Goal: Task Accomplishment & Management: Use online tool/utility

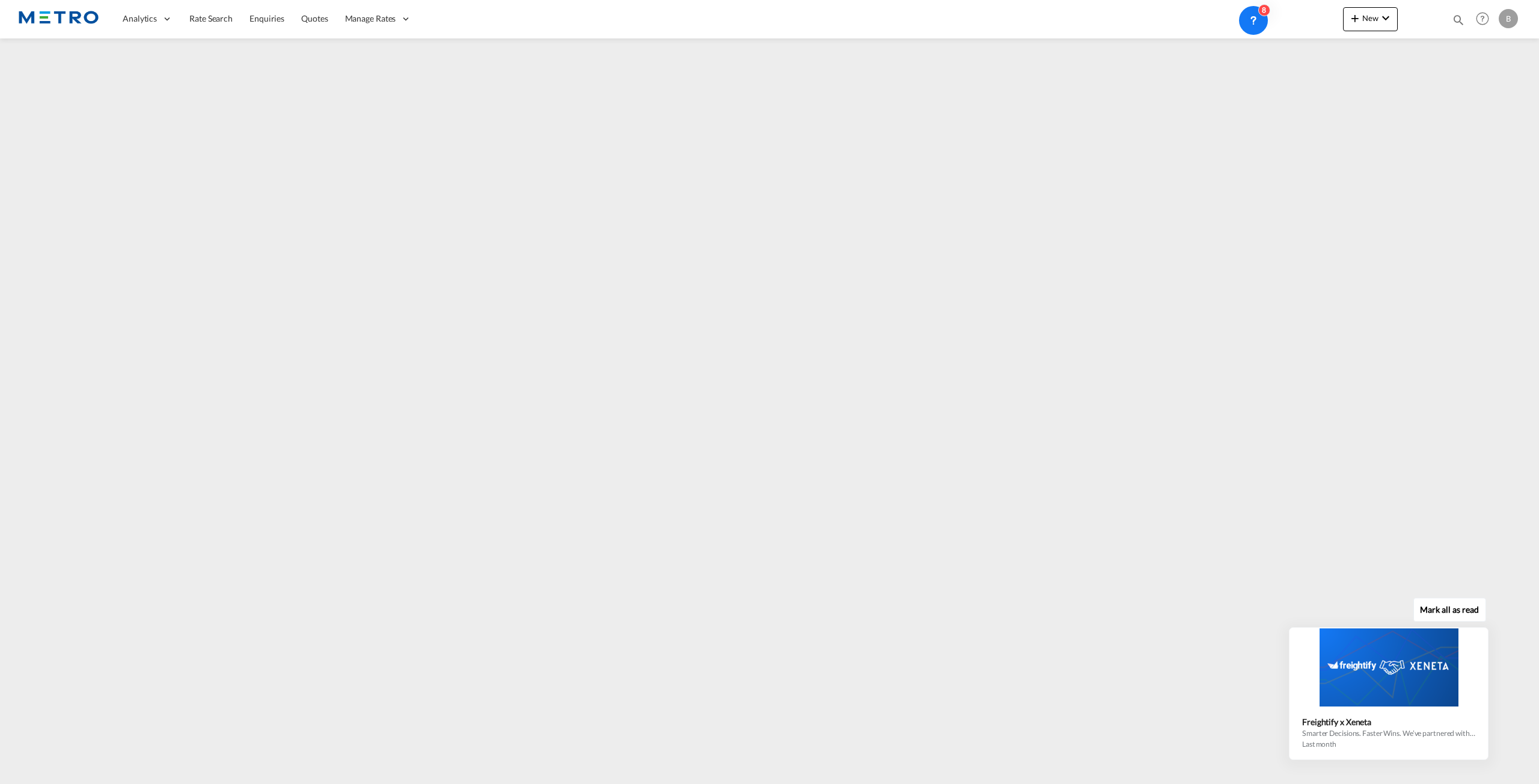
click at [1487, 626] on div "Mark all as read Freightify x Xeneta Smarter Decisions. Faster Wins. We’ve part…" at bounding box center [1391, 677] width 218 height 166
click at [1488, 633] on icon at bounding box center [1486, 629] width 8 height 8
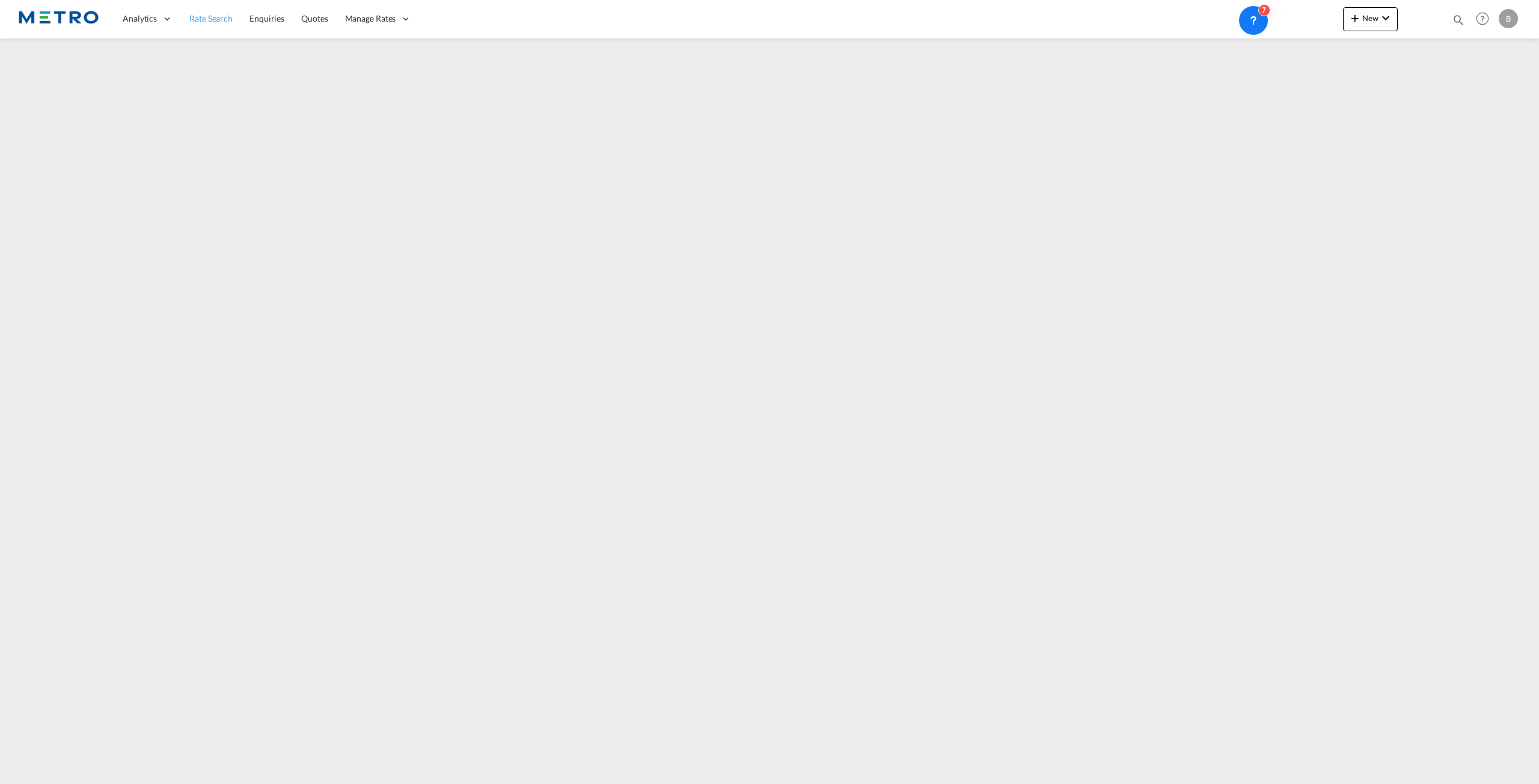
click at [209, 24] on link "Rate Search" at bounding box center [211, 19] width 60 height 39
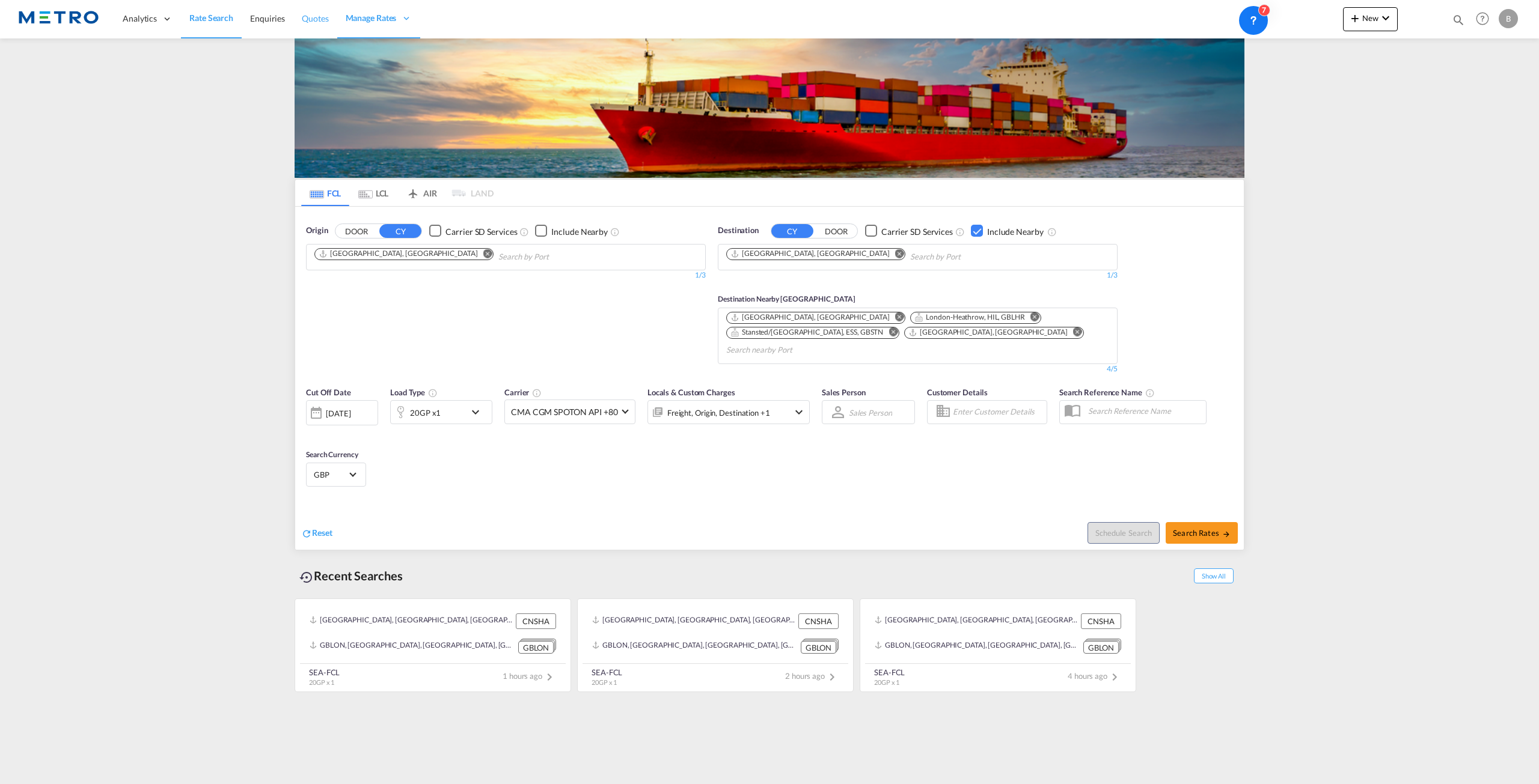
click at [316, 26] on link "Quotes" at bounding box center [315, 19] width 43 height 39
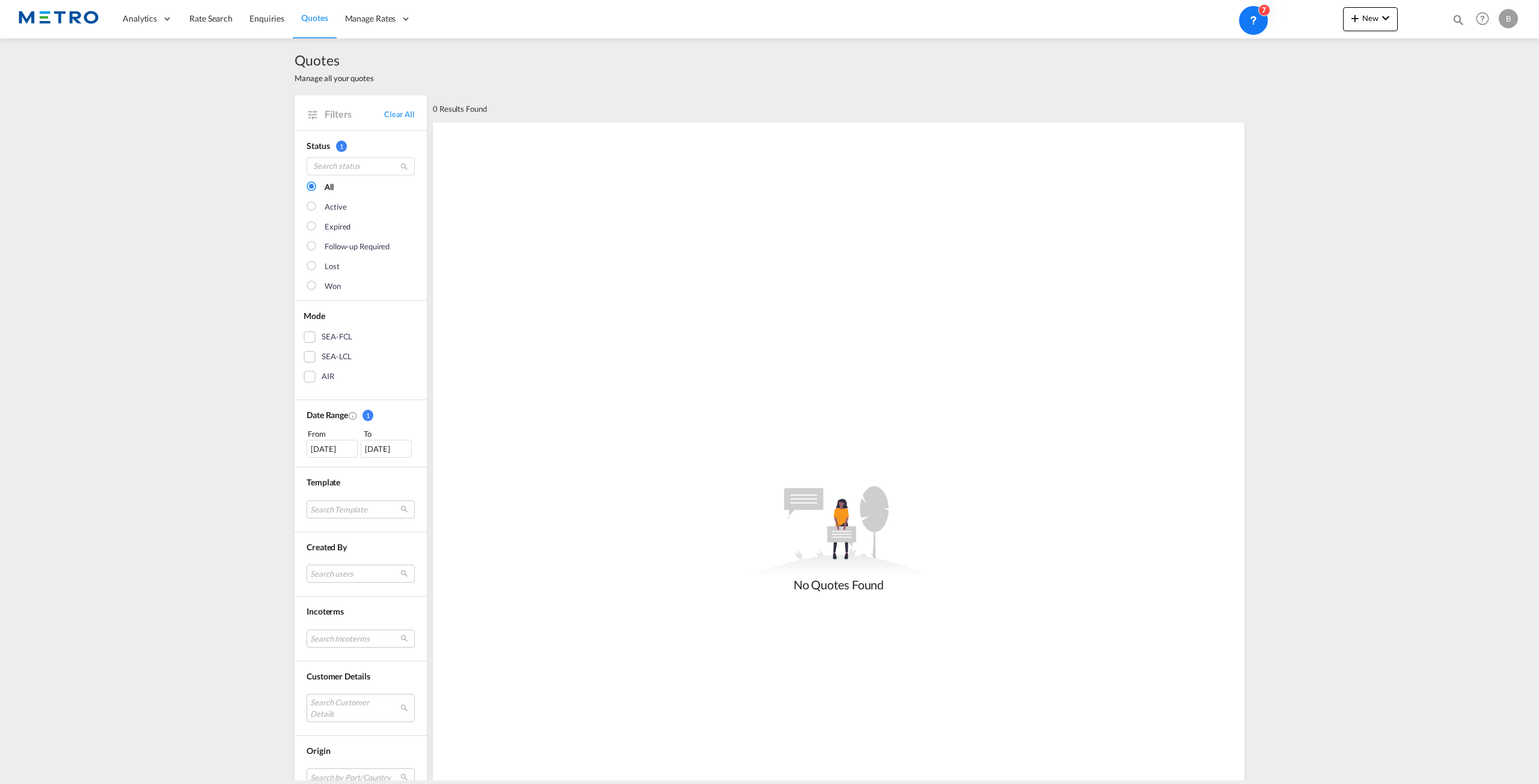
click at [350, 447] on div "[DATE]" at bounding box center [332, 449] width 51 height 18
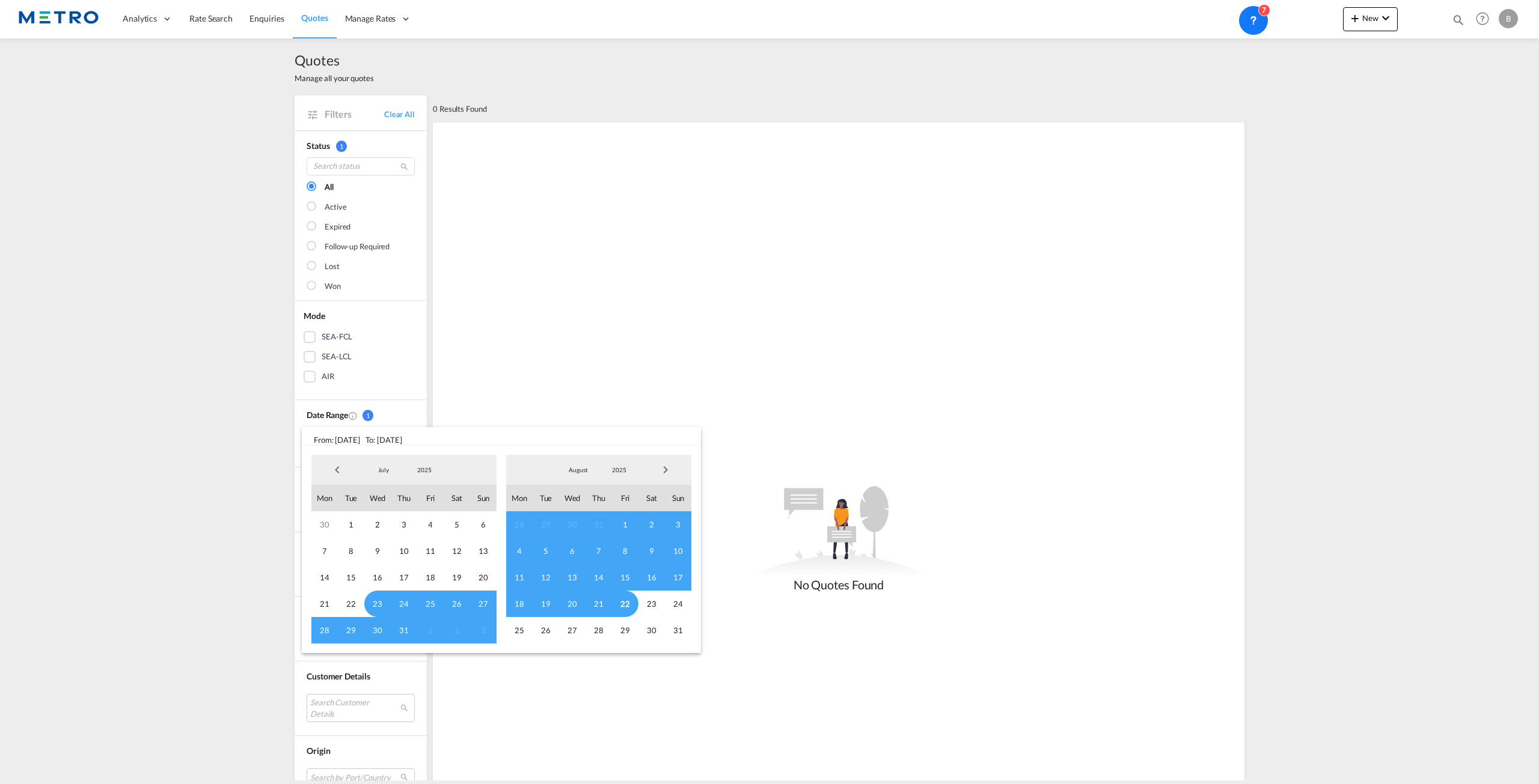
click at [332, 468] on span "Previous Month" at bounding box center [337, 469] width 24 height 24
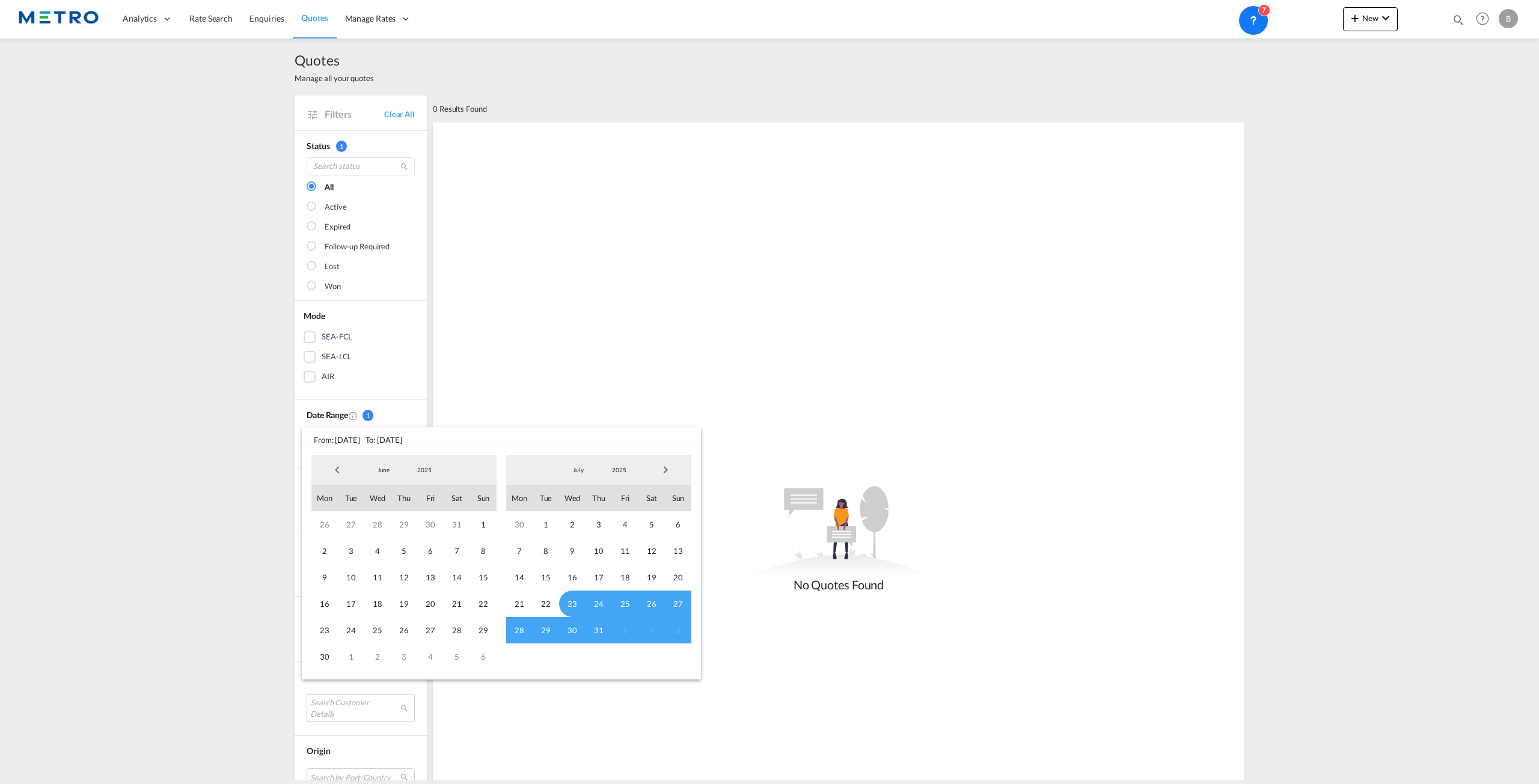
click at [332, 469] on span "Previous Month" at bounding box center [337, 469] width 24 height 24
click at [332, 469] on span "Previous Month" at bounding box center [337, 469] width 24 height 24
click at [333, 467] on span "Previous Month" at bounding box center [337, 469] width 24 height 24
click at [334, 464] on span "Previous Month" at bounding box center [337, 469] width 24 height 24
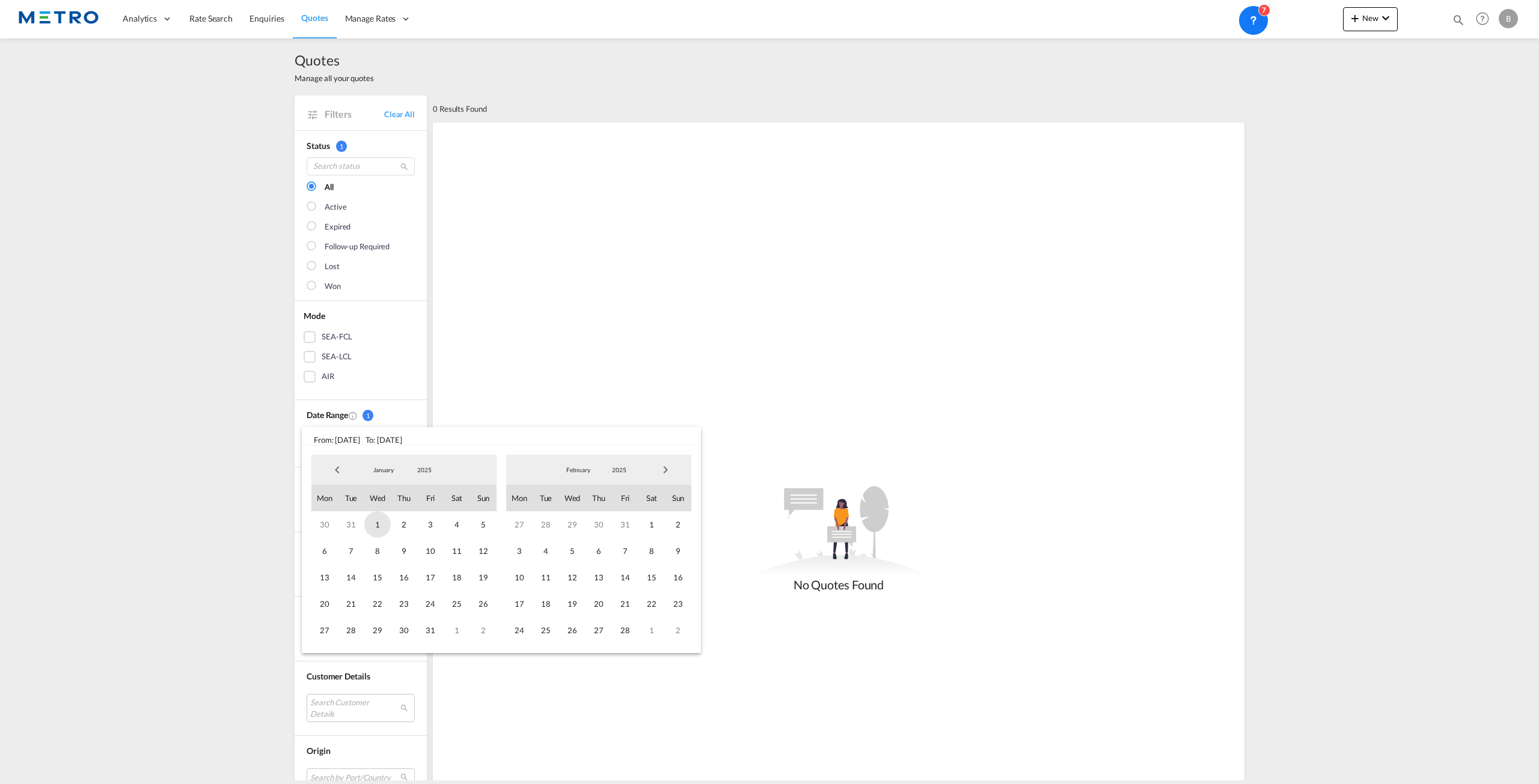
click at [369, 528] on span "1" at bounding box center [377, 524] width 26 height 26
click at [470, 389] on md-backdrop at bounding box center [770, 392] width 1539 height 784
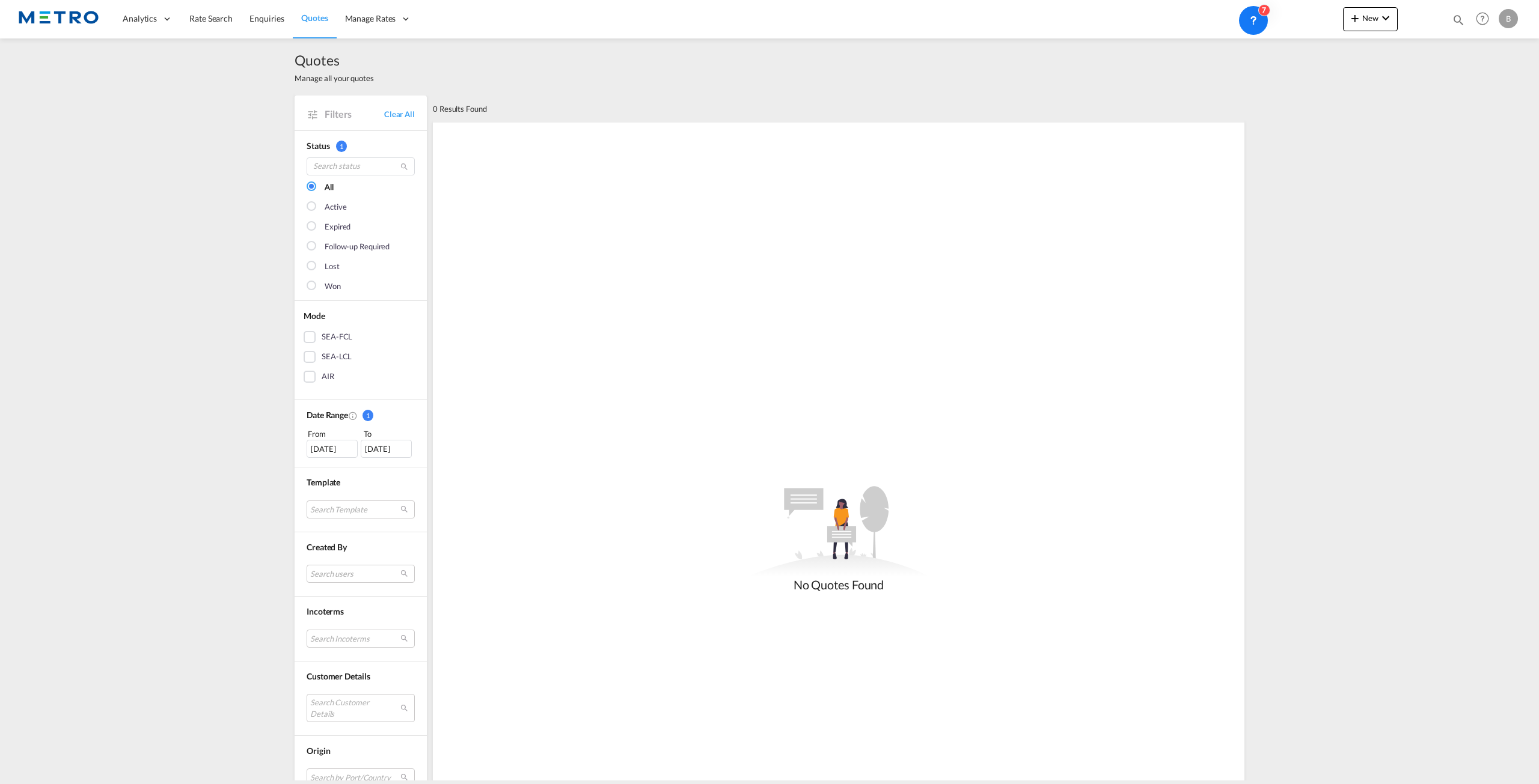
click at [386, 447] on div "[DATE]" at bounding box center [387, 449] width 51 height 18
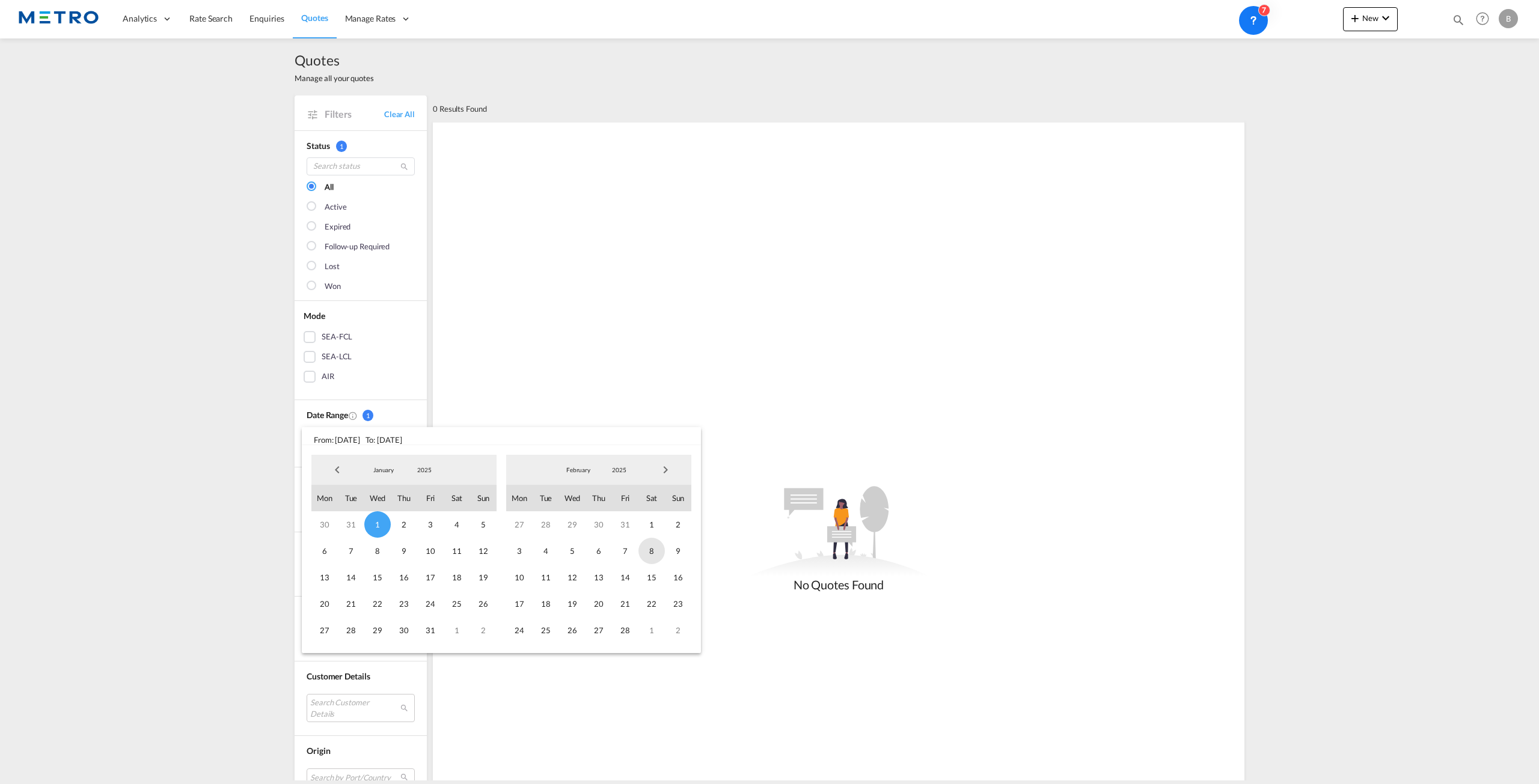
click at [642, 540] on div "27 28 29 30 31 1 2 3 4 5 6 7 8 9 10 11 12 13 14 15 16 17 18 19 20 21 22 23 24 2…" at bounding box center [599, 577] width 185 height 132
click at [660, 476] on span "Next Month" at bounding box center [665, 469] width 24 height 24
click at [666, 474] on span "Next Month" at bounding box center [665, 469] width 24 height 24
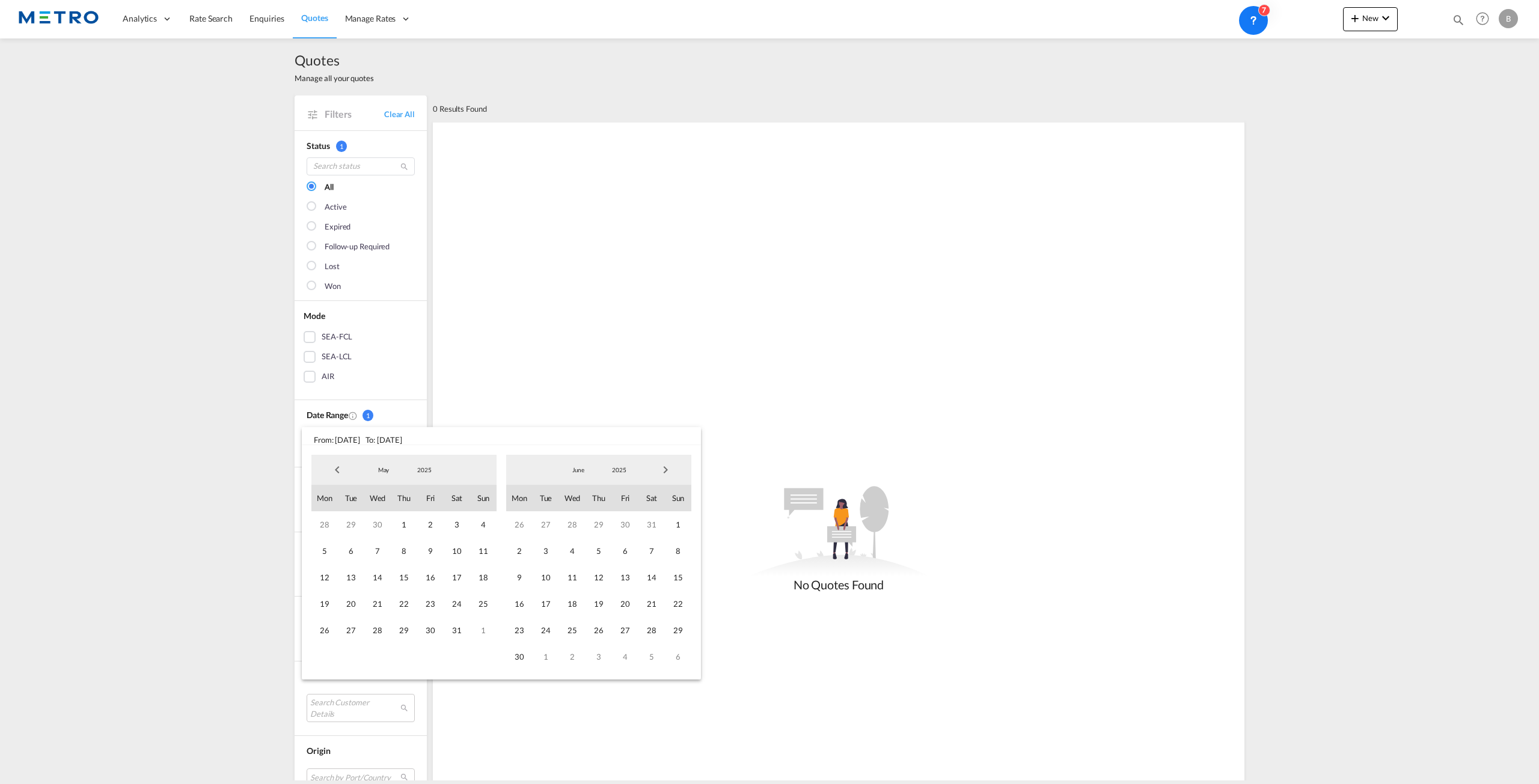
click at [666, 474] on span "Next Month" at bounding box center [665, 469] width 24 height 24
click at [662, 474] on span "Next Month" at bounding box center [665, 469] width 24 height 24
click at [678, 631] on span "31" at bounding box center [678, 630] width 26 height 26
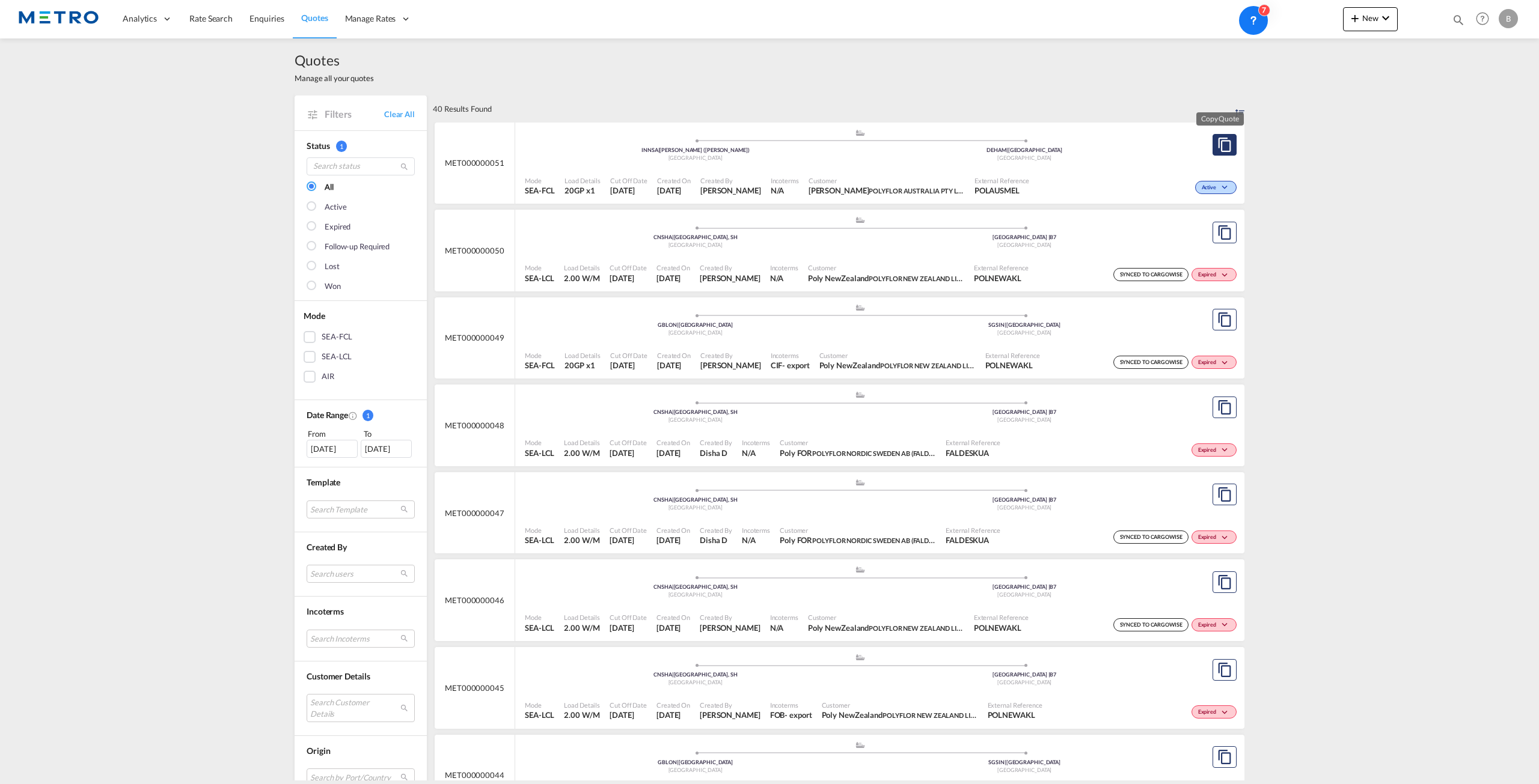
click at [1224, 155] on button "Copy Quote" at bounding box center [1224, 145] width 24 height 22
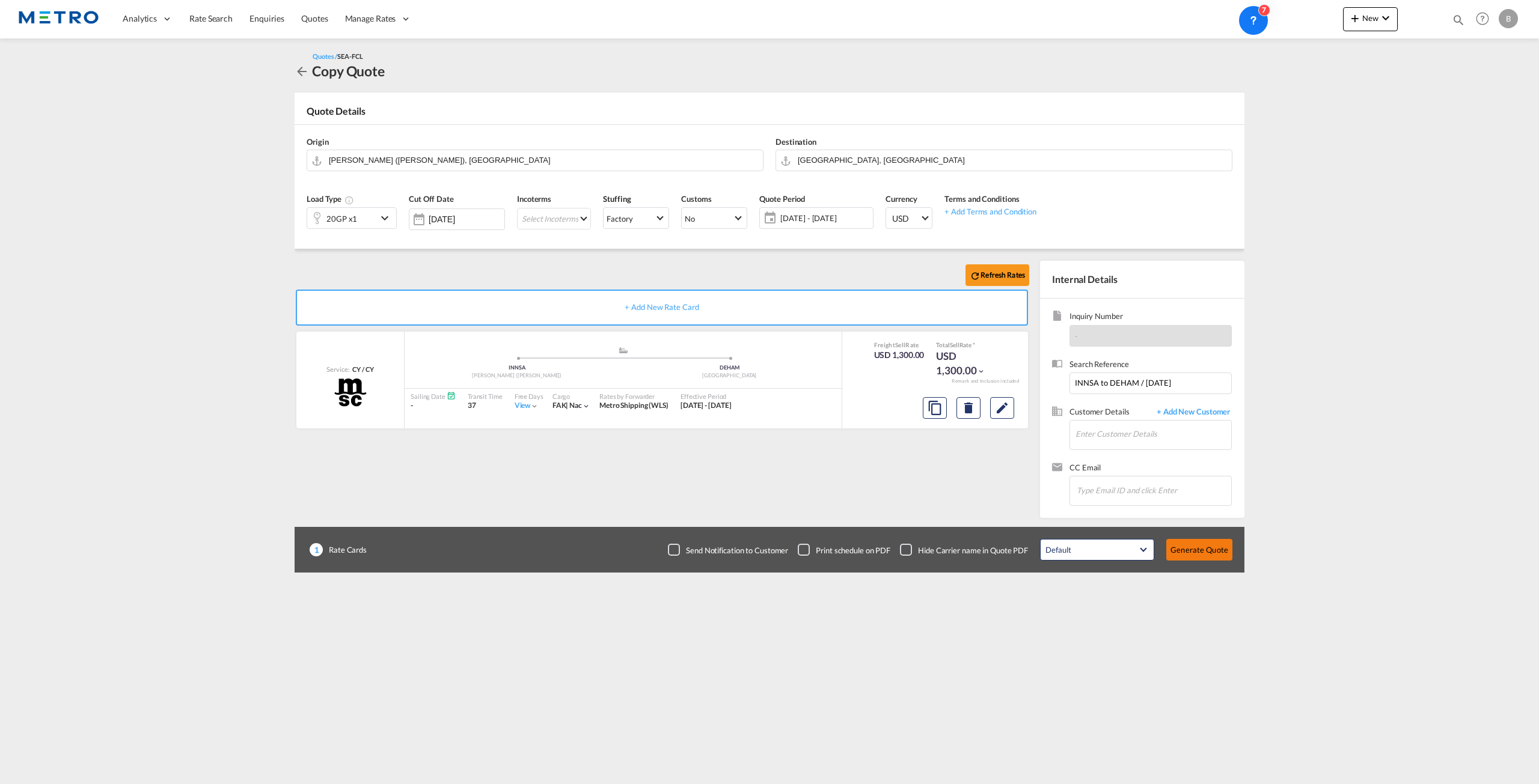
click at [1209, 548] on button "Generate Quote" at bounding box center [1199, 550] width 66 height 22
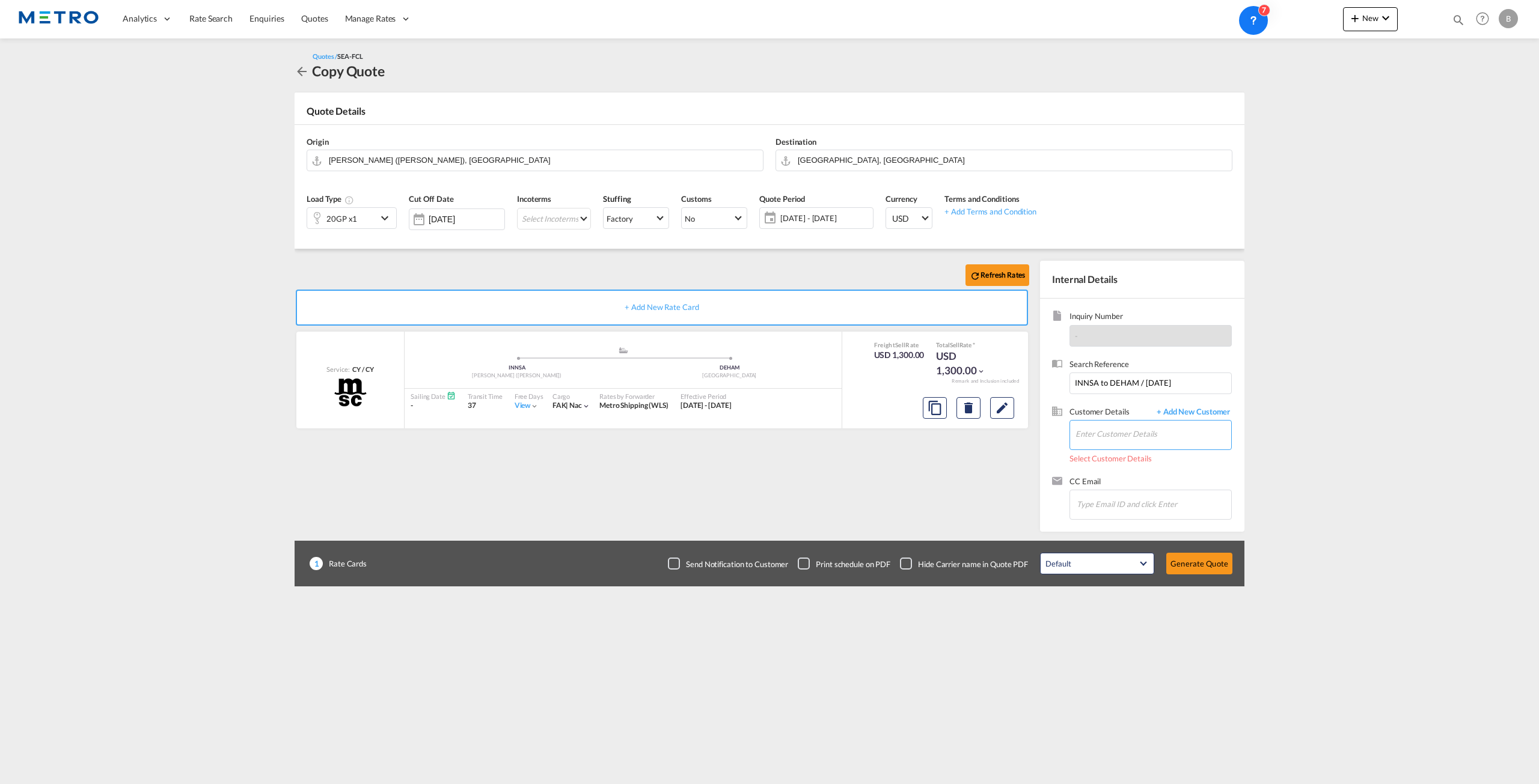
click at [1168, 439] on input "Enter Customer Details" at bounding box center [1153, 434] width 155 height 27
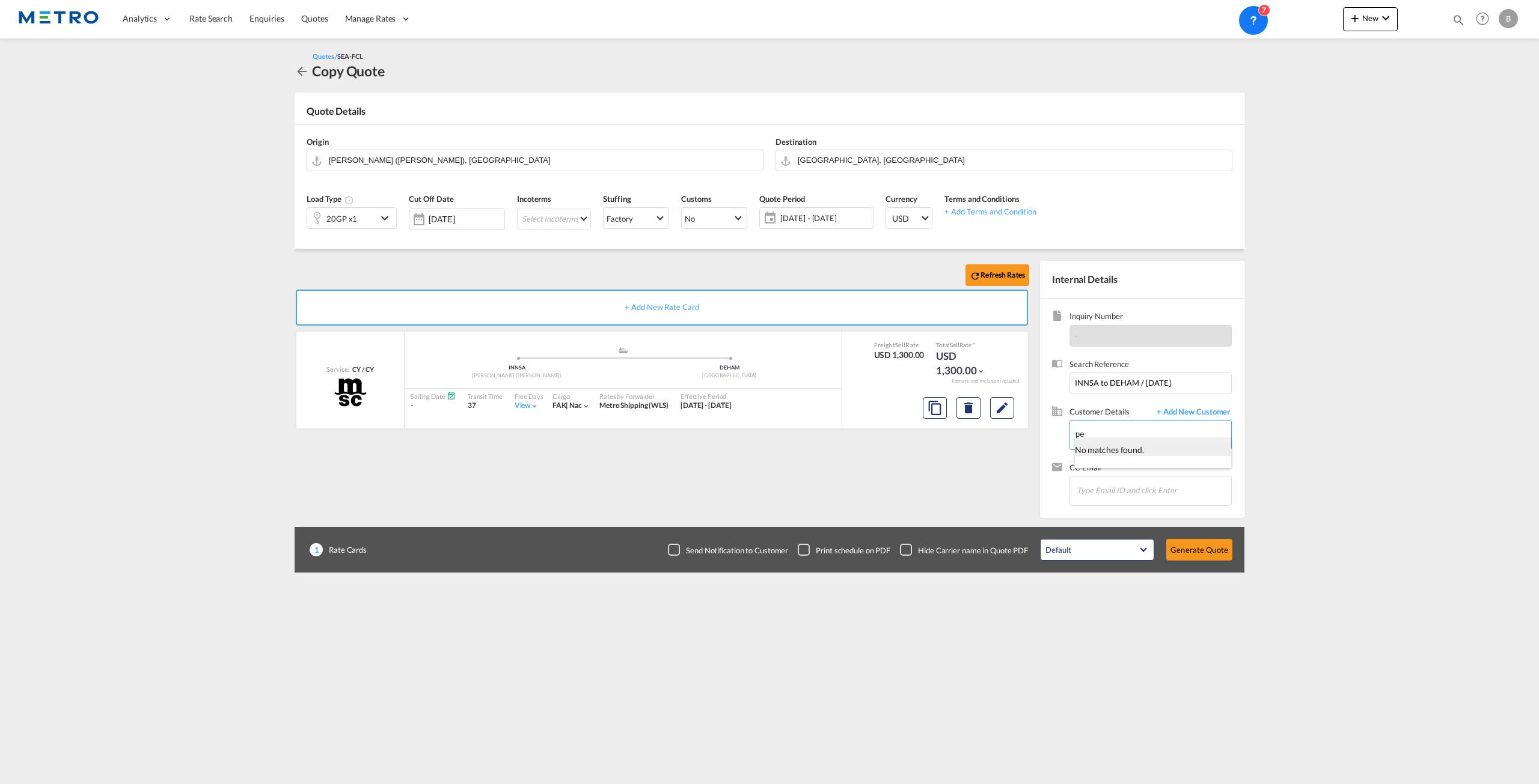
type input "p"
type input "j"
click at [1303, 399] on md-content "Analytics Reports Dashboard Rate Search Enquiries Quotes" at bounding box center [770, 392] width 1539 height 784
click at [1220, 406] on span "+ Add New Customer" at bounding box center [1191, 414] width 81 height 14
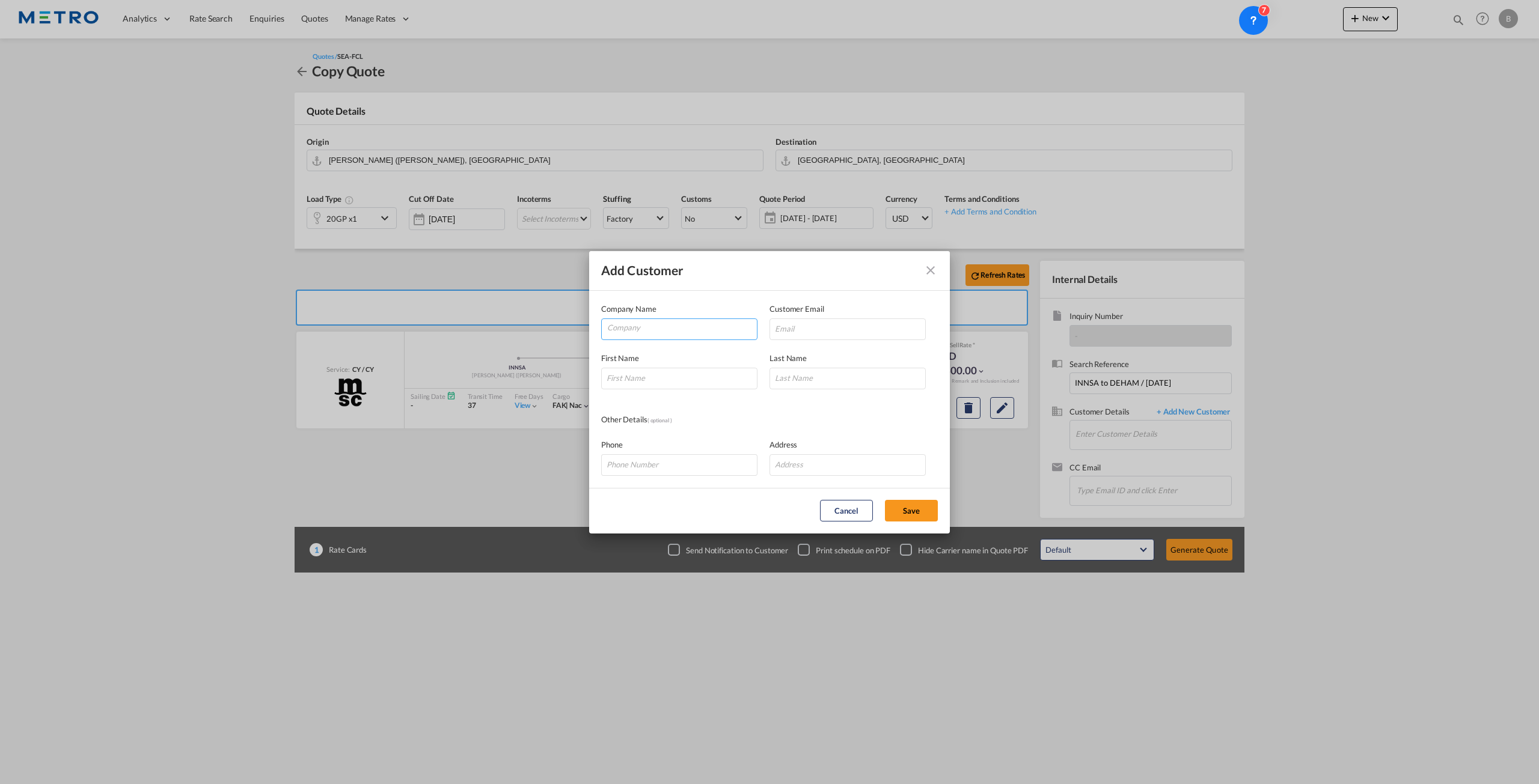
click at [660, 329] on input "Company" at bounding box center [682, 328] width 150 height 18
click at [680, 362] on li "JCB SALES LIMITED (JCBSALRCR)" at bounding box center [682, 357] width 151 height 29
type input "JCB SALES LIMITED (JCBSALRCR)"
click at [901, 510] on button "Save" at bounding box center [911, 511] width 53 height 22
click at [849, 505] on button "Cancel" at bounding box center [847, 511] width 53 height 22
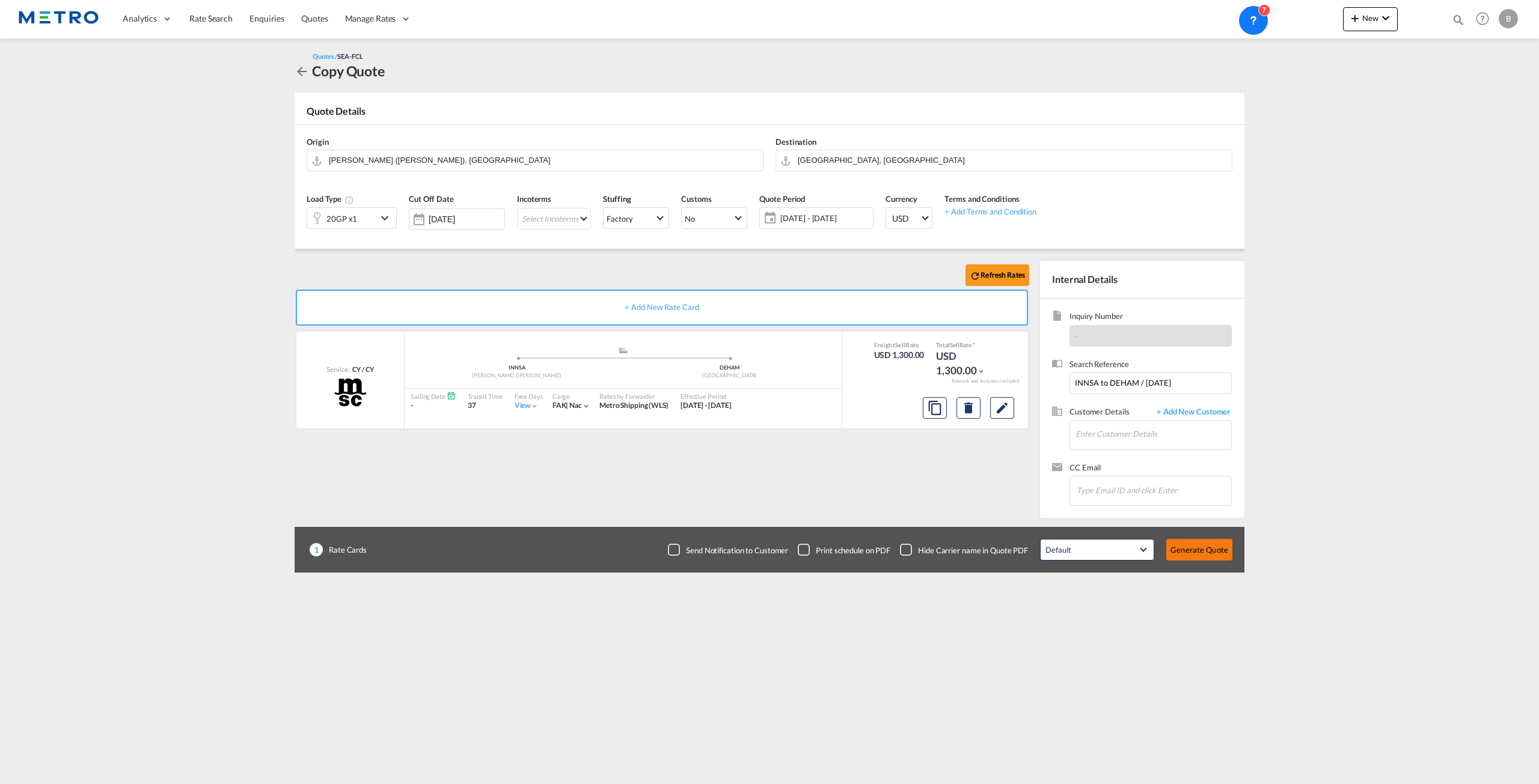
click at [1198, 553] on button "Generate Quote" at bounding box center [1199, 550] width 66 height 22
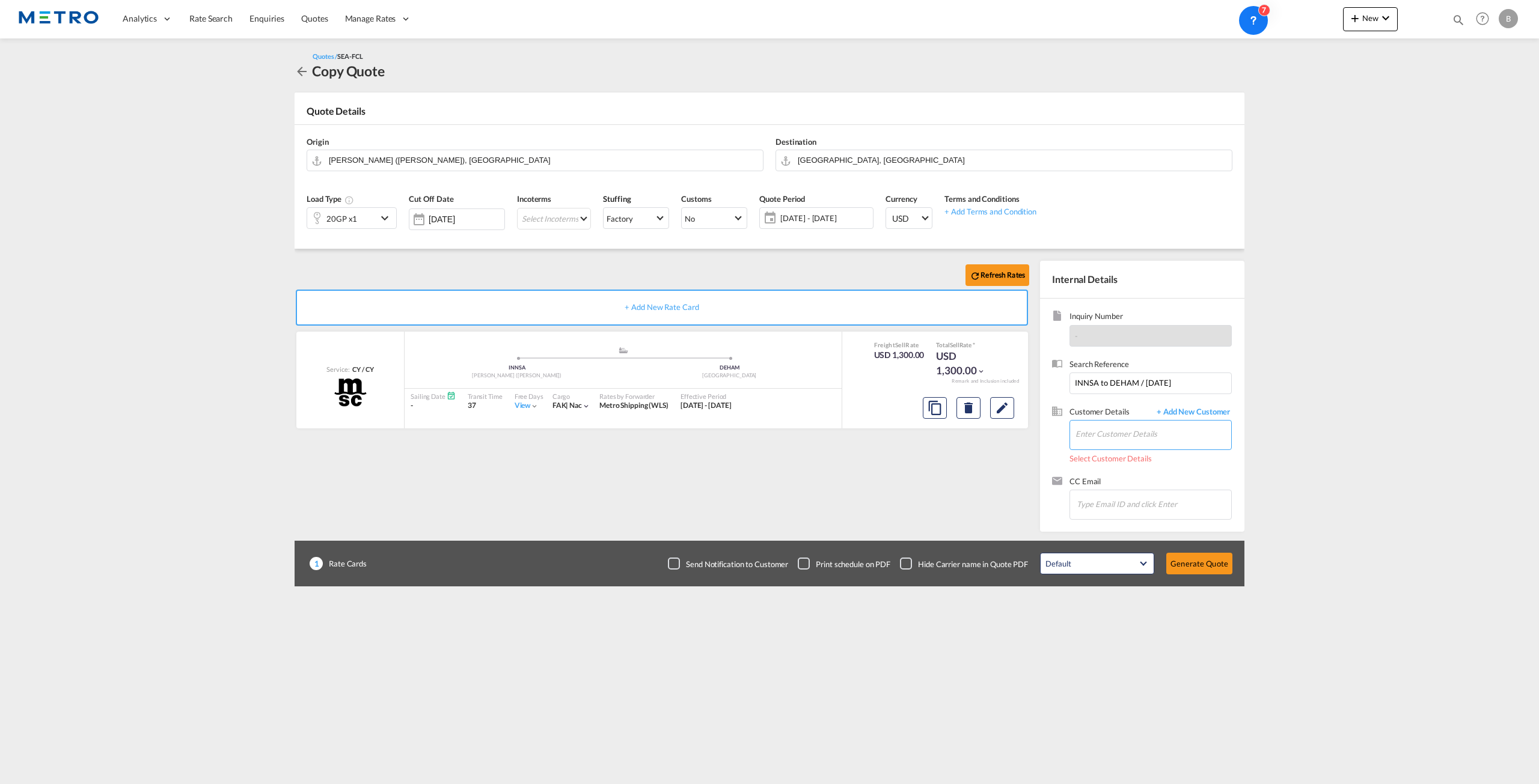
click at [1149, 428] on input "Enter Customer Details" at bounding box center [1153, 434] width 155 height 27
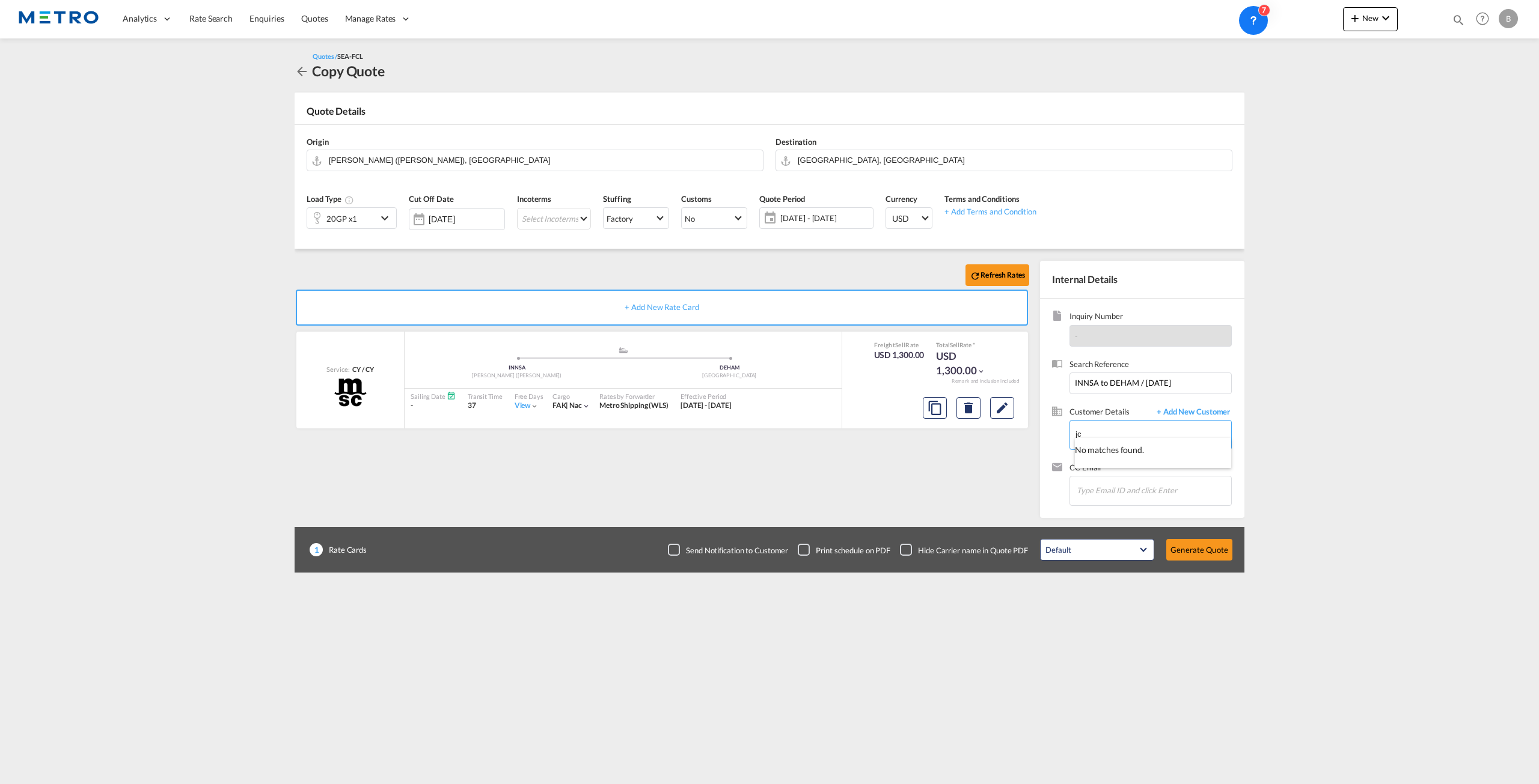
type input "j"
click at [1205, 409] on span "+ Add New Customer" at bounding box center [1191, 414] width 81 height 14
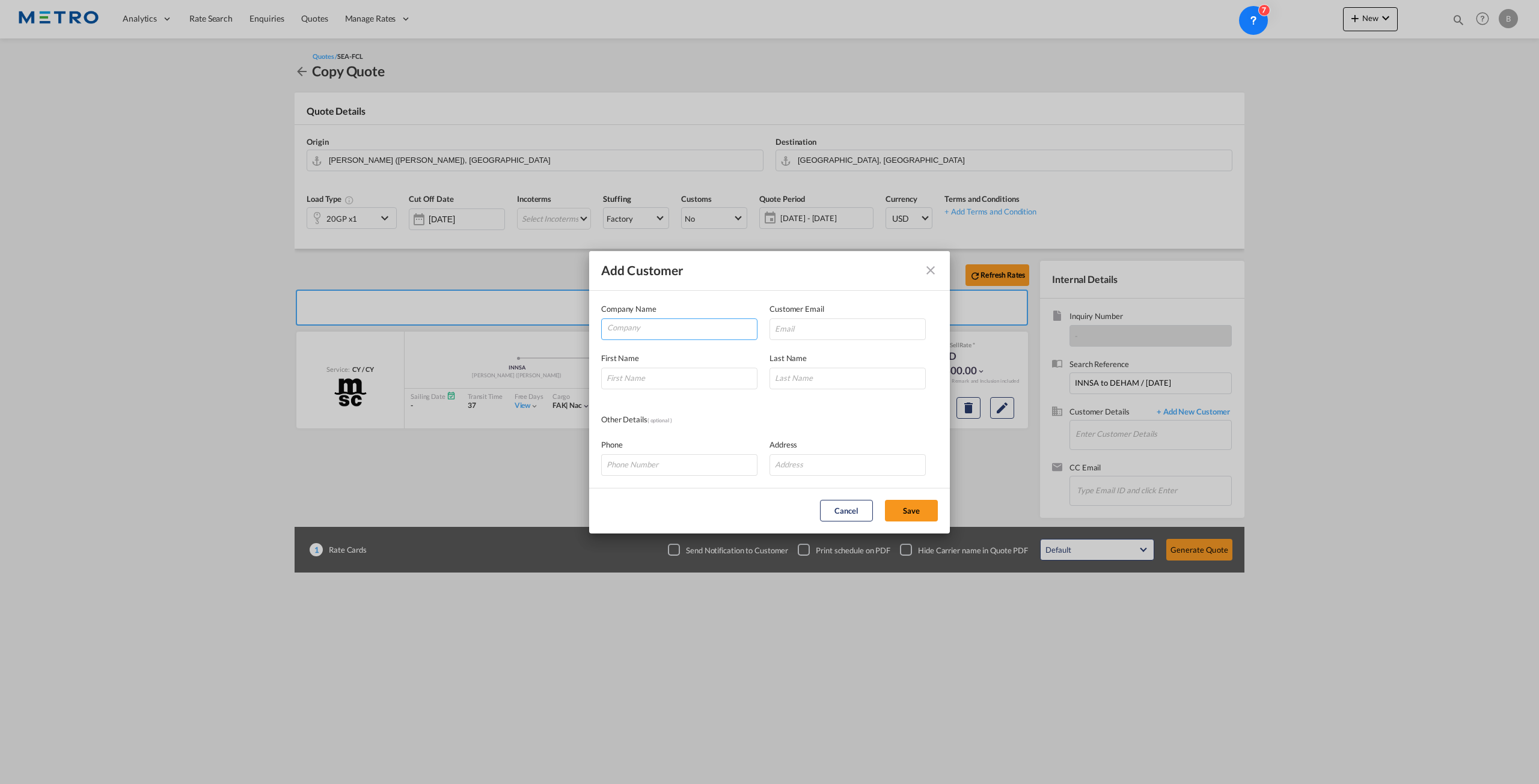
click at [655, 335] on input "Company" at bounding box center [682, 328] width 150 height 18
click at [717, 381] on span "JCB SALES LIMITED (JCBSALRCR)" at bounding box center [678, 386] width 127 height 10
type input "JCB SALES LIMITED (JCBSALRCR)"
click at [791, 332] on input "Add Customer Company ..." at bounding box center [847, 329] width 156 height 22
type input "[EMAIL_ADDRESS][DOMAIN_NAME]"
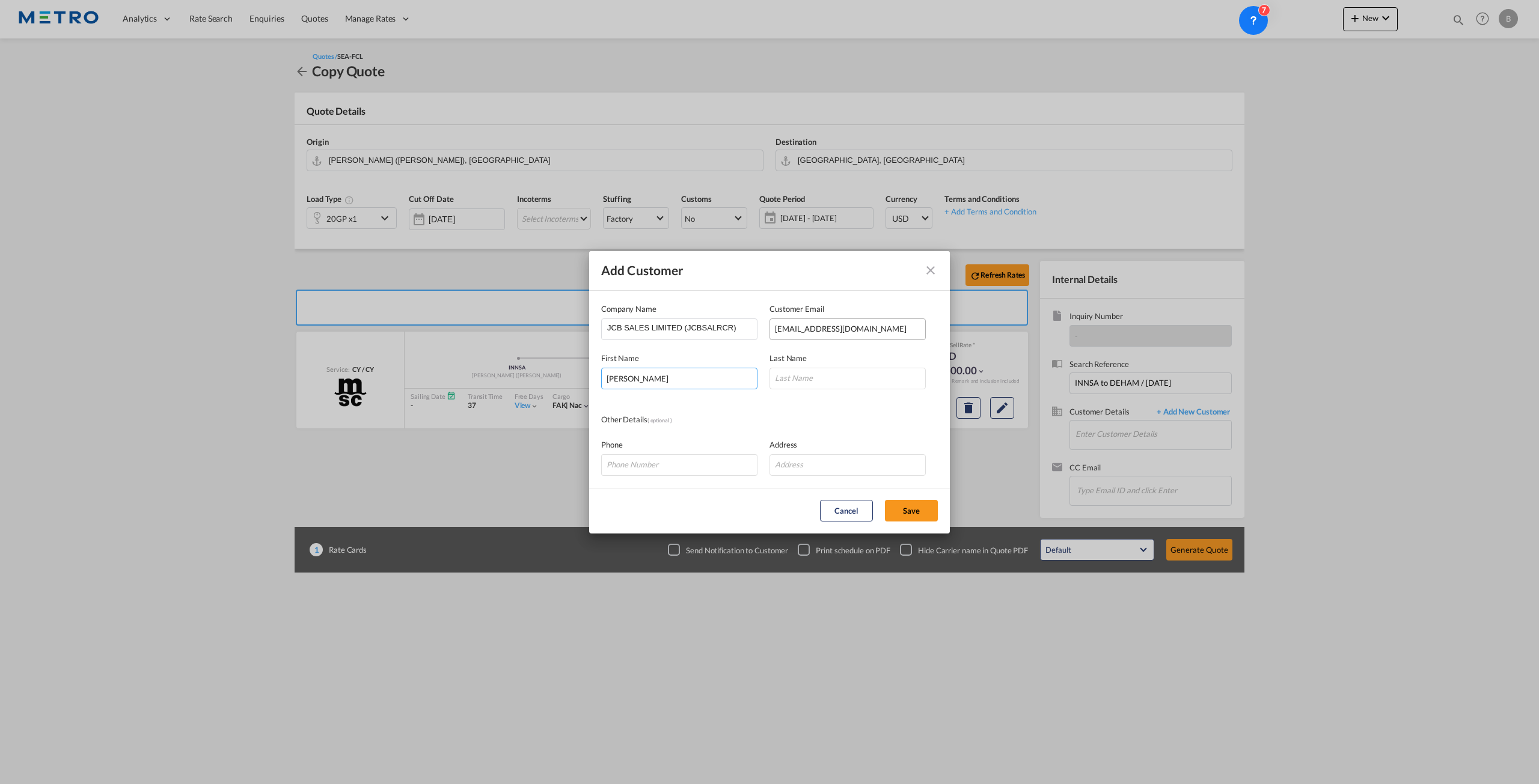
type input "[PERSON_NAME]"
click at [934, 511] on button "Save" at bounding box center [911, 511] width 53 height 22
type input "JCB SALES LIMITED (JCBSALRCR), [PERSON_NAME], [EMAIL_ADDRESS][DOMAIN_NAME]"
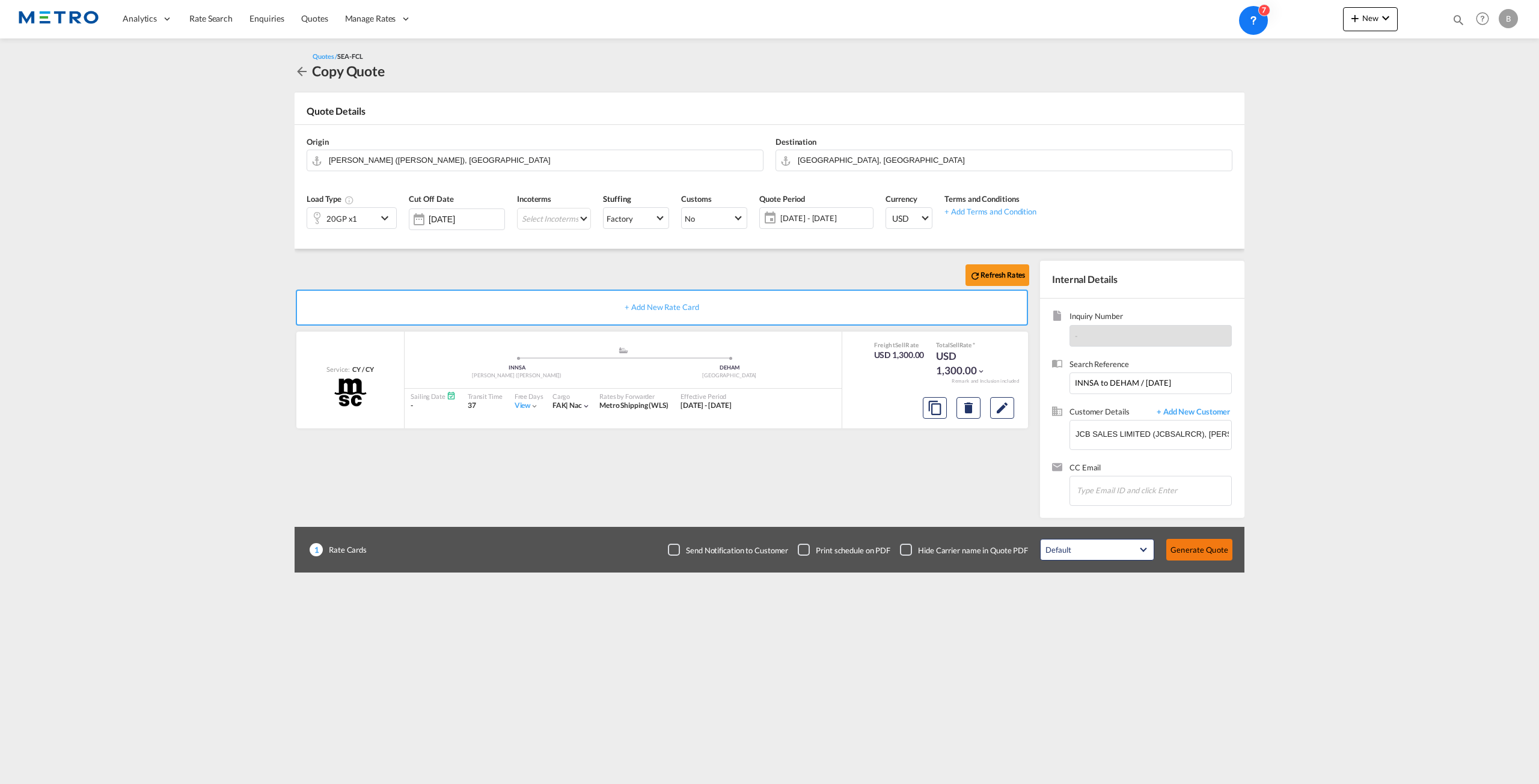
click at [1209, 546] on button "Generate Quote" at bounding box center [1199, 550] width 66 height 22
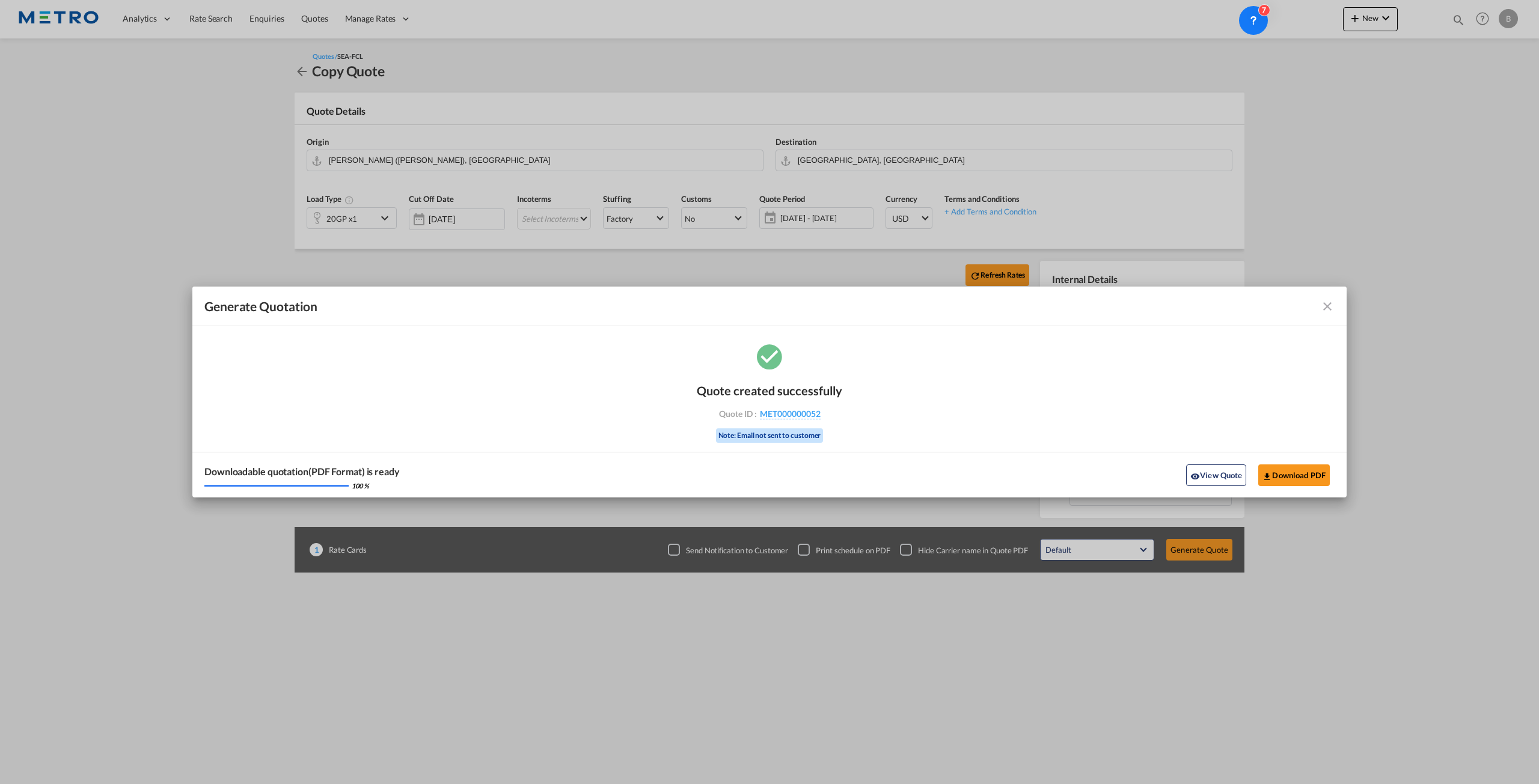
click at [1228, 479] on button "View Quote" at bounding box center [1217, 475] width 60 height 22
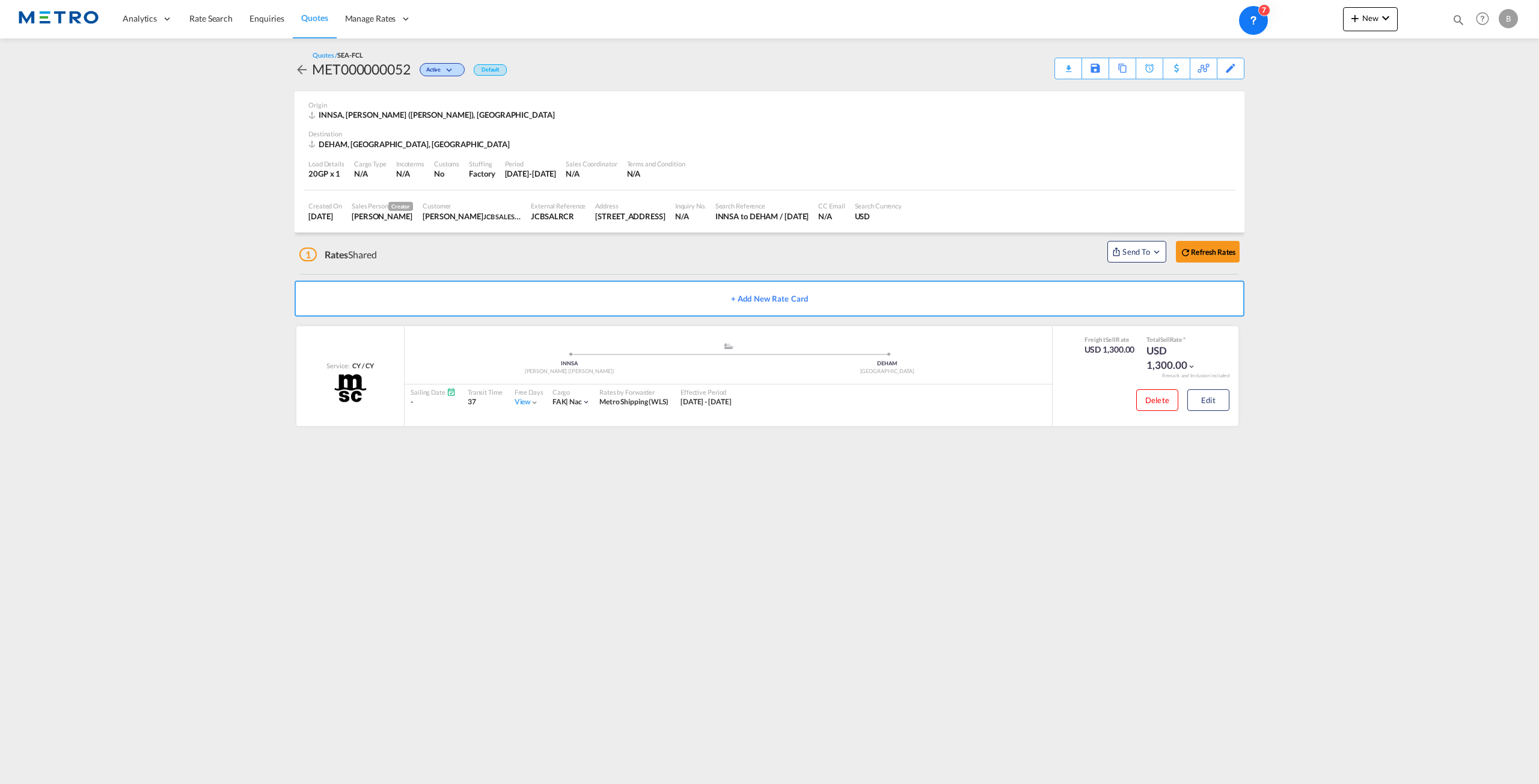
drag, startPoint x: 1506, startPoint y: 19, endPoint x: 1306, endPoint y: 97, distance: 214.7
click at [1282, 110] on md-content "Analytics Reports Dashboard Rate Search Enquiries Quotes" at bounding box center [770, 392] width 1539 height 784
click at [1511, 19] on div "B" at bounding box center [1508, 19] width 19 height 19
click at [1493, 49] on button "My Profile" at bounding box center [1495, 53] width 78 height 24
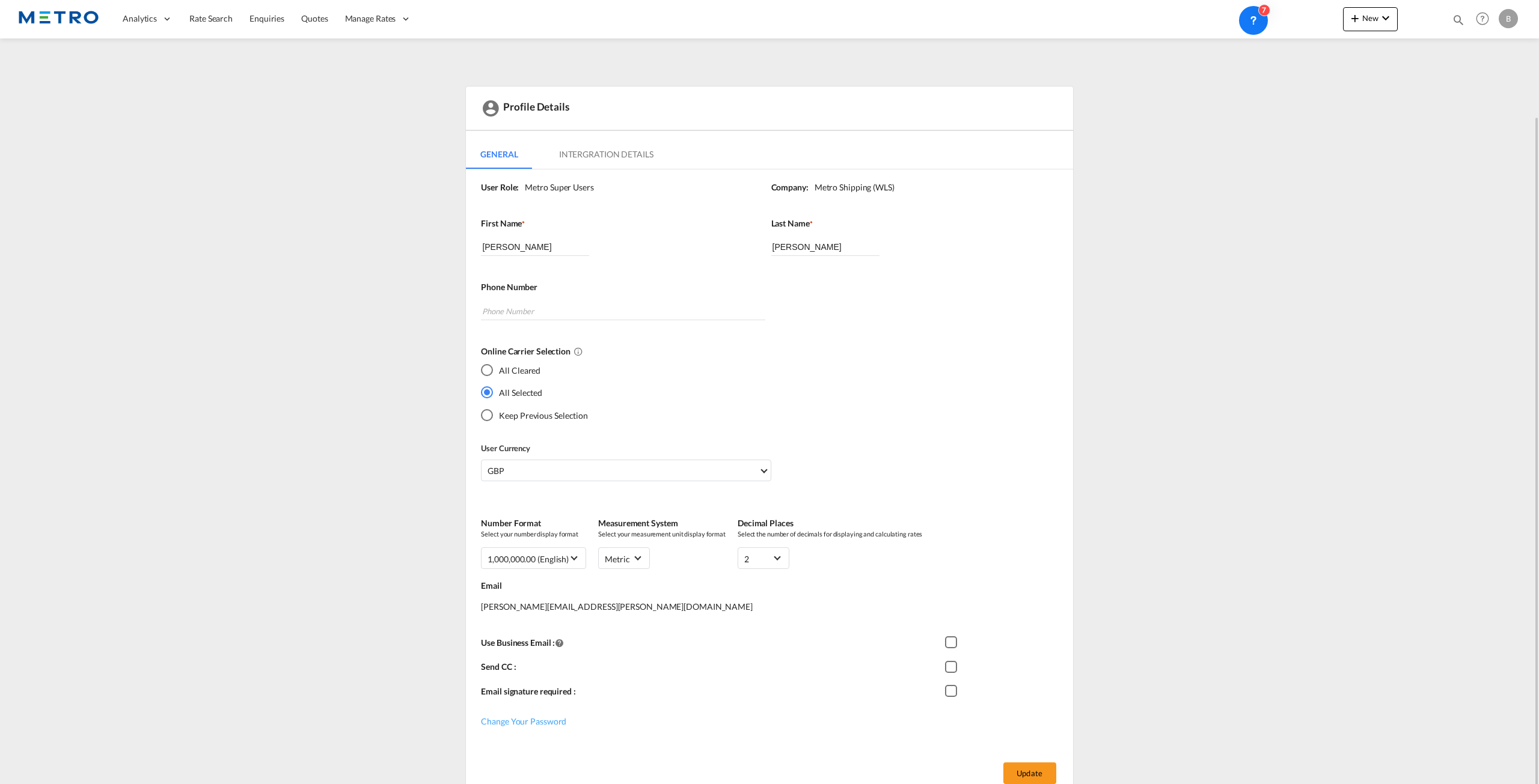
scroll to position [64, 0]
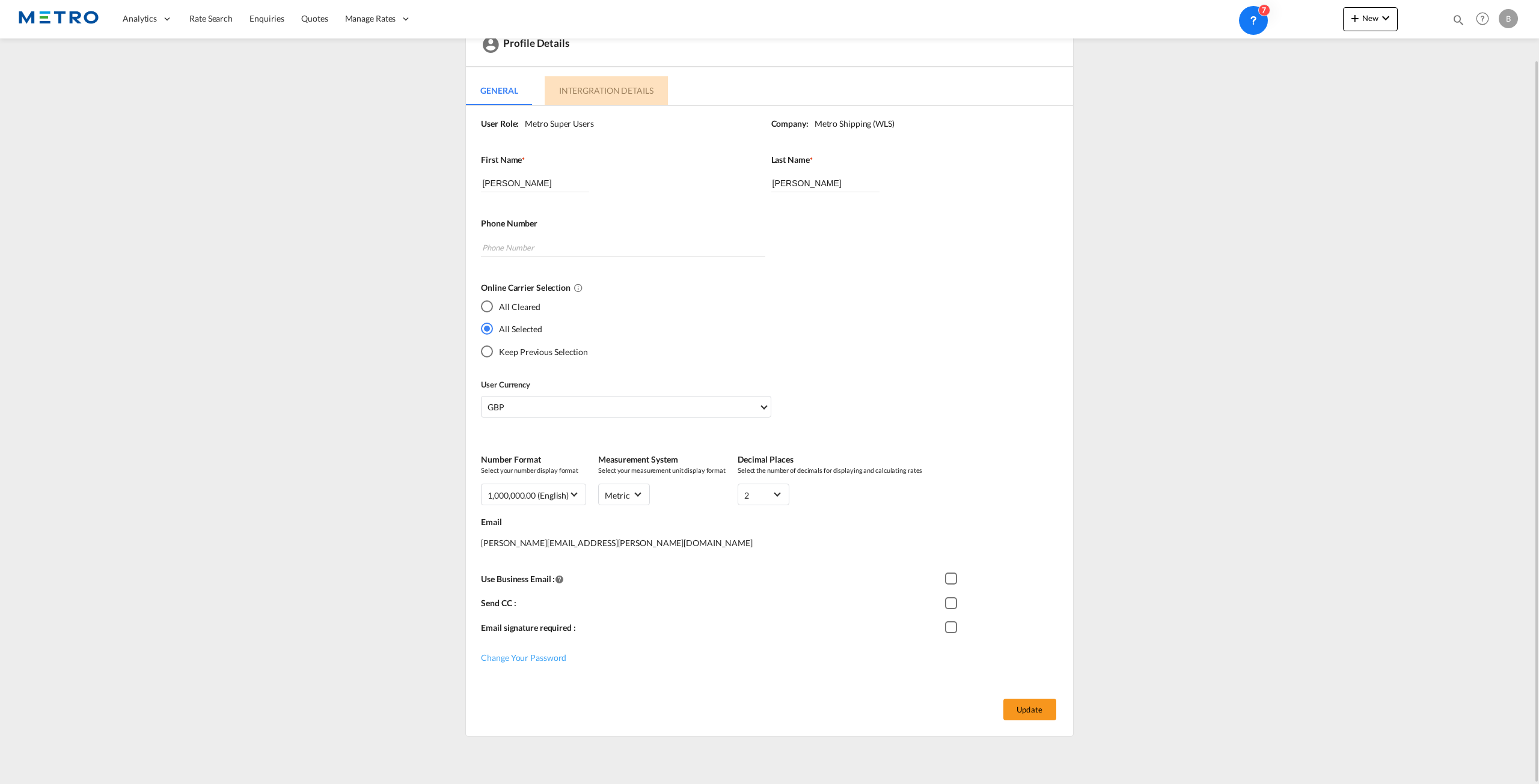
click at [631, 92] on md-tab-item "Intergration Details" at bounding box center [606, 91] width 123 height 29
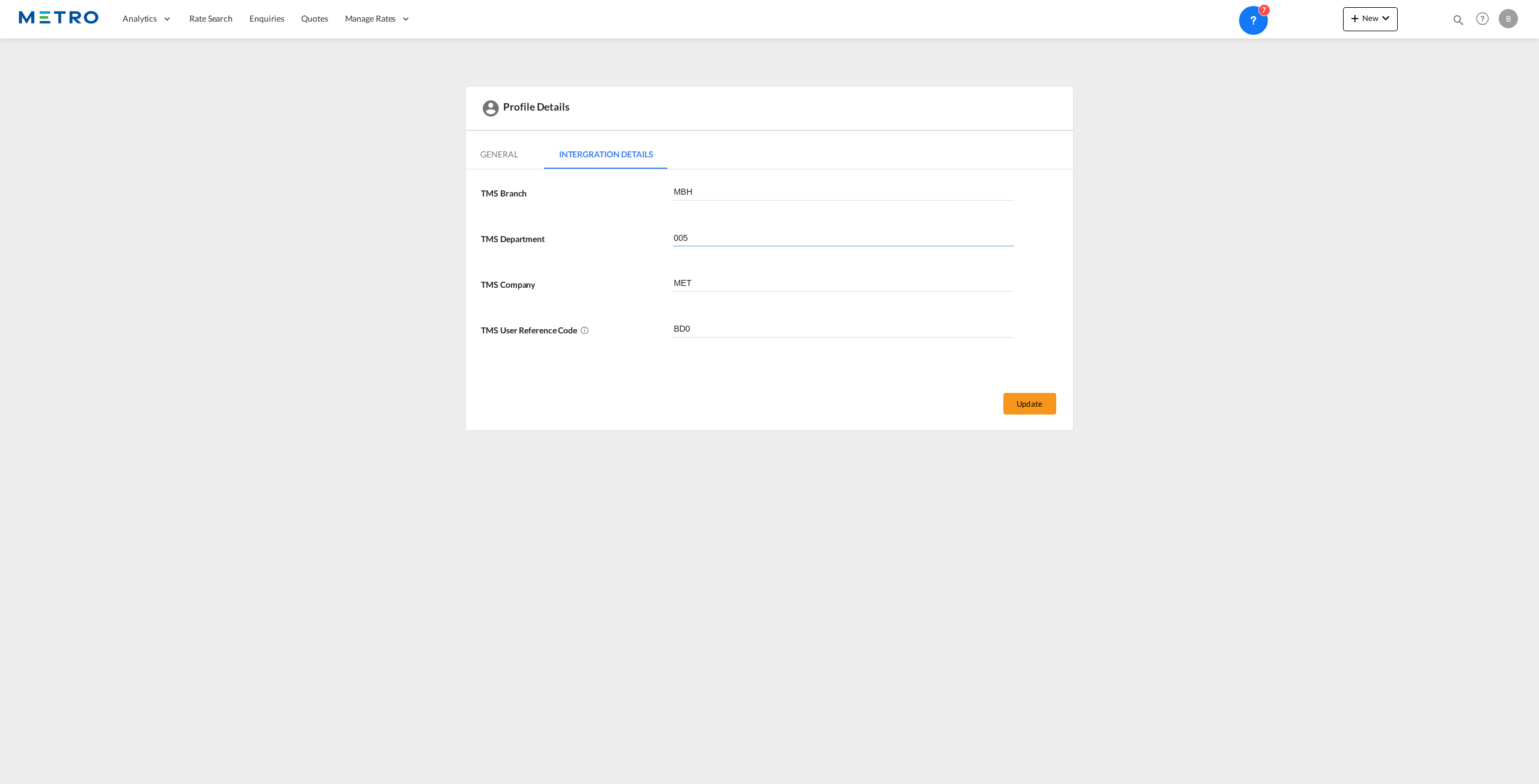
click at [733, 240] on input "005" at bounding box center [843, 238] width 342 height 18
drag, startPoint x: 736, startPoint y: 237, endPoint x: 653, endPoint y: 218, distance: 85.1
click at [653, 218] on div "TMS Branch MBH TMS Department 005 TMS Company MET TMS User Reference Code BD0" at bounding box center [771, 273] width 579 height 183
click at [698, 229] on input "005" at bounding box center [843, 238] width 342 height 18
type input "911"
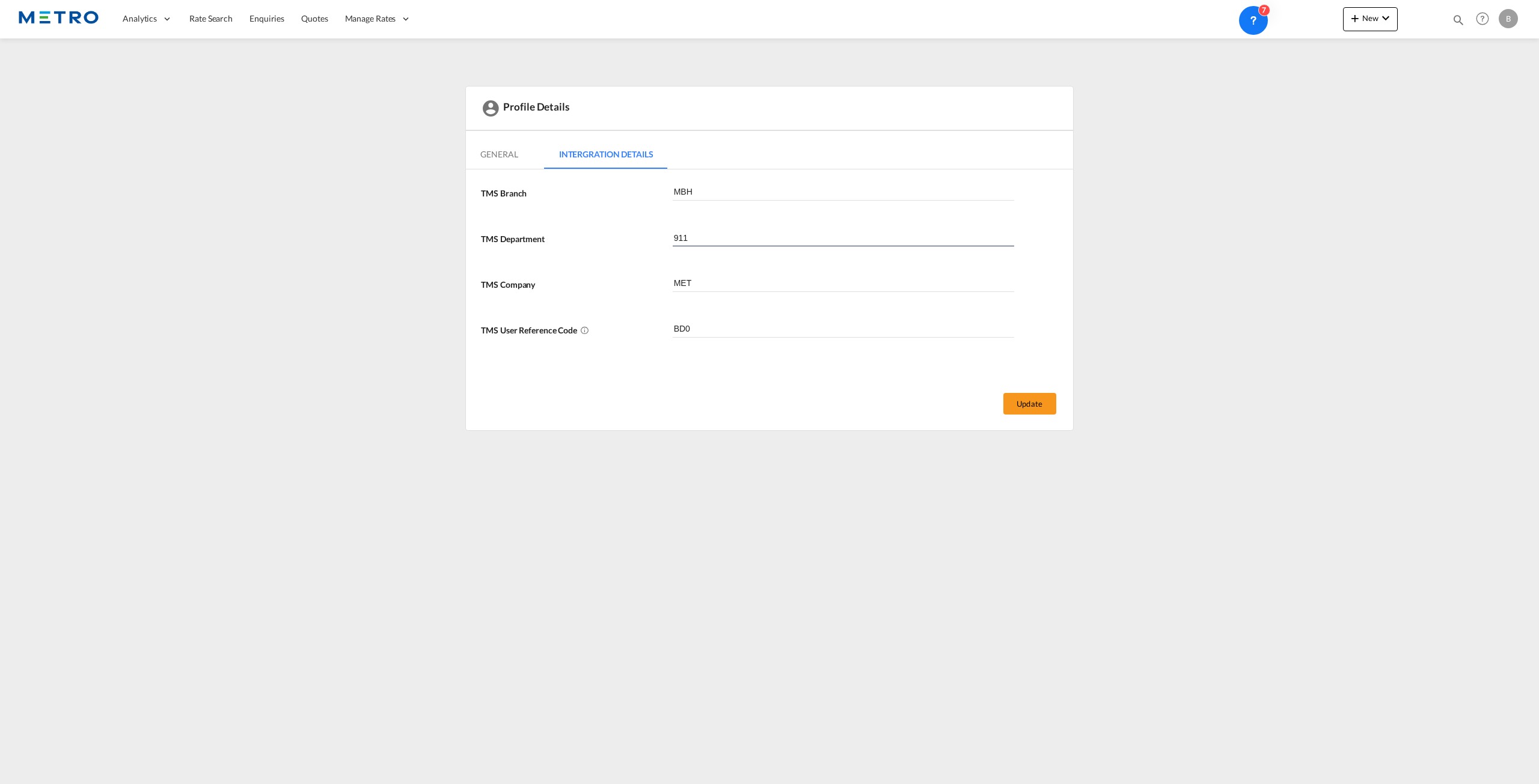
click at [1048, 416] on div "Update" at bounding box center [769, 403] width 606 height 54
click at [1045, 413] on button "Update" at bounding box center [1030, 404] width 53 height 22
click at [1029, 410] on button "Update" at bounding box center [1030, 404] width 53 height 22
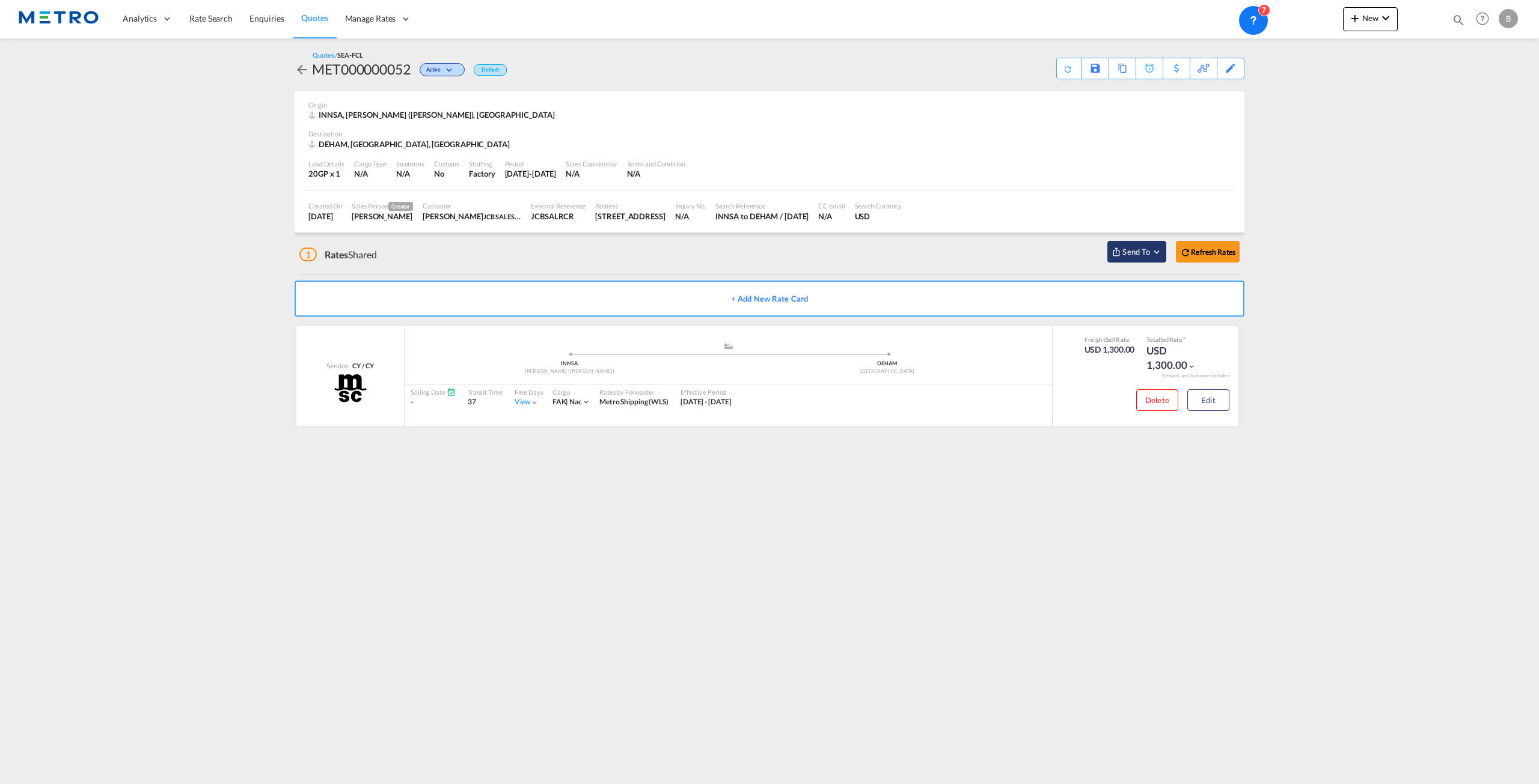
click at [1150, 251] on span "Send To" at bounding box center [1136, 252] width 30 height 12
click at [1268, 295] on span "Send to One Off Quotes" at bounding box center [1275, 293] width 84 height 19
click at [1151, 248] on md-icon "Open sync menu" at bounding box center [1156, 252] width 11 height 11
click at [1299, 301] on span "Send to One Off Quotes" at bounding box center [1275, 293] width 84 height 19
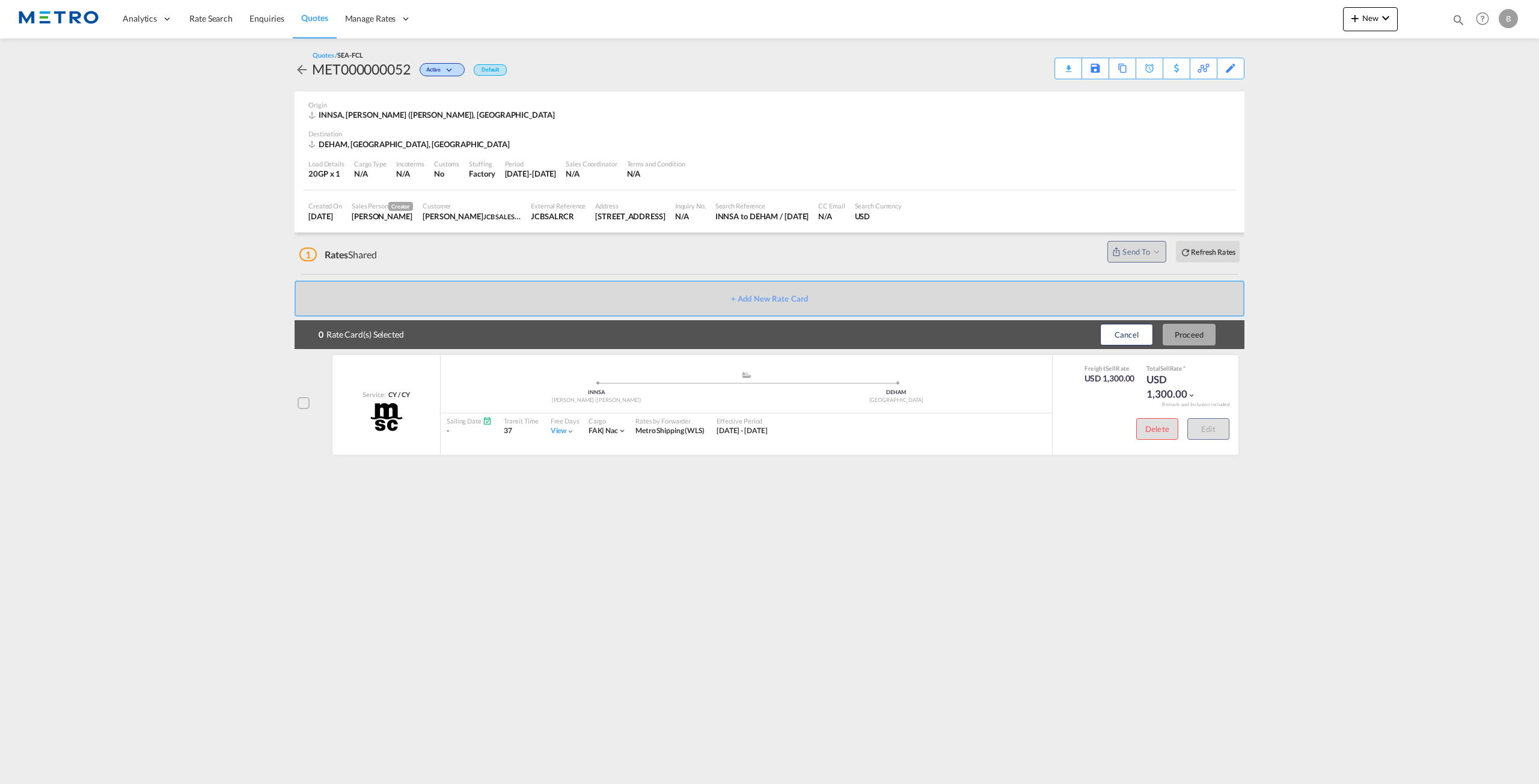
click at [1396, 440] on md-content "Analytics Reports Dashboard Rate Search Enquiries Quotes" at bounding box center [770, 392] width 1539 height 784
click at [373, 24] on span "Manage Rates" at bounding box center [371, 19] width 51 height 12
click at [1255, 530] on md-content "Analytics Reports Dashboard Rate Search Enquiries Quotes" at bounding box center [770, 392] width 1539 height 784
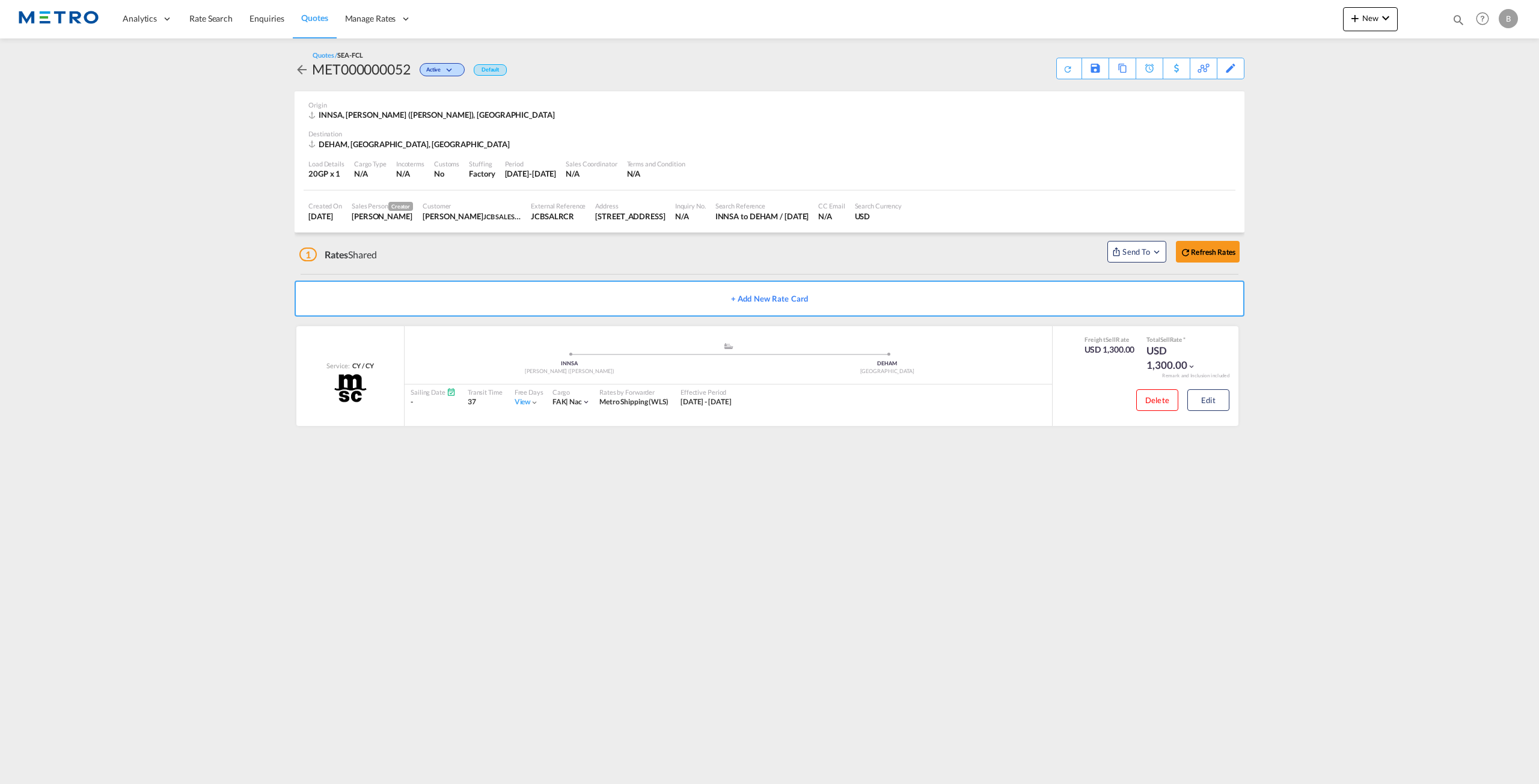
click at [283, 343] on md-content "Analytics Reports Dashboard Rate Search Enquiries Quotes" at bounding box center [770, 392] width 1539 height 784
click at [266, 19] on span "Enquiries" at bounding box center [267, 19] width 35 height 10
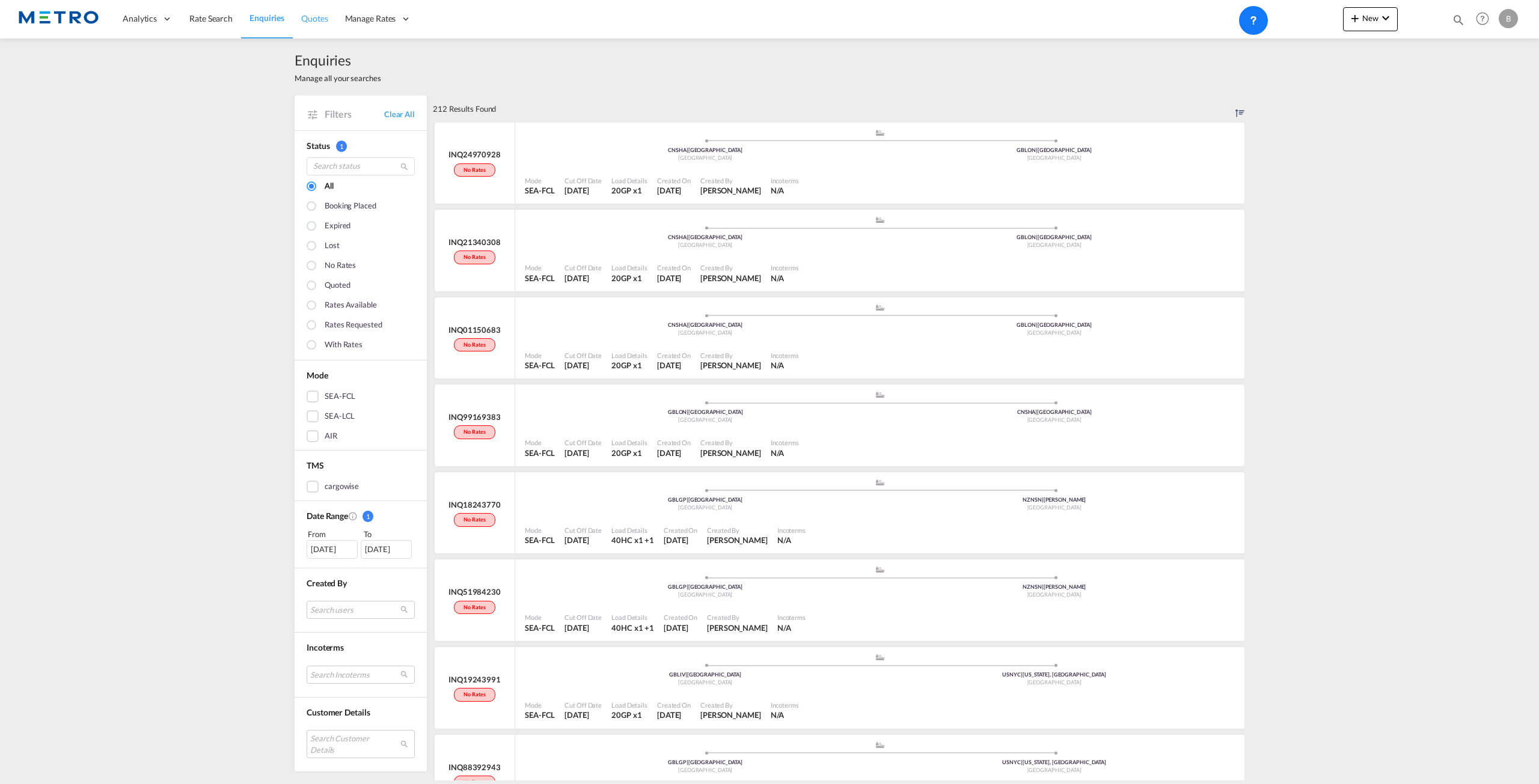
click at [324, 30] on link "Quotes" at bounding box center [314, 19] width 43 height 39
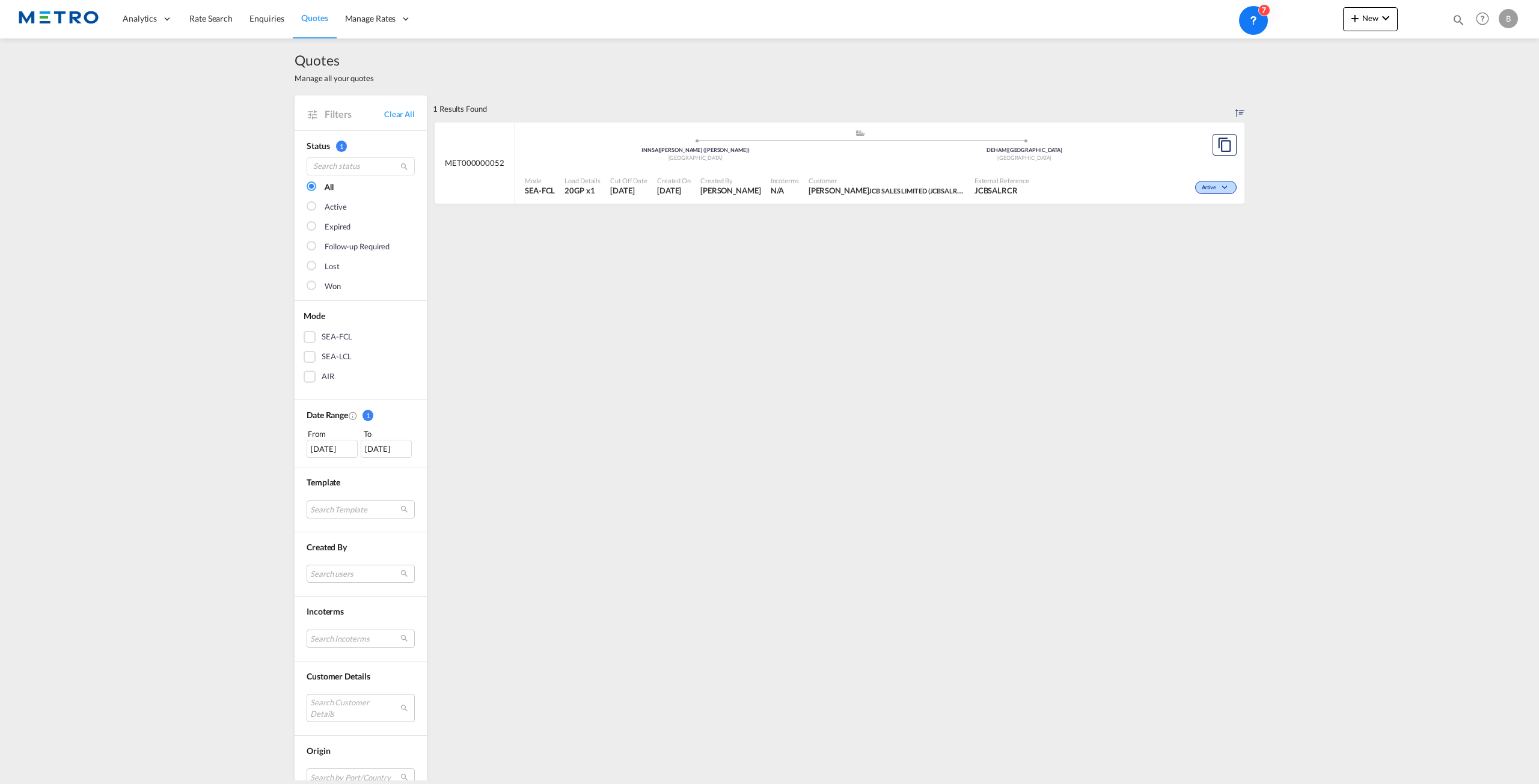
click at [894, 179] on span "Customer" at bounding box center [886, 180] width 156 height 9
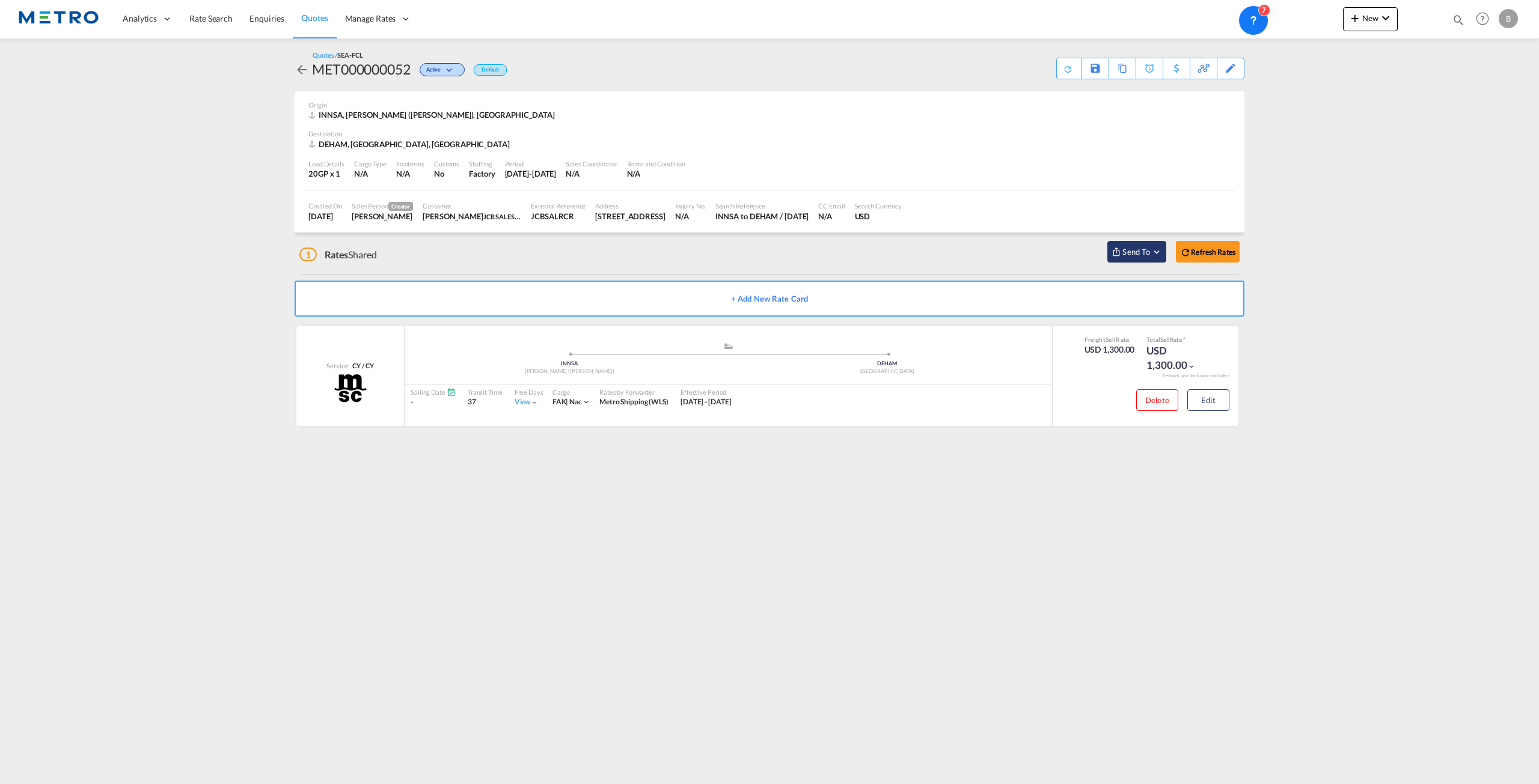
click at [1157, 254] on md-icon "Open sync menu" at bounding box center [1156, 252] width 11 height 11
click at [1280, 292] on span "Send to One Off Quotes" at bounding box center [1275, 293] width 84 height 19
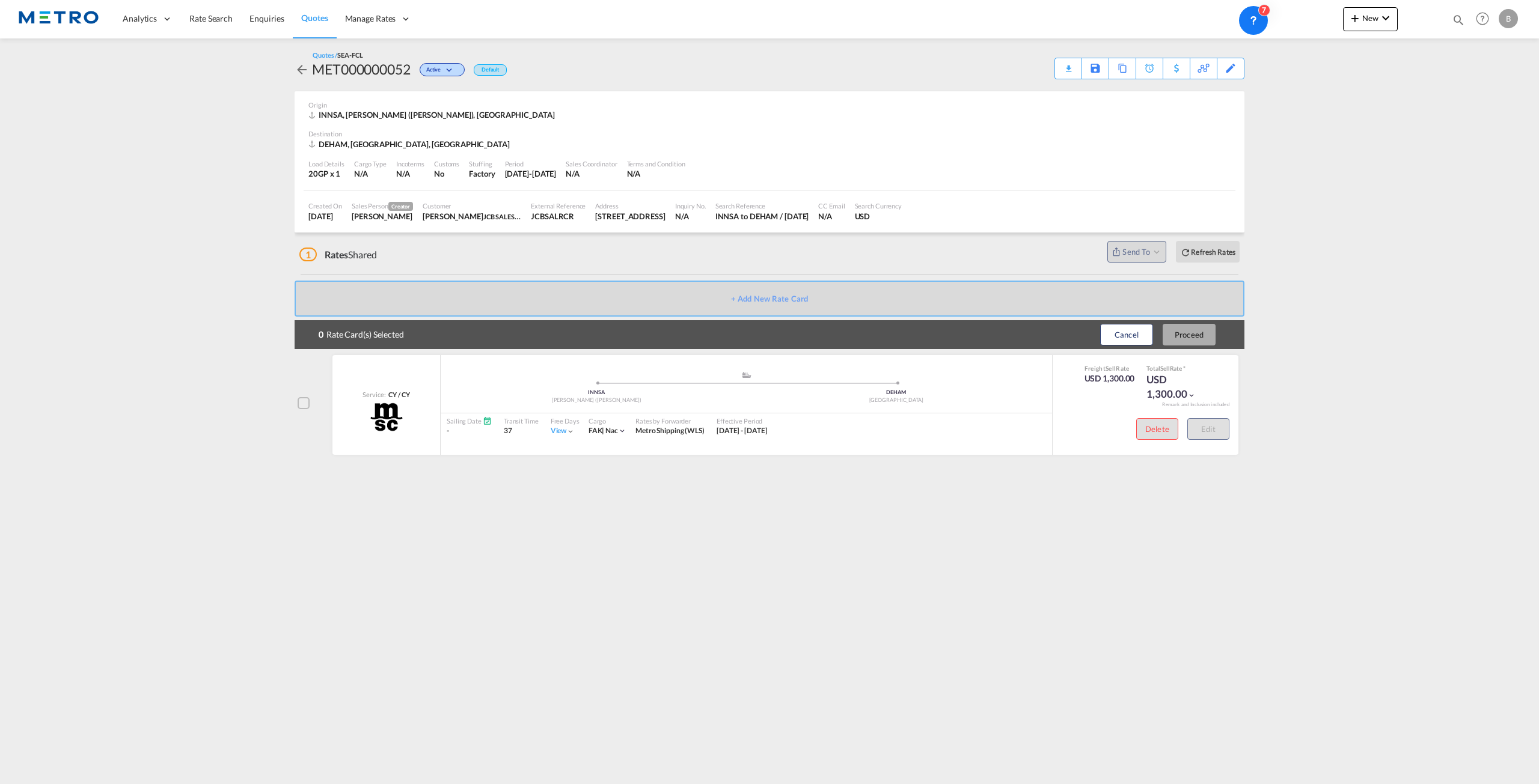
click at [299, 406] on div at bounding box center [303, 403] width 12 height 12
click at [1185, 340] on button "Proceed" at bounding box center [1189, 335] width 53 height 22
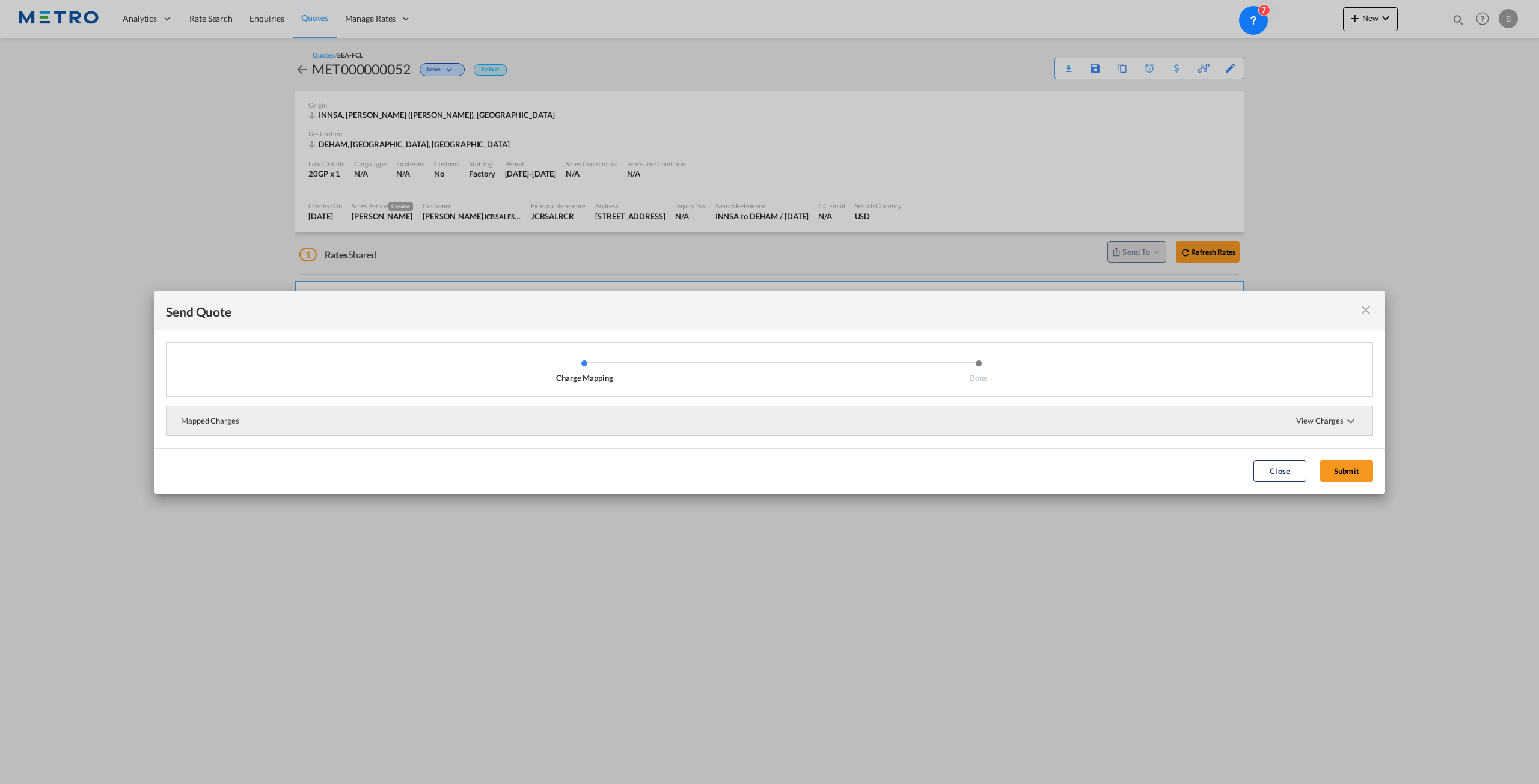
click at [1341, 425] on span "View Charges" at bounding box center [1327, 421] width 62 height 29
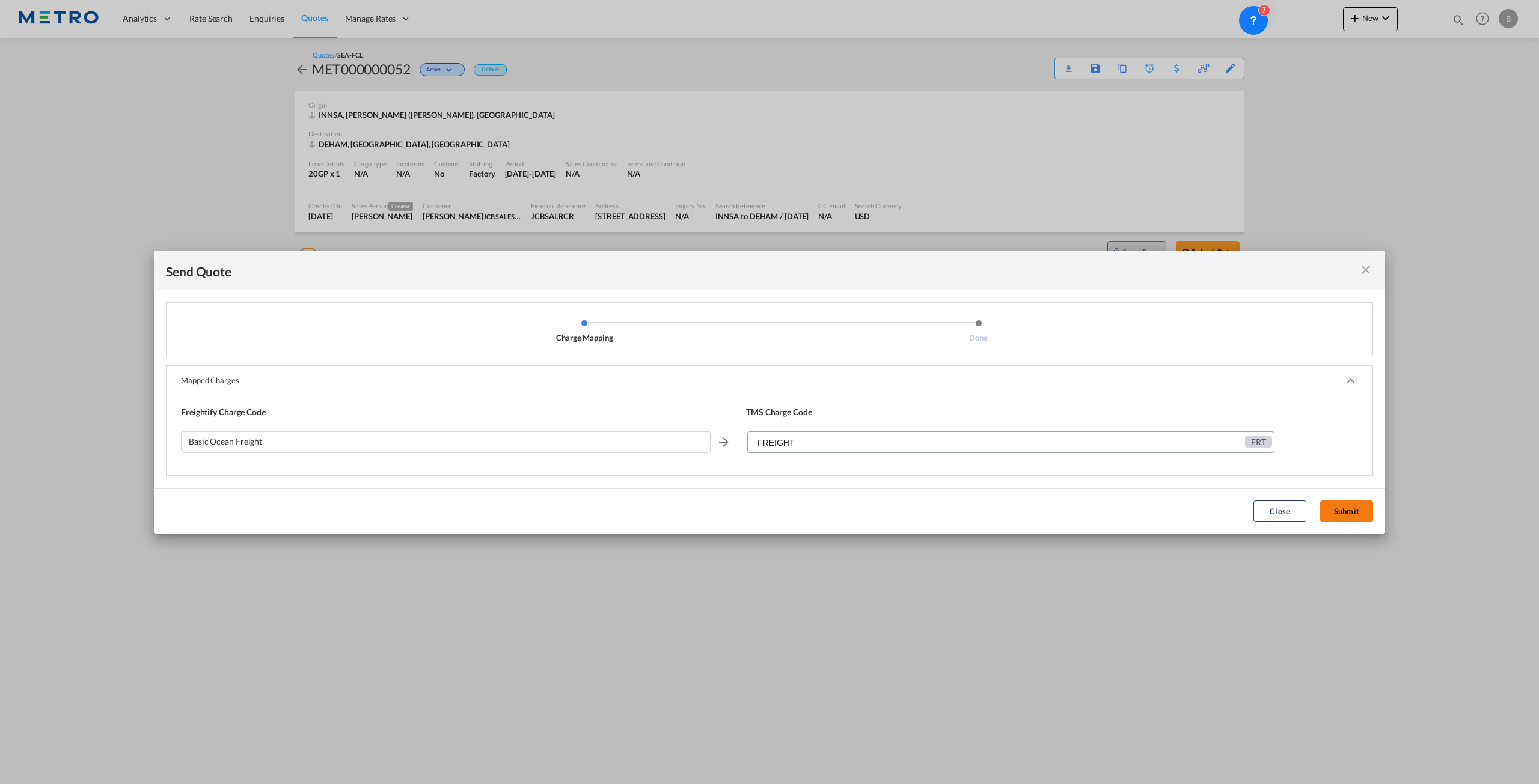
click at [1372, 512] on button "Submit" at bounding box center [1346, 512] width 53 height 22
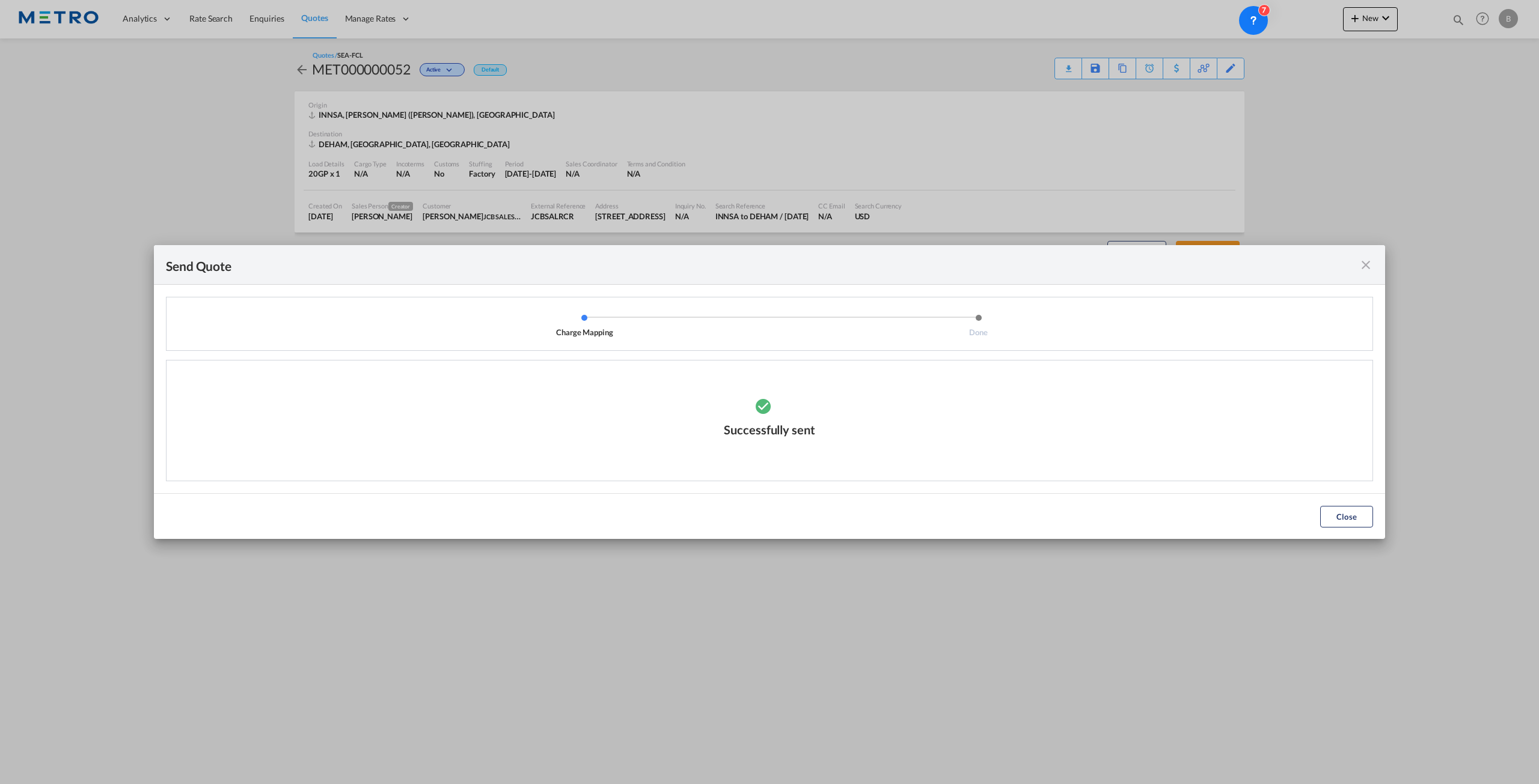
click at [1372, 265] on md-icon "icon-close fg-AAA8AD cursor" at bounding box center [1366, 265] width 14 height 14
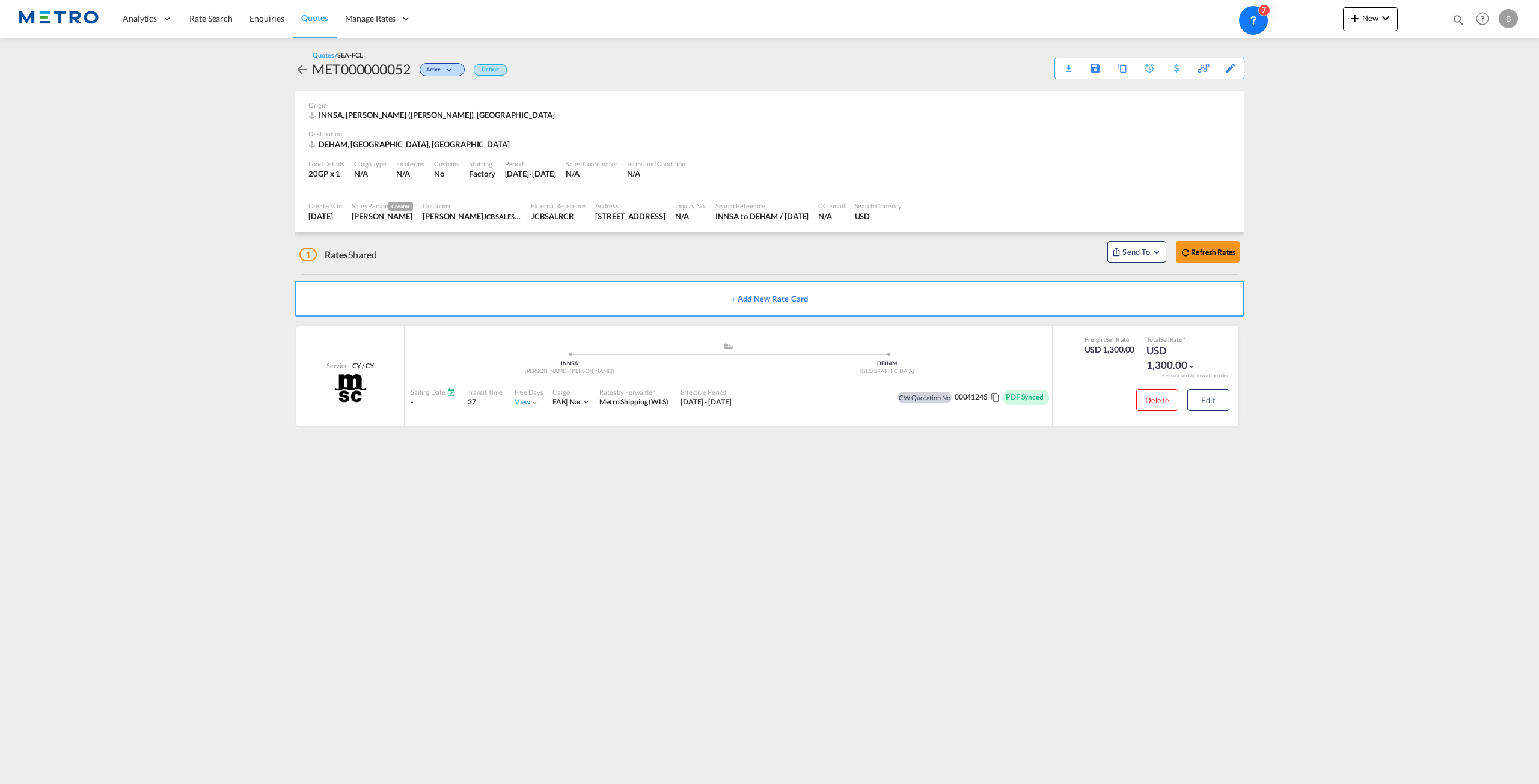
click at [1510, 16] on div "B" at bounding box center [1508, 19] width 19 height 19
click at [1503, 52] on button "My Profile" at bounding box center [1495, 53] width 78 height 24
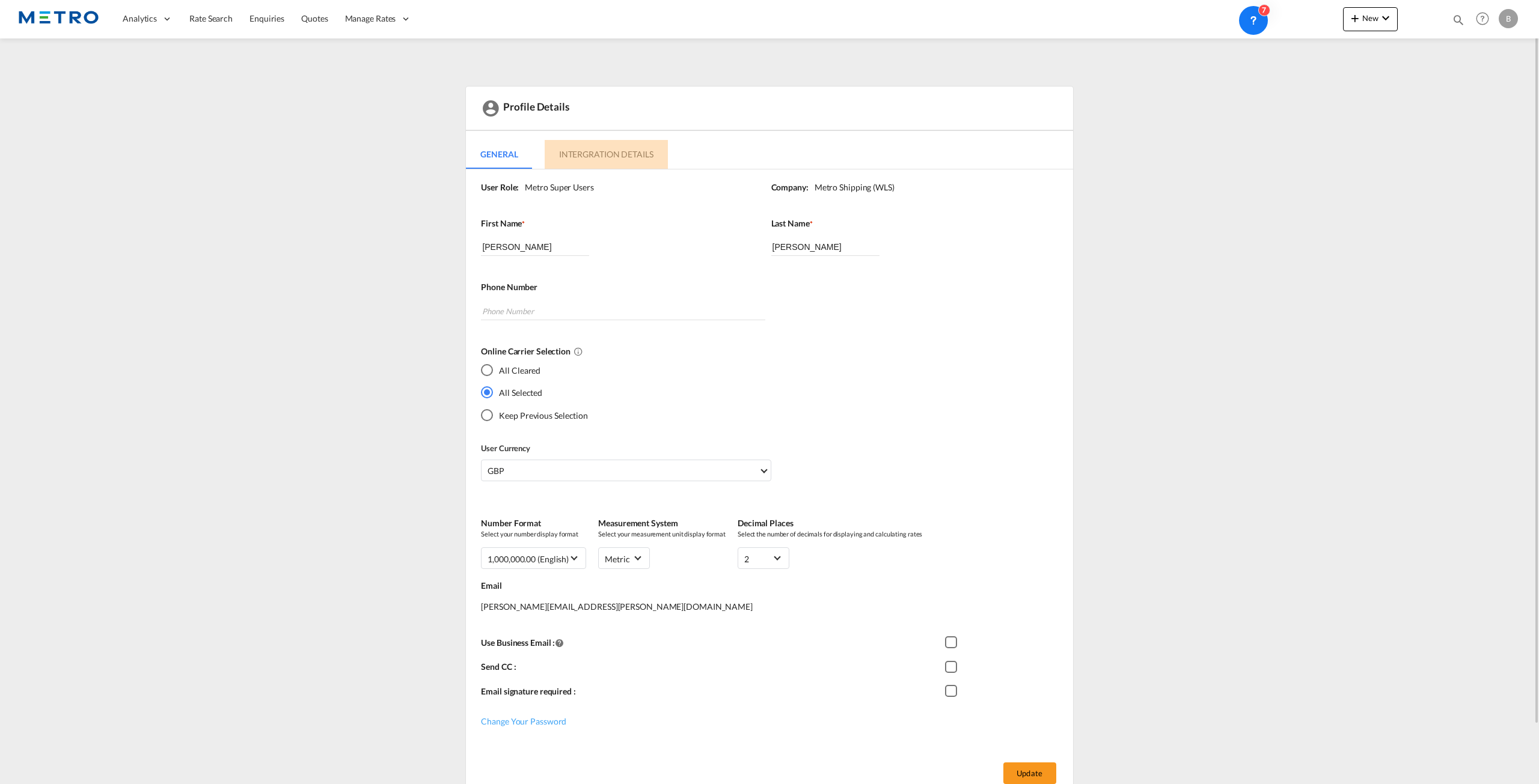
click at [594, 166] on md-tab-item "Intergration Details" at bounding box center [606, 154] width 123 height 29
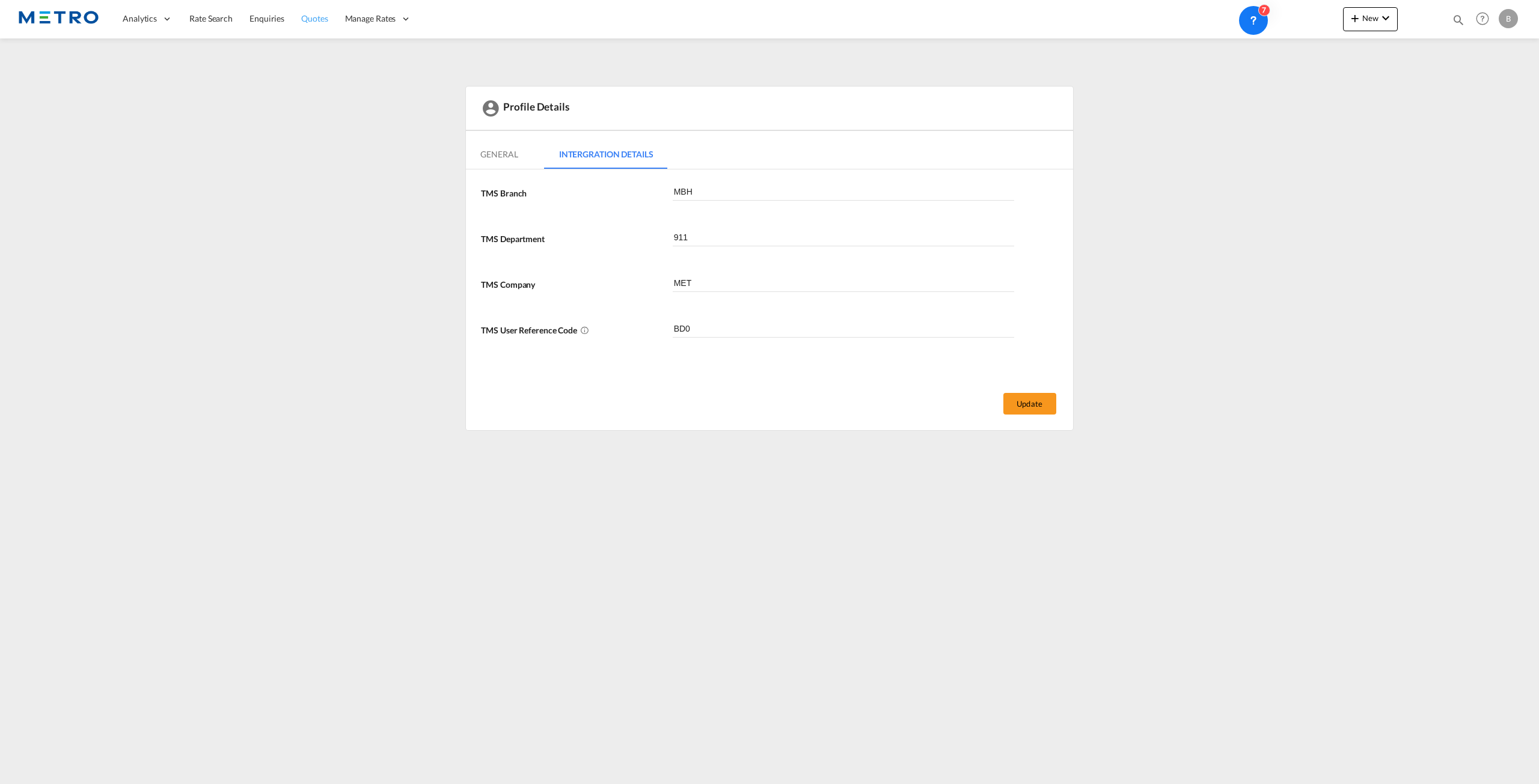
click at [322, 30] on link "Quotes" at bounding box center [314, 19] width 43 height 39
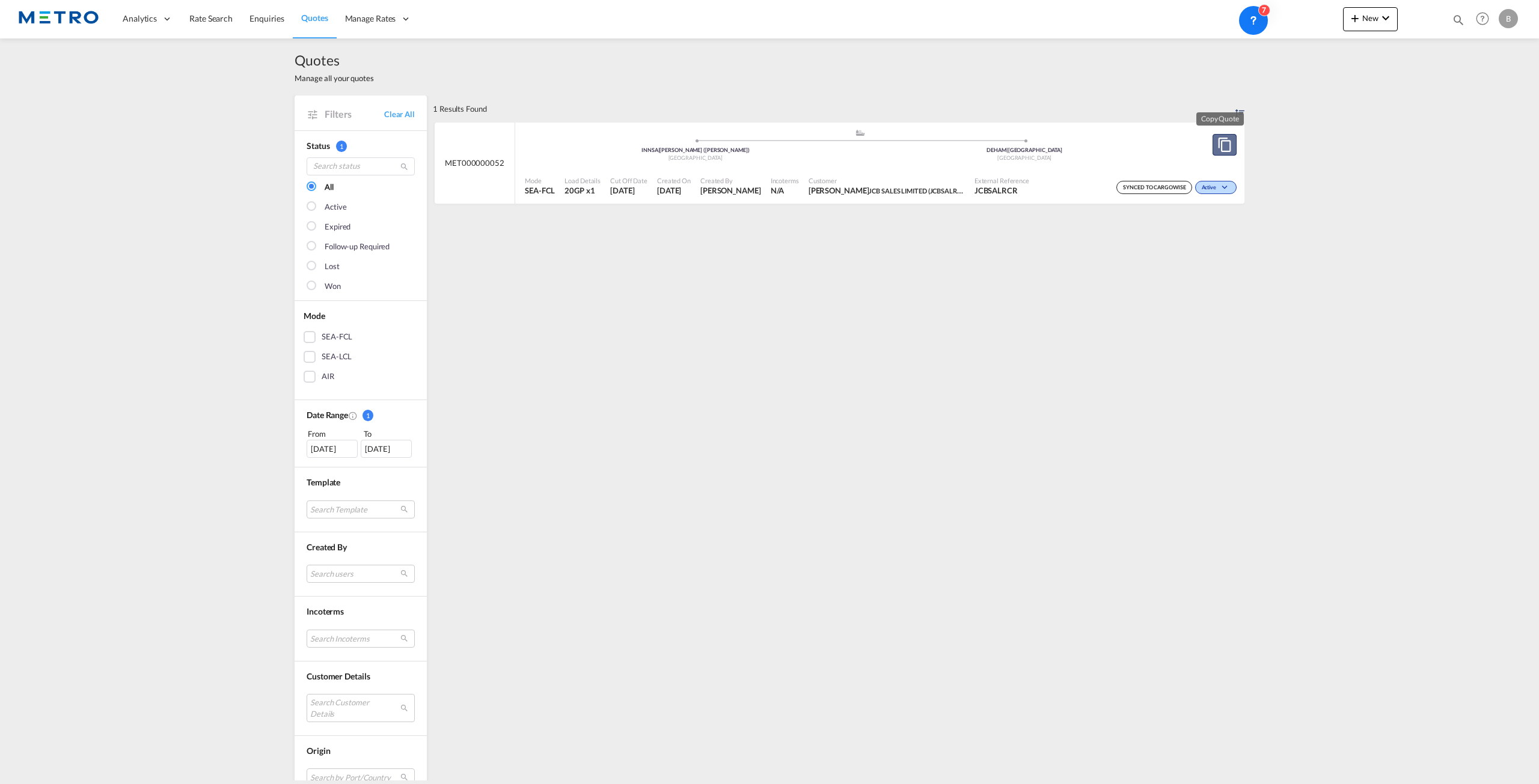
click at [1218, 155] on button "Copy Quote" at bounding box center [1224, 145] width 24 height 22
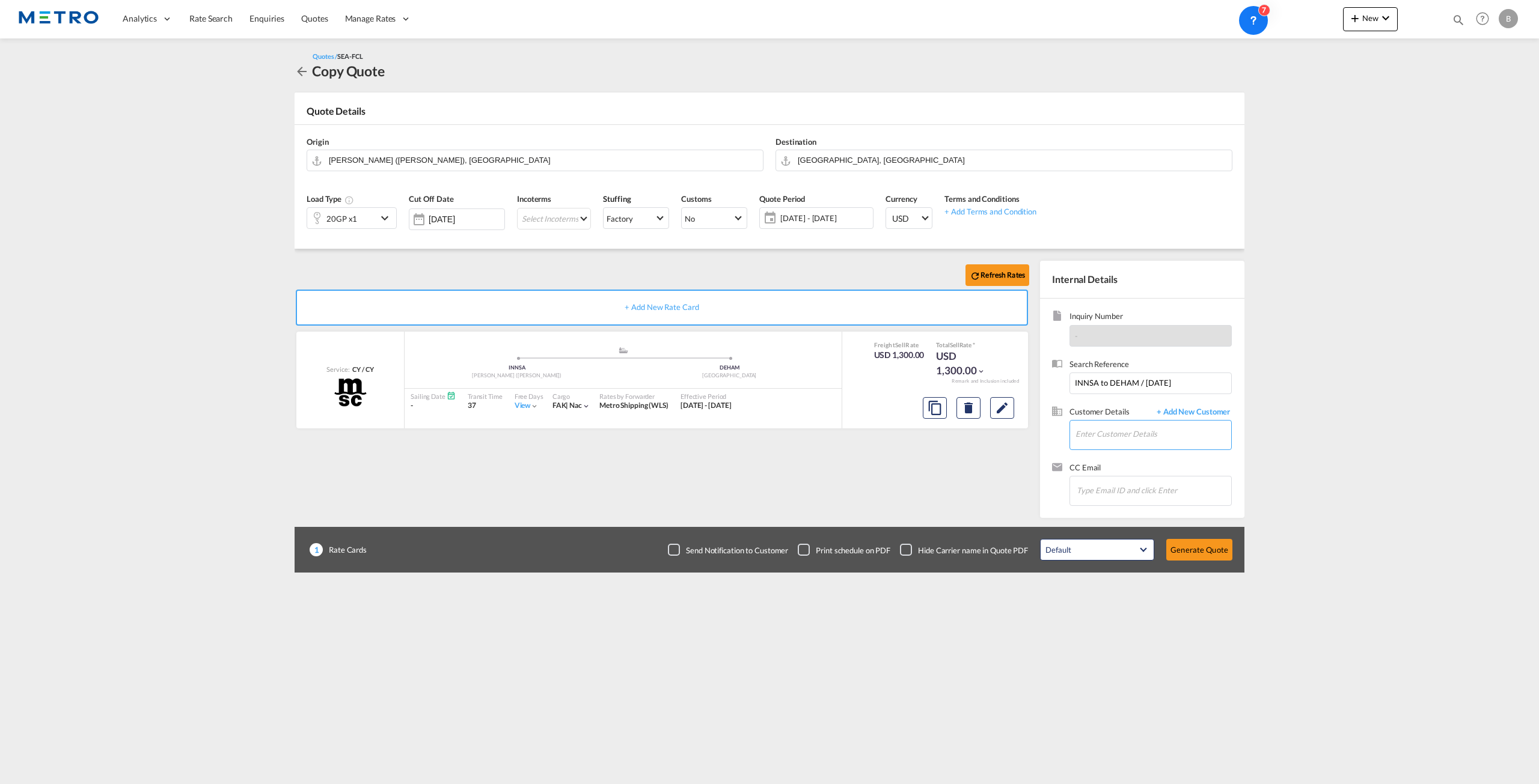
click at [1161, 437] on input "Enter Customer Details" at bounding box center [1153, 434] width 155 height 27
click at [1160, 446] on div "Brad Darkes bd@metroshipping.co.uk | JCBSALRCR" at bounding box center [1153, 451] width 157 height 41
type input "JCB SALES LIMITED (JCBSALRCR), [PERSON_NAME], [EMAIL_ADDRESS][DOMAIN_NAME]"
click at [1195, 549] on button "Generate Quote" at bounding box center [1199, 550] width 66 height 22
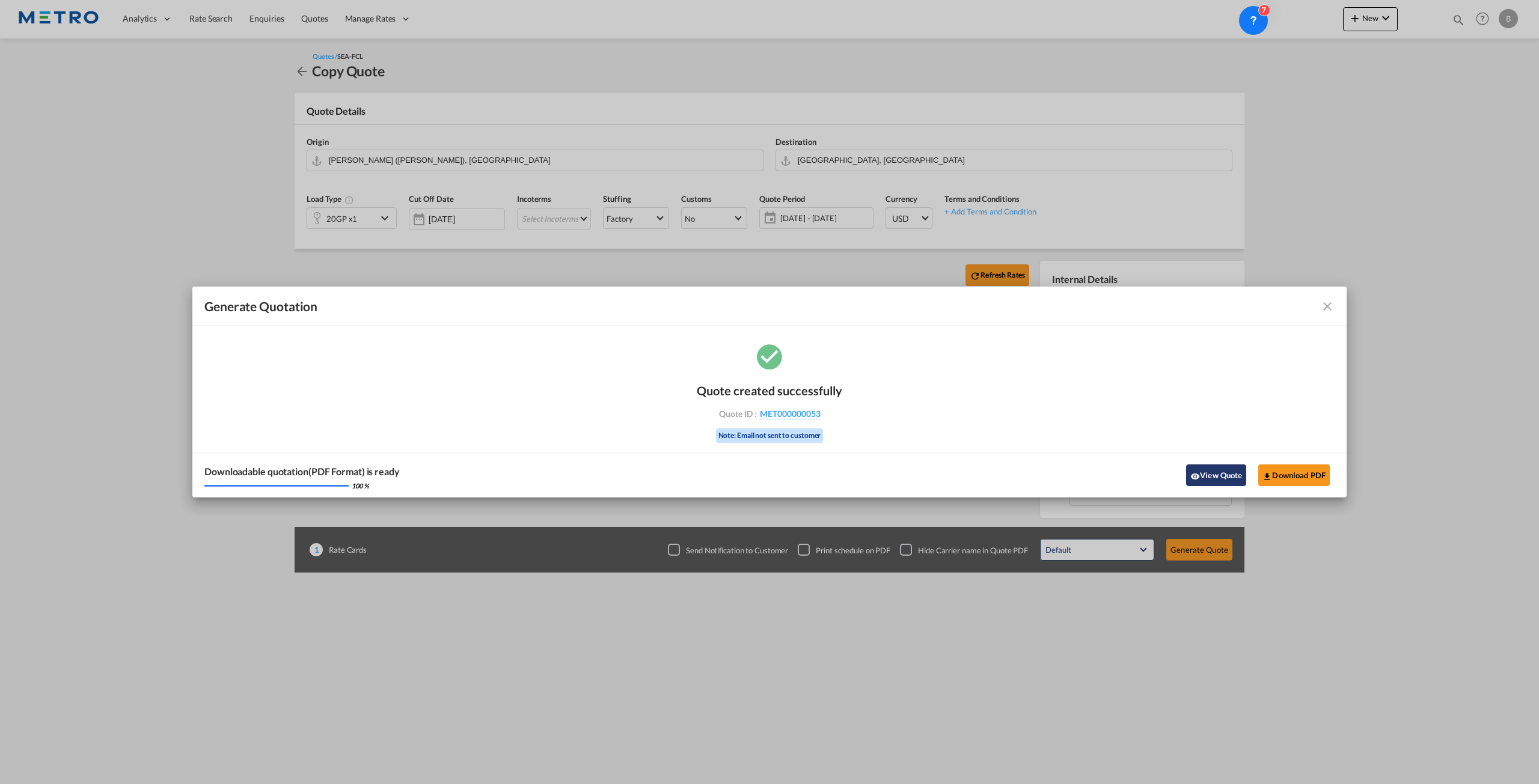
click at [1222, 479] on button "View Quote" at bounding box center [1217, 475] width 60 height 22
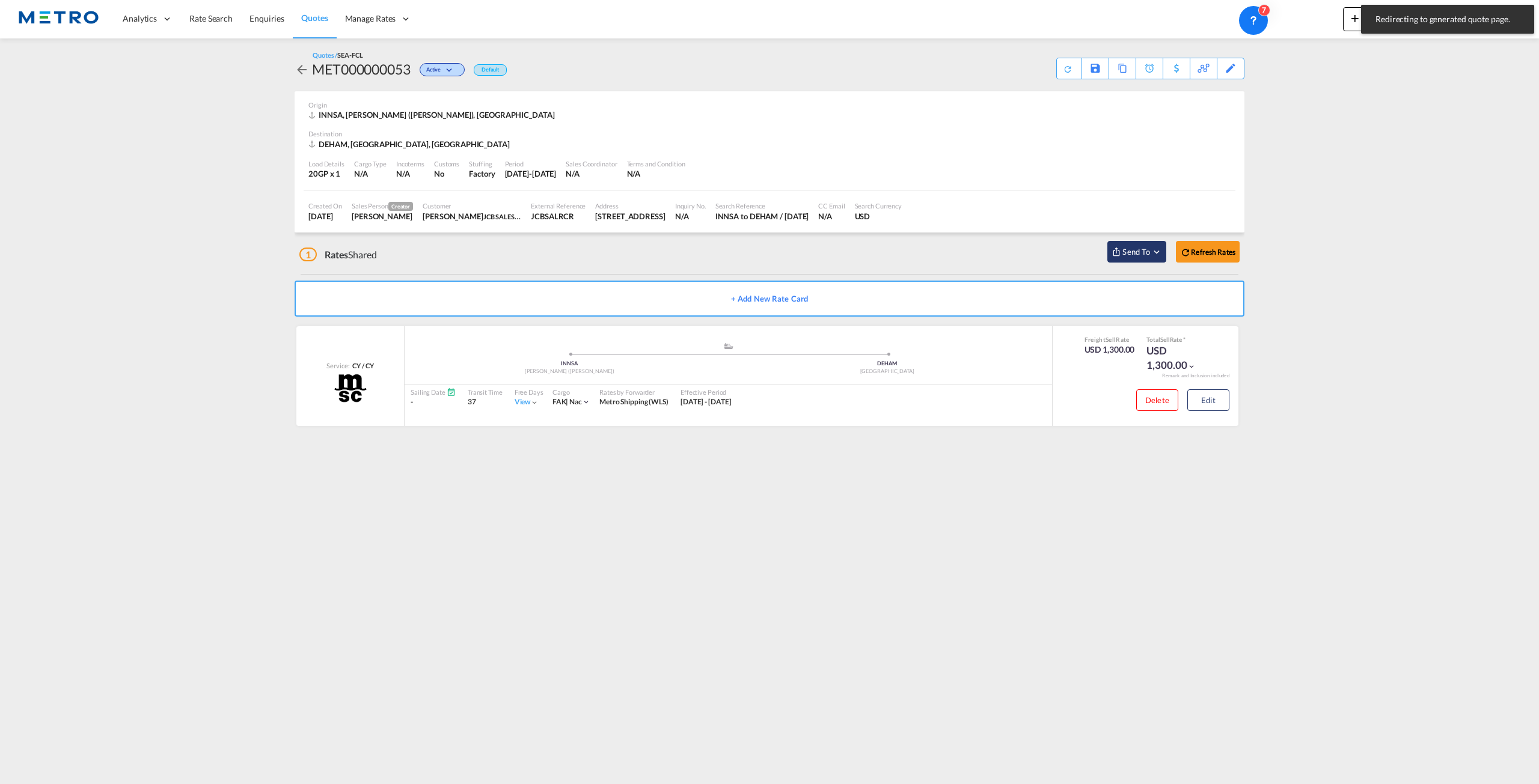
click at [1148, 247] on span "Send To" at bounding box center [1136, 252] width 30 height 12
click at [1156, 284] on span "Cargowise" at bounding box center [1166, 279] width 92 height 11
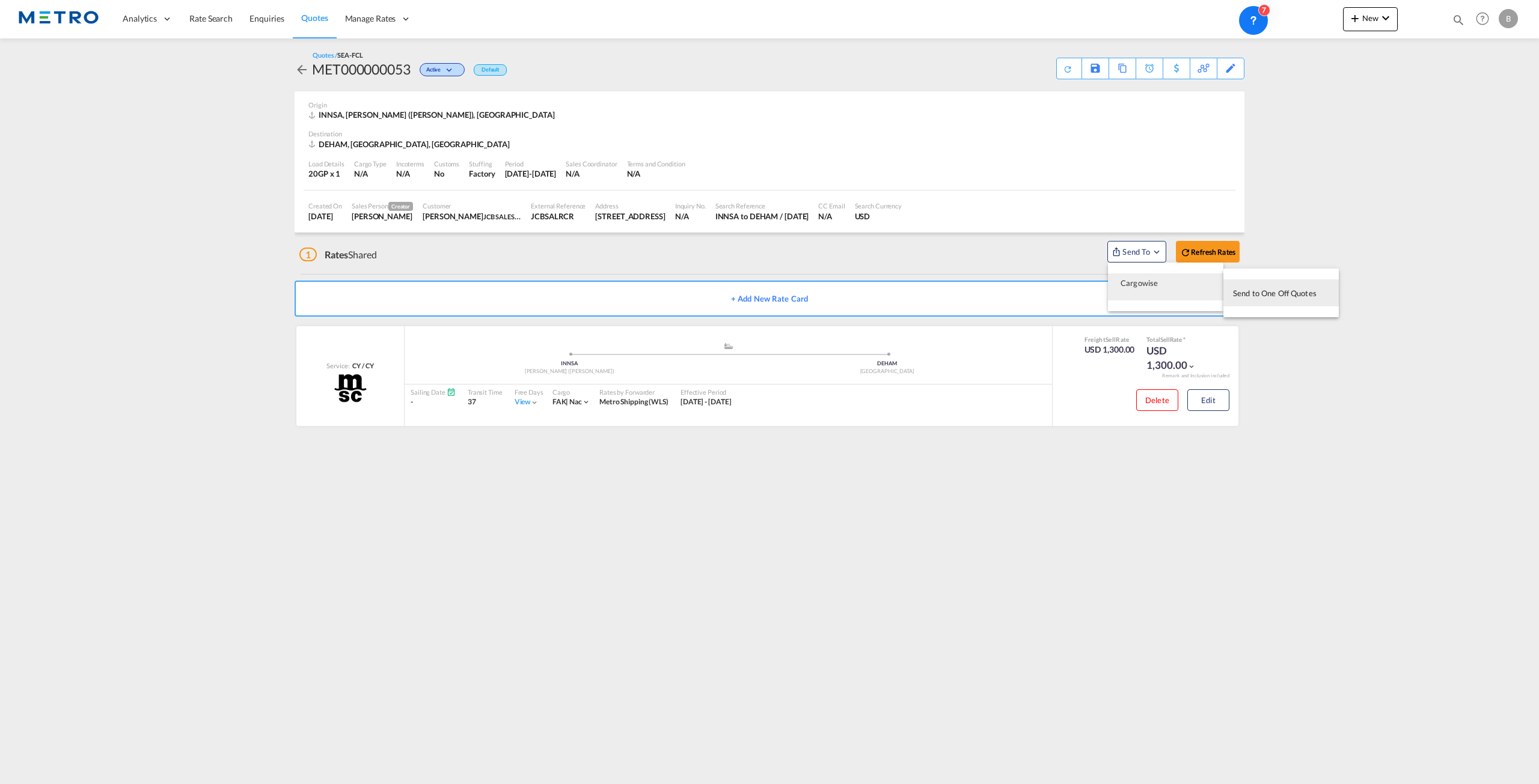
click at [1281, 295] on span "Send to One Off Quotes" at bounding box center [1275, 293] width 84 height 19
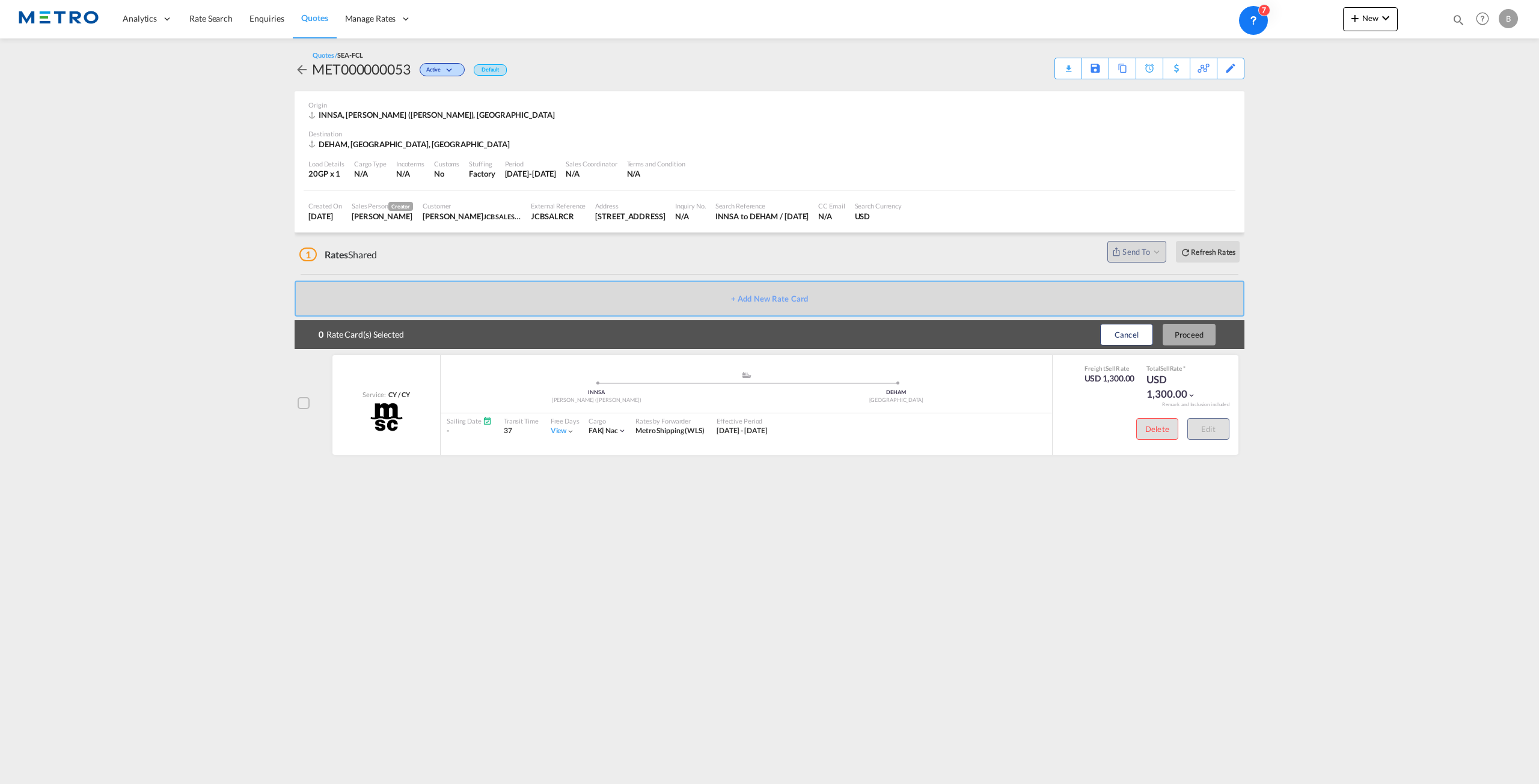
click at [306, 409] on div at bounding box center [303, 403] width 12 height 12
click at [1199, 340] on button "Proceed" at bounding box center [1189, 335] width 53 height 22
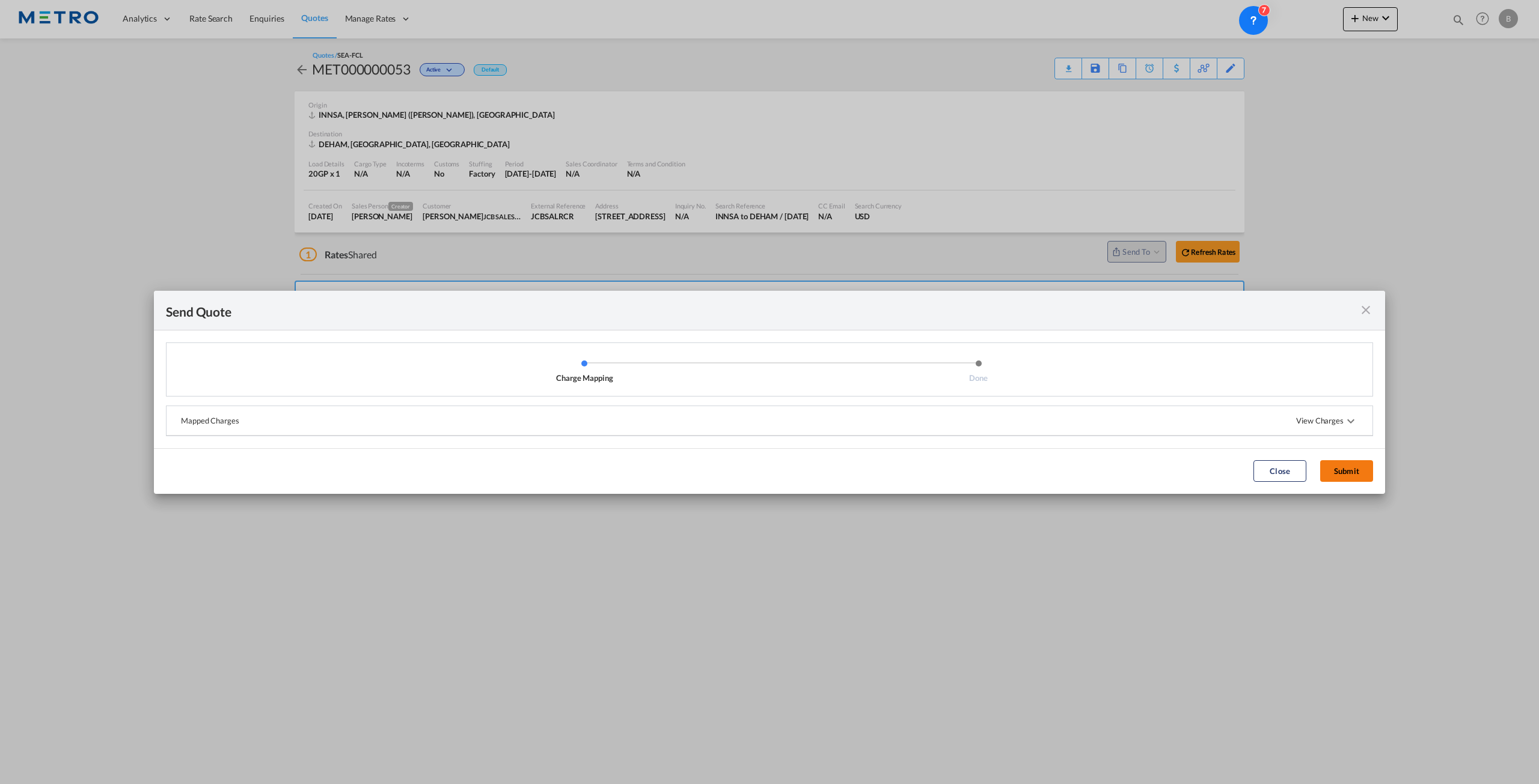
click at [1370, 479] on button "Submit" at bounding box center [1346, 471] width 53 height 22
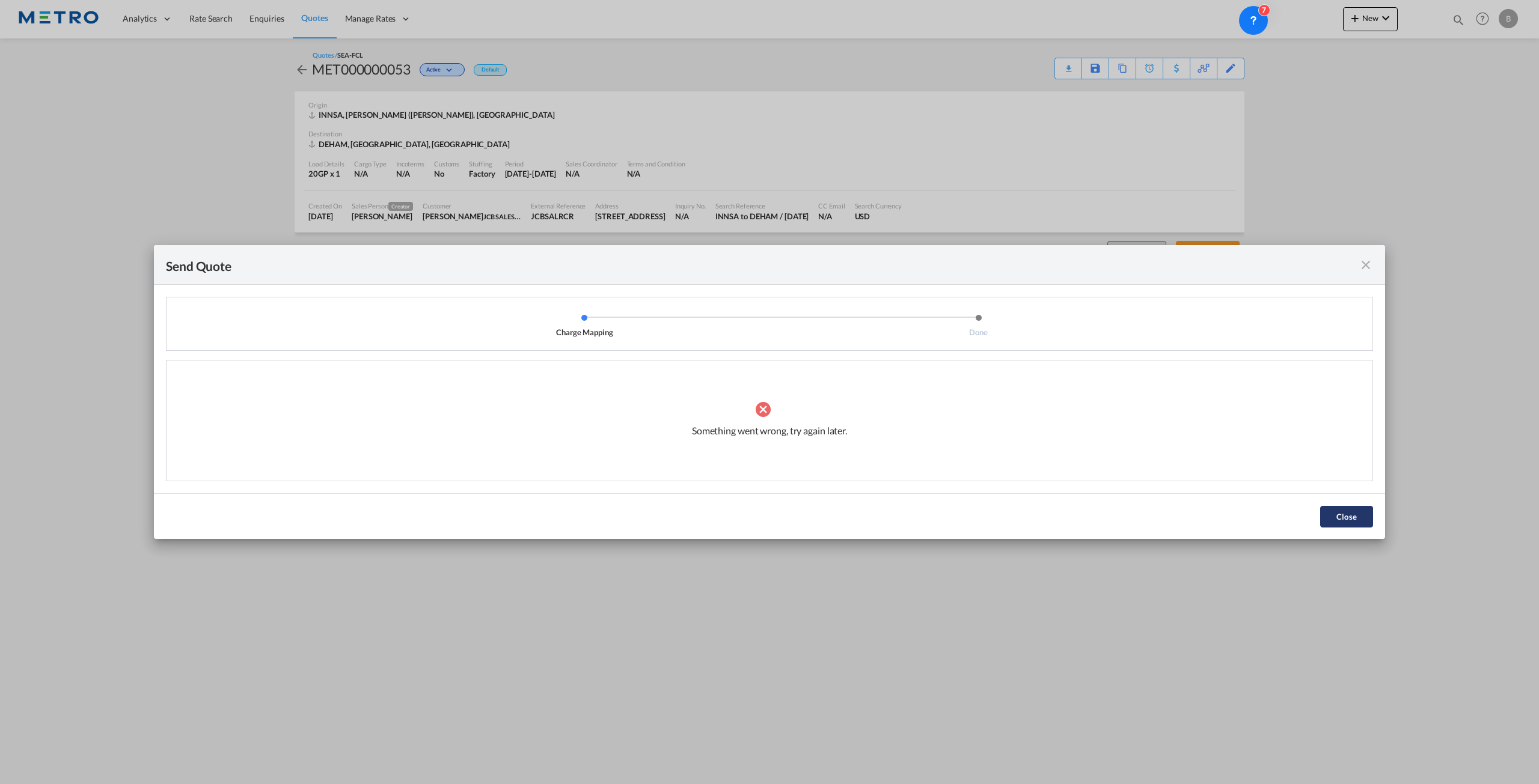
click at [1333, 520] on button "Close" at bounding box center [1346, 517] width 53 height 22
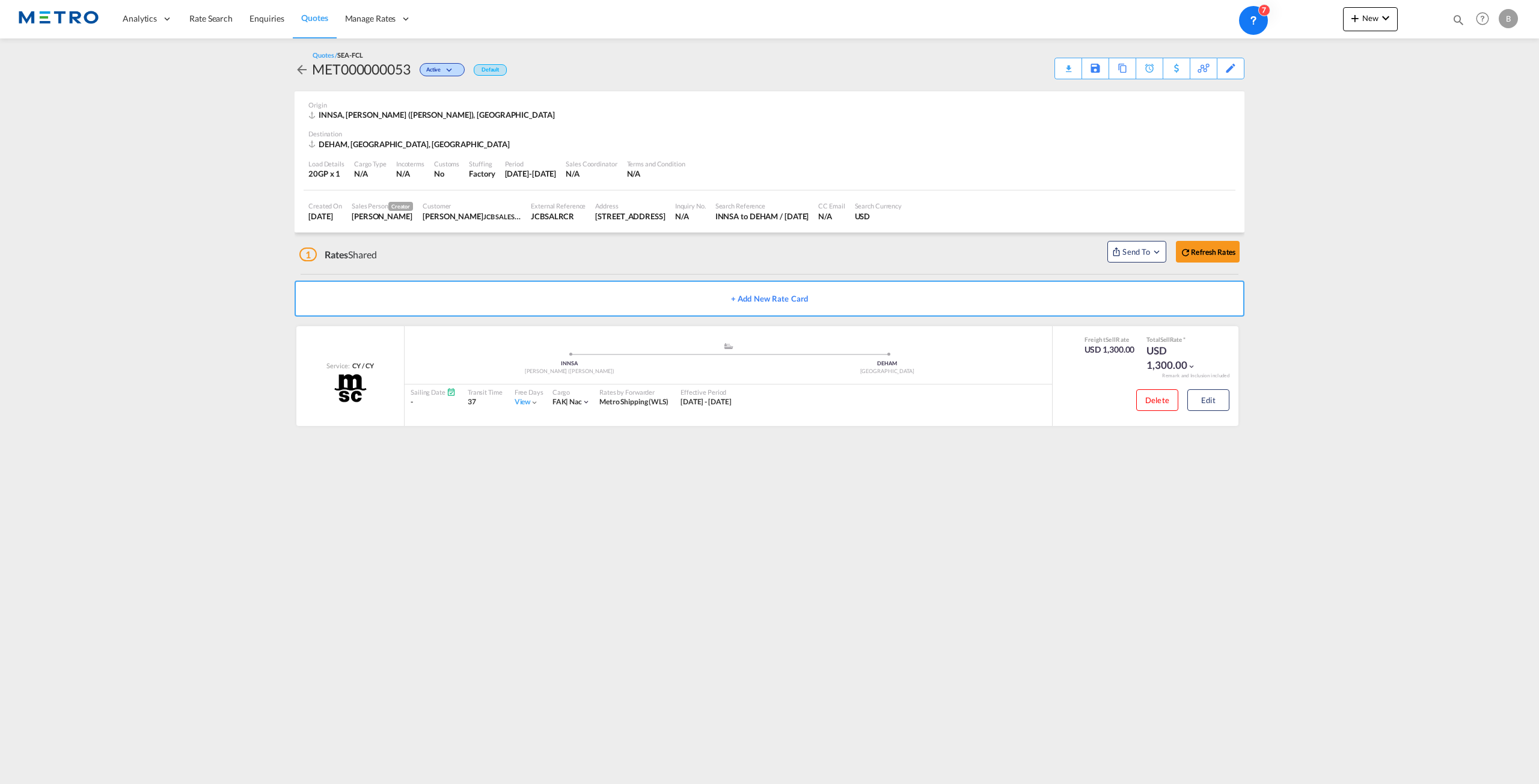
click at [321, 24] on link "Quotes" at bounding box center [314, 19] width 43 height 39
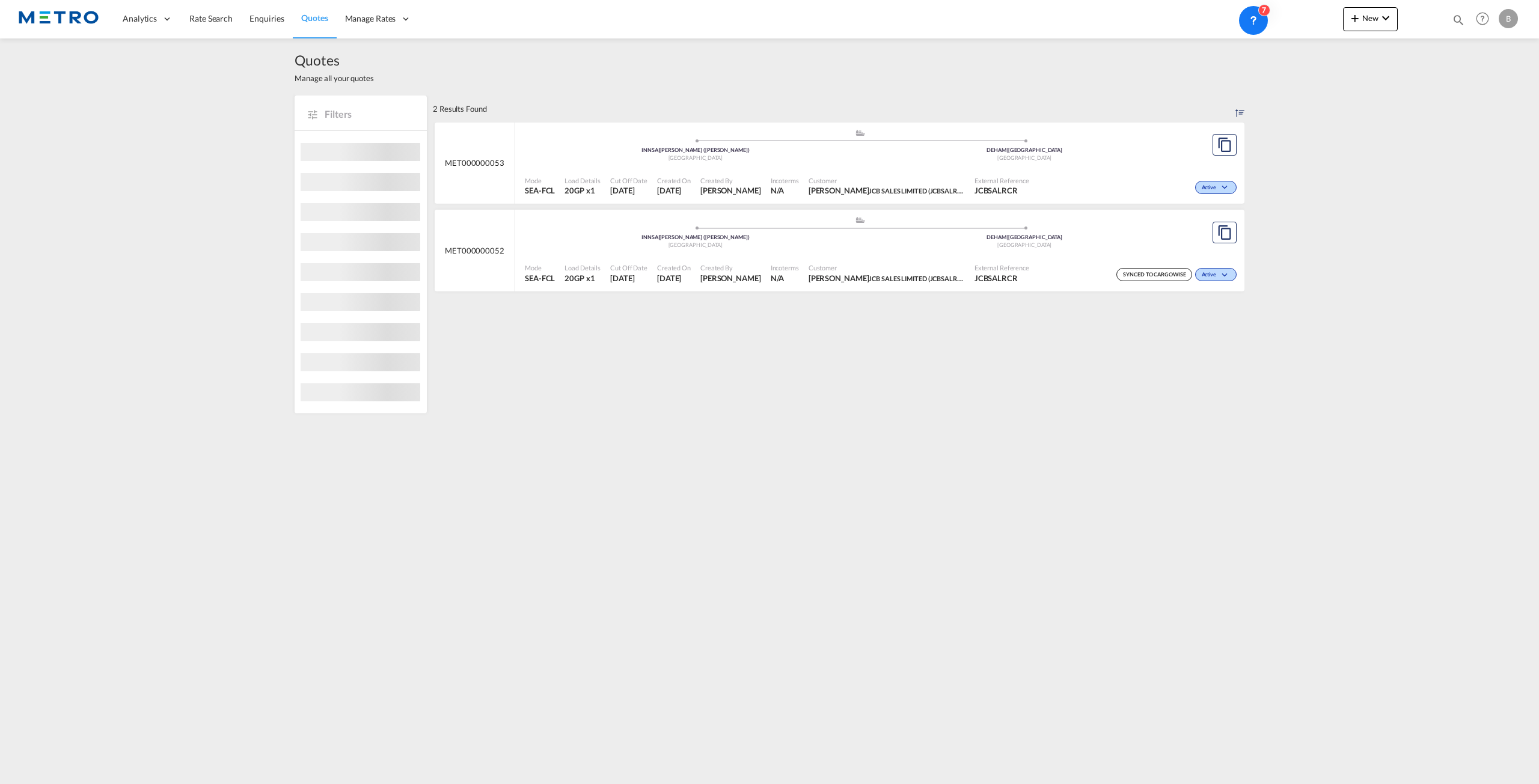
click at [1503, 17] on div "B" at bounding box center [1508, 19] width 19 height 19
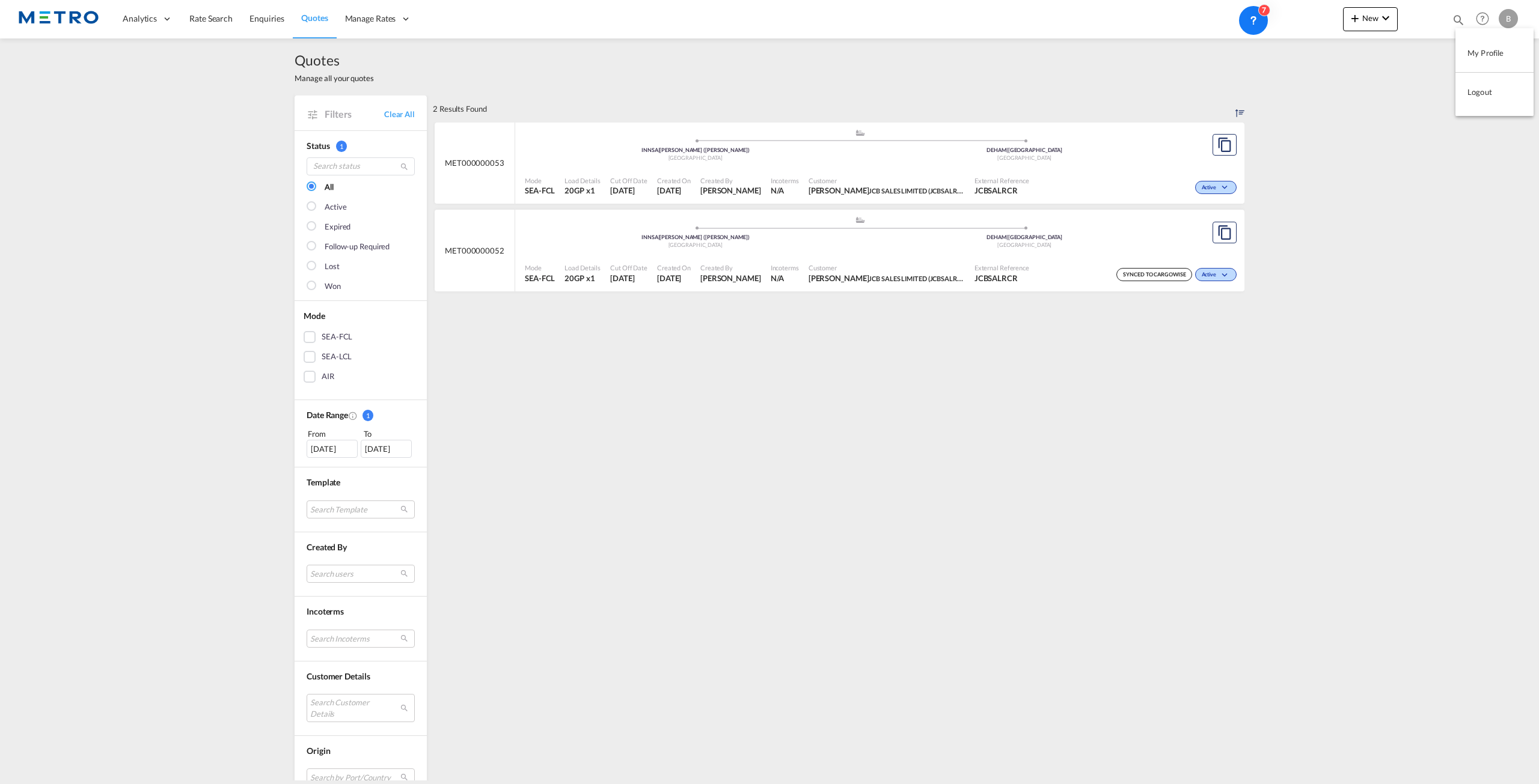
click at [1479, 55] on button "My Profile" at bounding box center [1495, 53] width 78 height 24
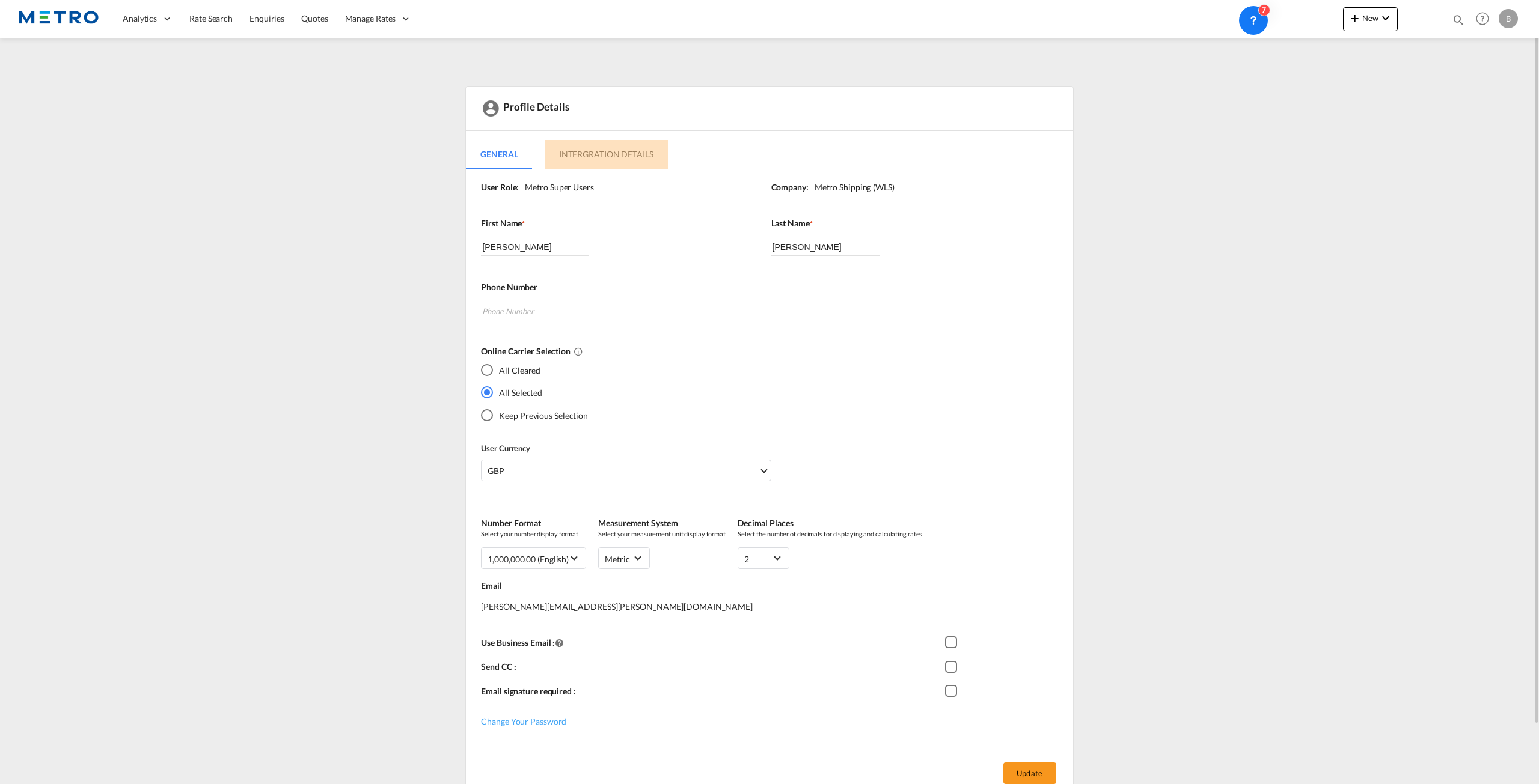
click at [609, 156] on md-tab-item "Intergration Details" at bounding box center [606, 154] width 123 height 29
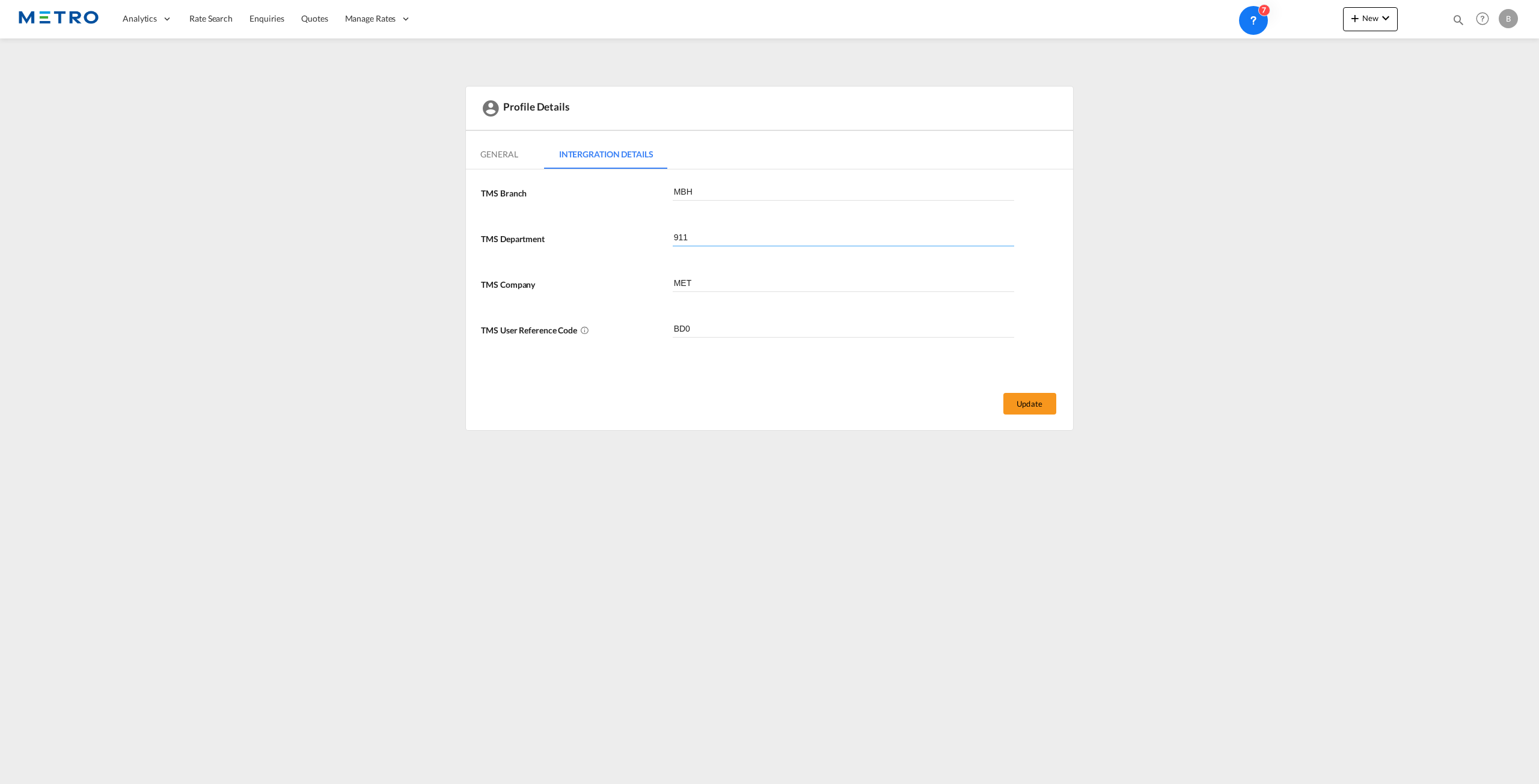
click at [758, 238] on input "911" at bounding box center [843, 238] width 342 height 18
type input "998"
click at [1037, 404] on button "Update" at bounding box center [1030, 404] width 53 height 22
click at [322, 24] on span "Quotes" at bounding box center [314, 19] width 26 height 10
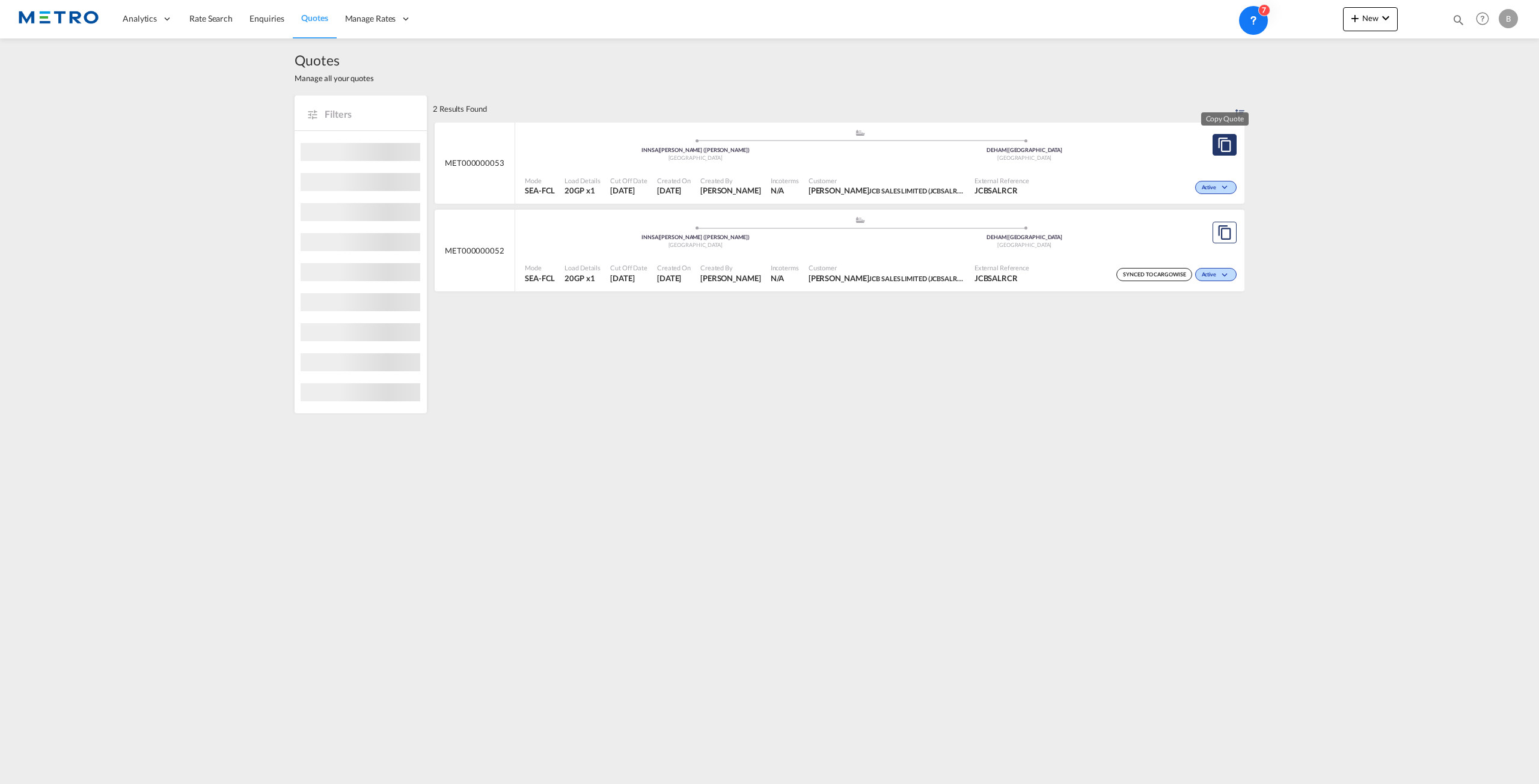
click at [1218, 150] on md-icon "assets/icons/custom/copyQuote.svg" at bounding box center [1224, 144] width 14 height 14
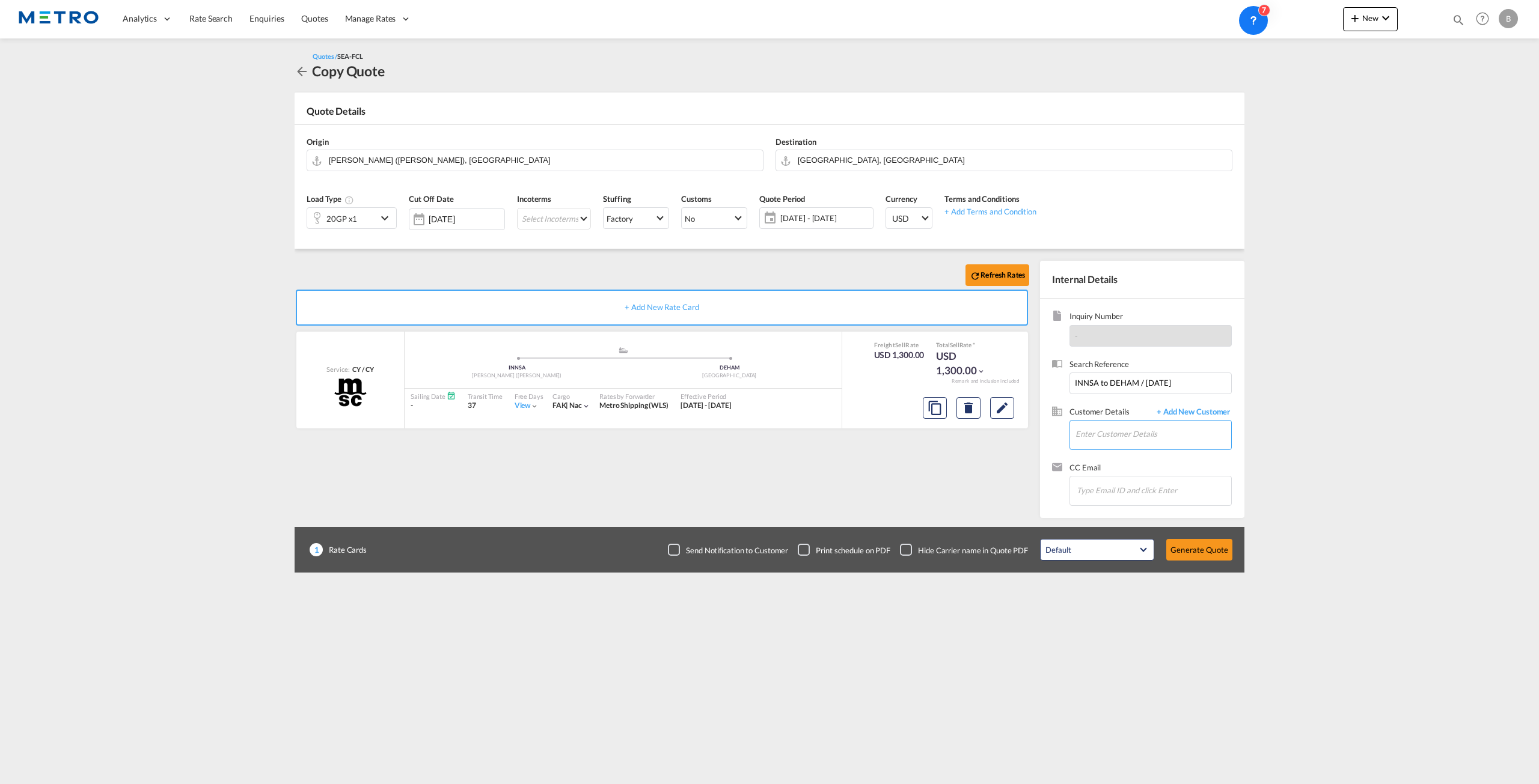
click at [1148, 435] on input "Enter Customer Details" at bounding box center [1153, 434] width 155 height 27
click at [1146, 454] on div "Brad Darkes bd@metroshipping.co.uk | JCB SALES LIMITED (JCBSALRCR) | JCBSALRCR" at bounding box center [1153, 458] width 157 height 41
type input "JCB SALES LIMITED (JCBSALRCR), [PERSON_NAME], [EMAIL_ADDRESS][DOMAIN_NAME]"
click at [1214, 549] on button "Generate Quote" at bounding box center [1199, 550] width 66 height 22
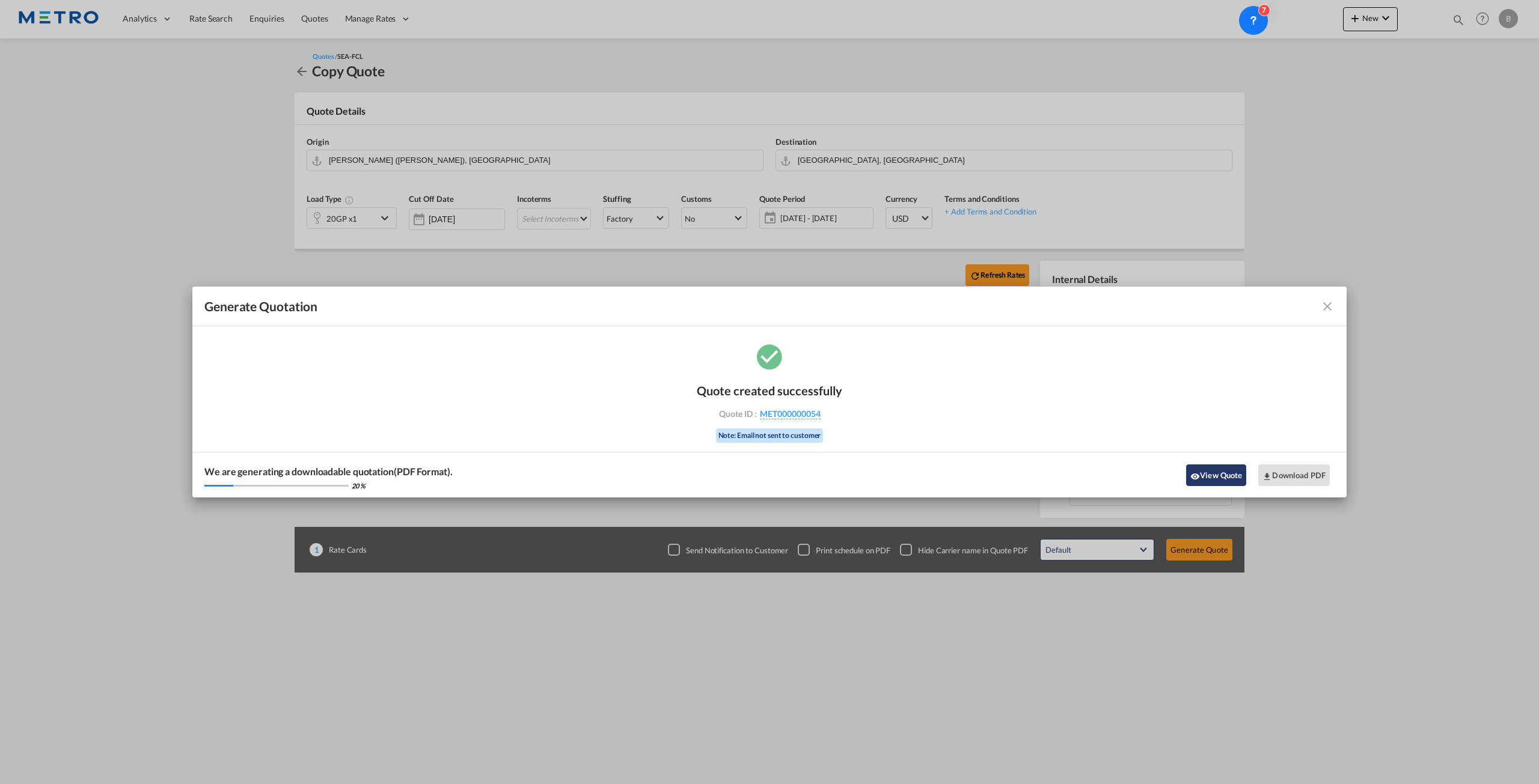
click at [1229, 474] on button "View Quote" at bounding box center [1217, 475] width 60 height 22
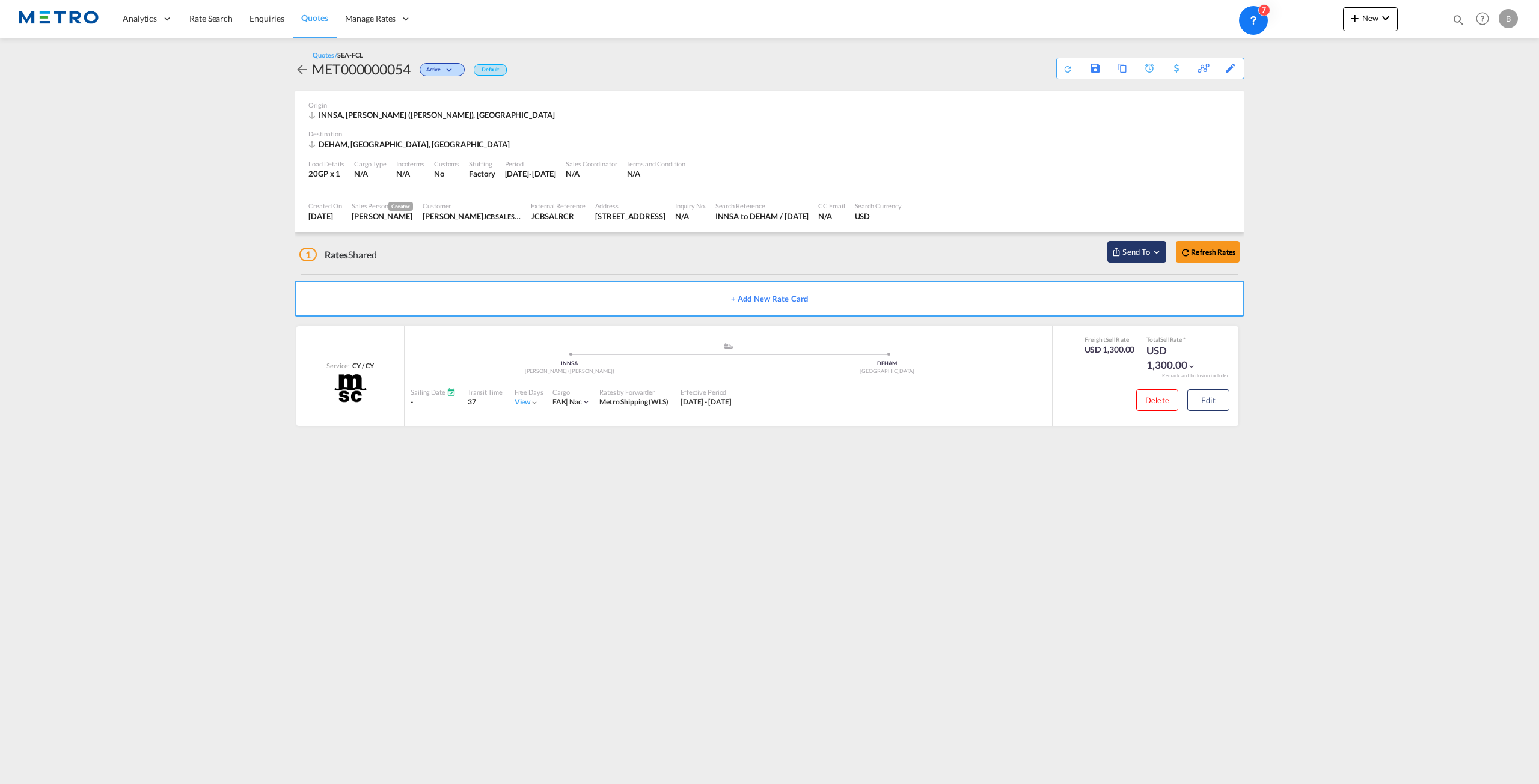
click at [1125, 252] on span "Send To" at bounding box center [1136, 252] width 30 height 12
click at [1156, 301] on md-menu-item "Cargowise" at bounding box center [1166, 286] width 116 height 39
click at [1251, 289] on span "Send to One Off Quotes" at bounding box center [1275, 293] width 84 height 19
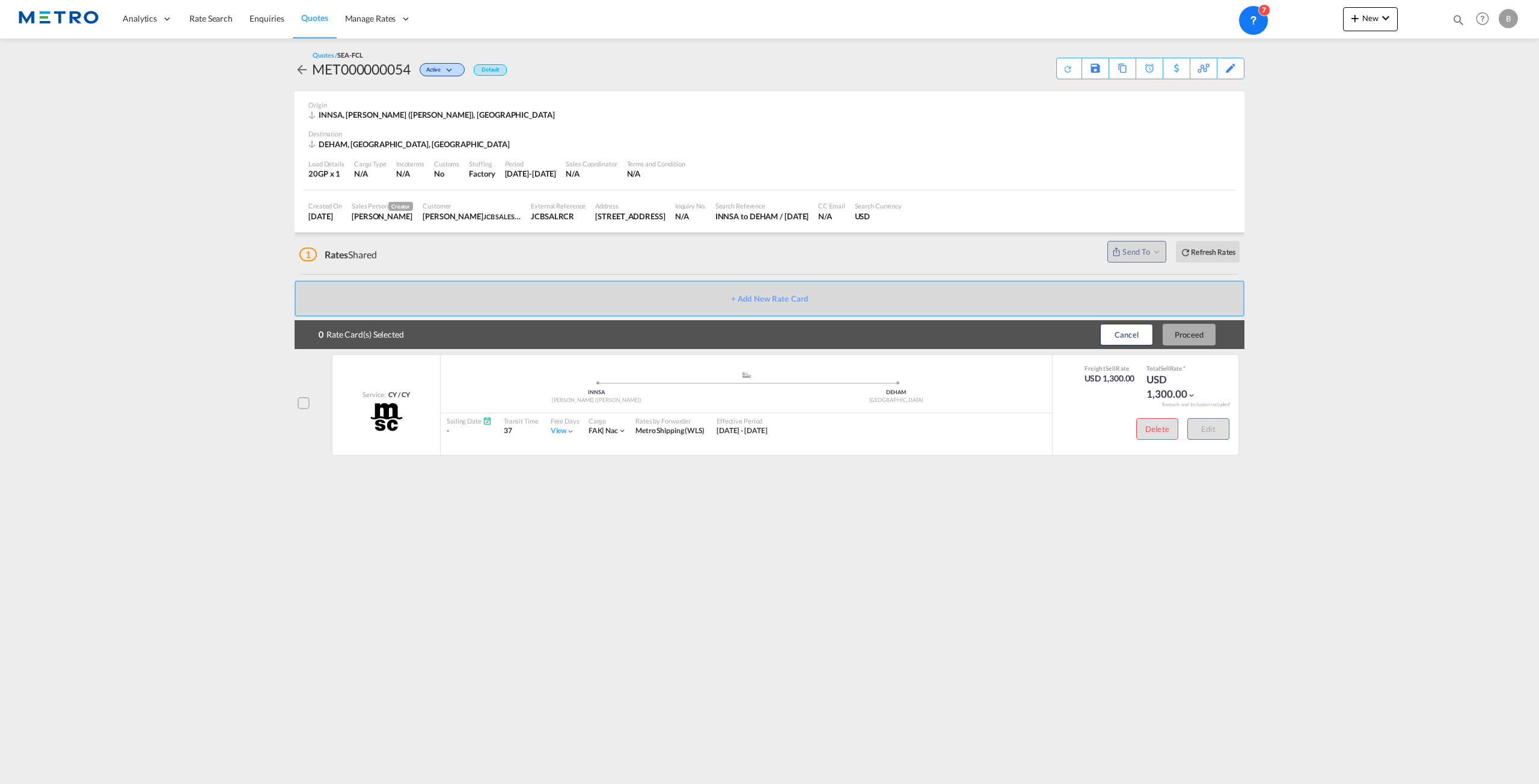
click at [310, 401] on div at bounding box center [303, 403] width 12 height 12
click at [1199, 330] on button "Proceed" at bounding box center [1189, 335] width 53 height 22
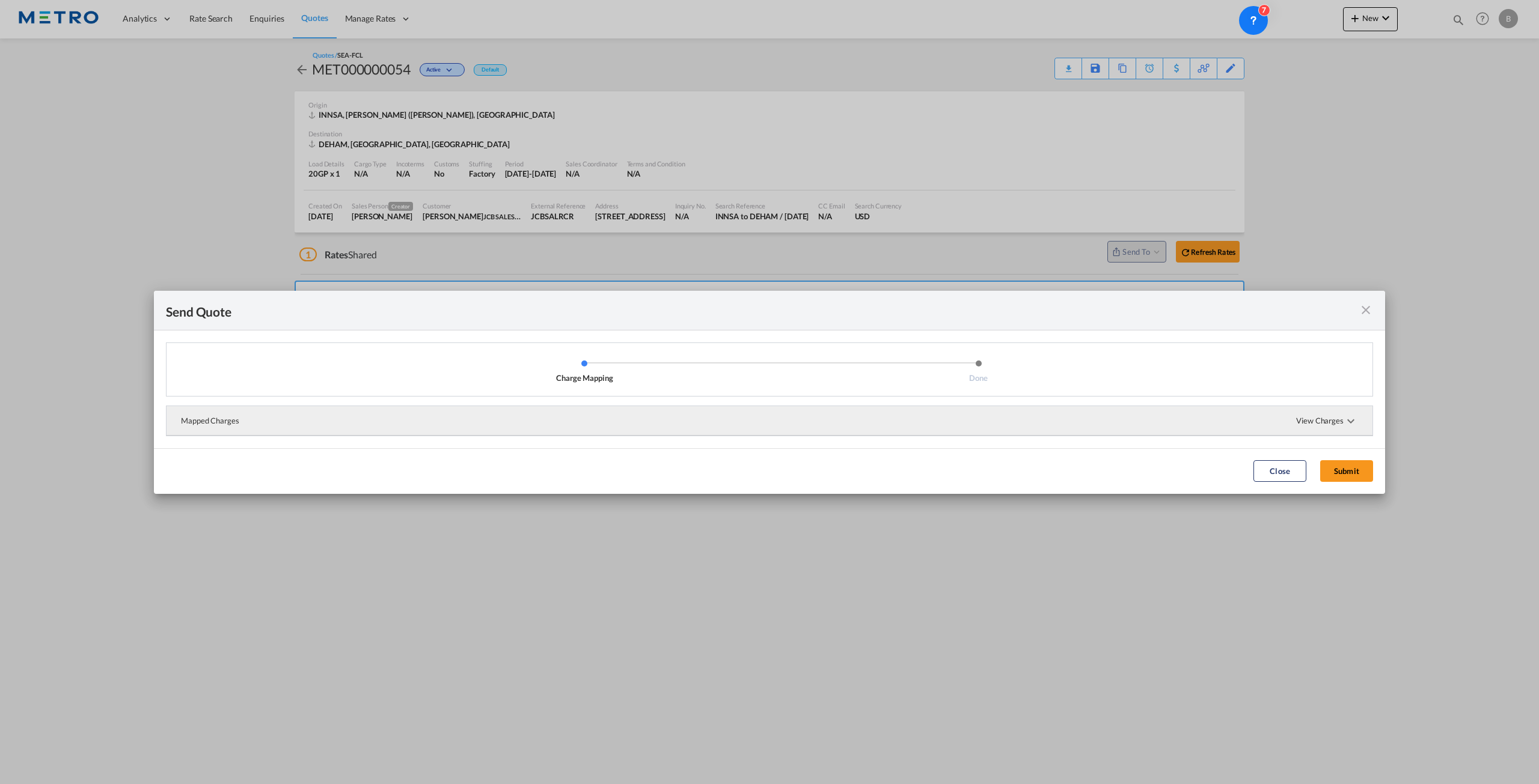
click at [1313, 420] on span "View Charges" at bounding box center [1327, 421] width 62 height 29
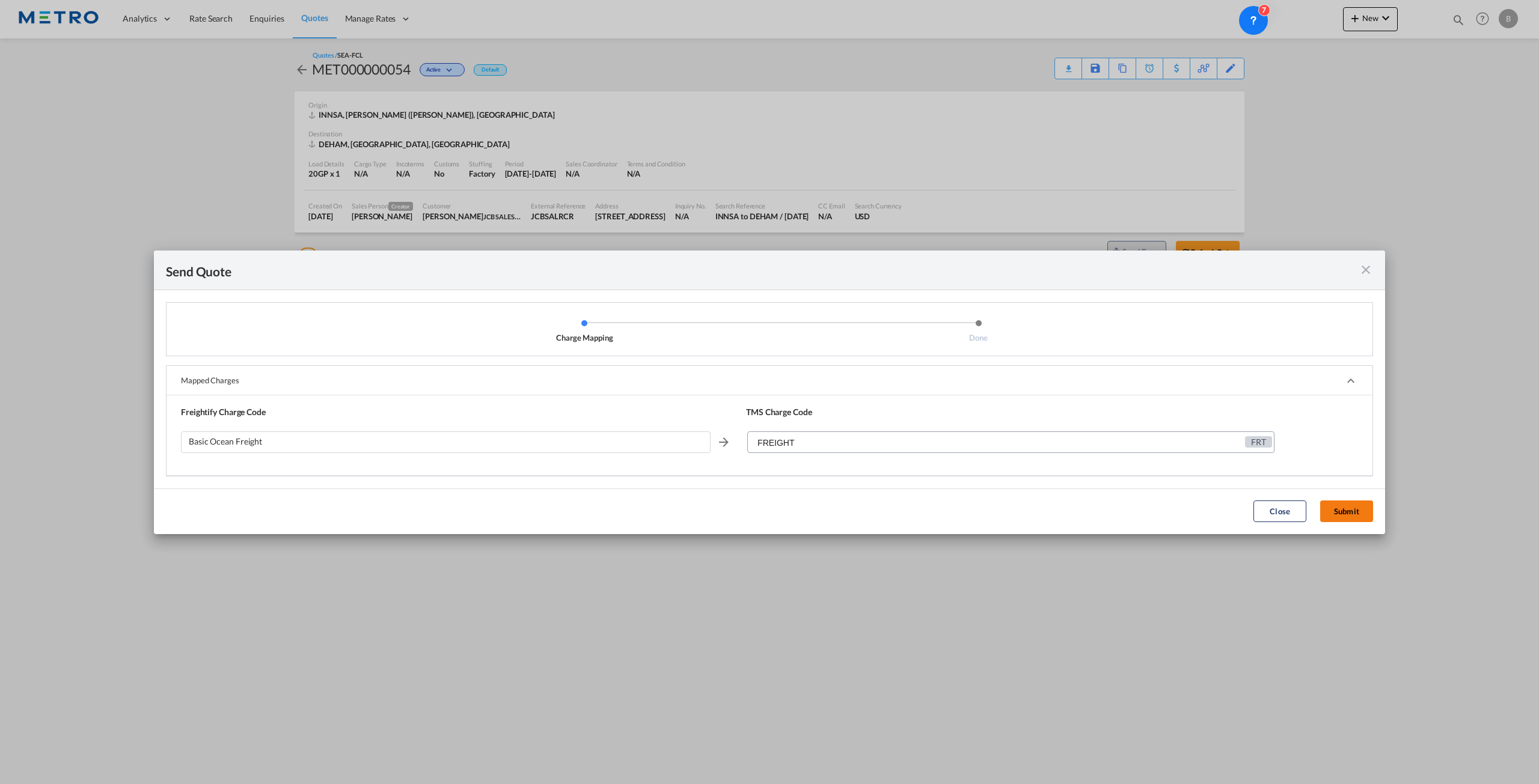
click at [1348, 509] on button "Submit" at bounding box center [1346, 512] width 53 height 22
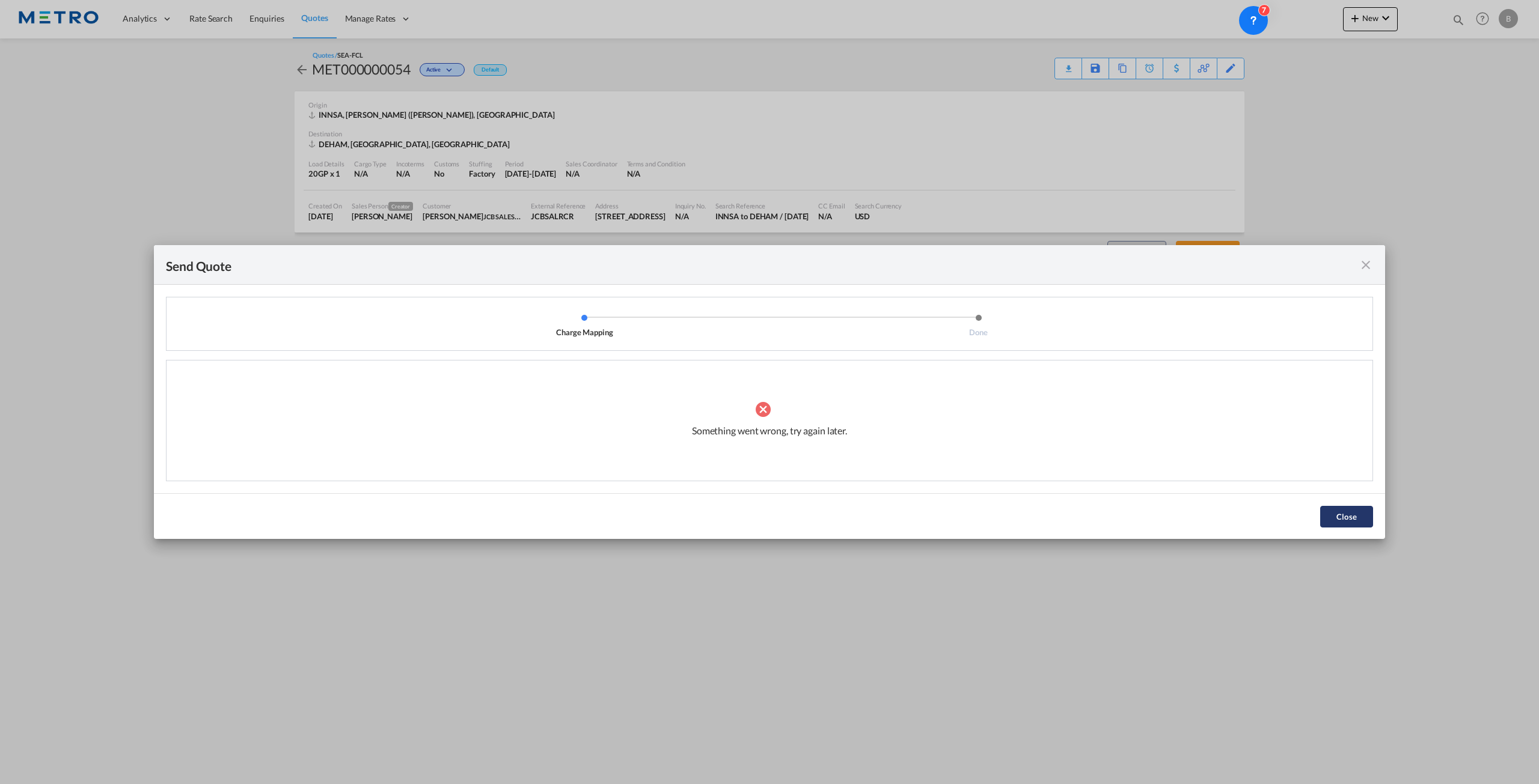
click at [1355, 516] on button "Close" at bounding box center [1346, 517] width 53 height 22
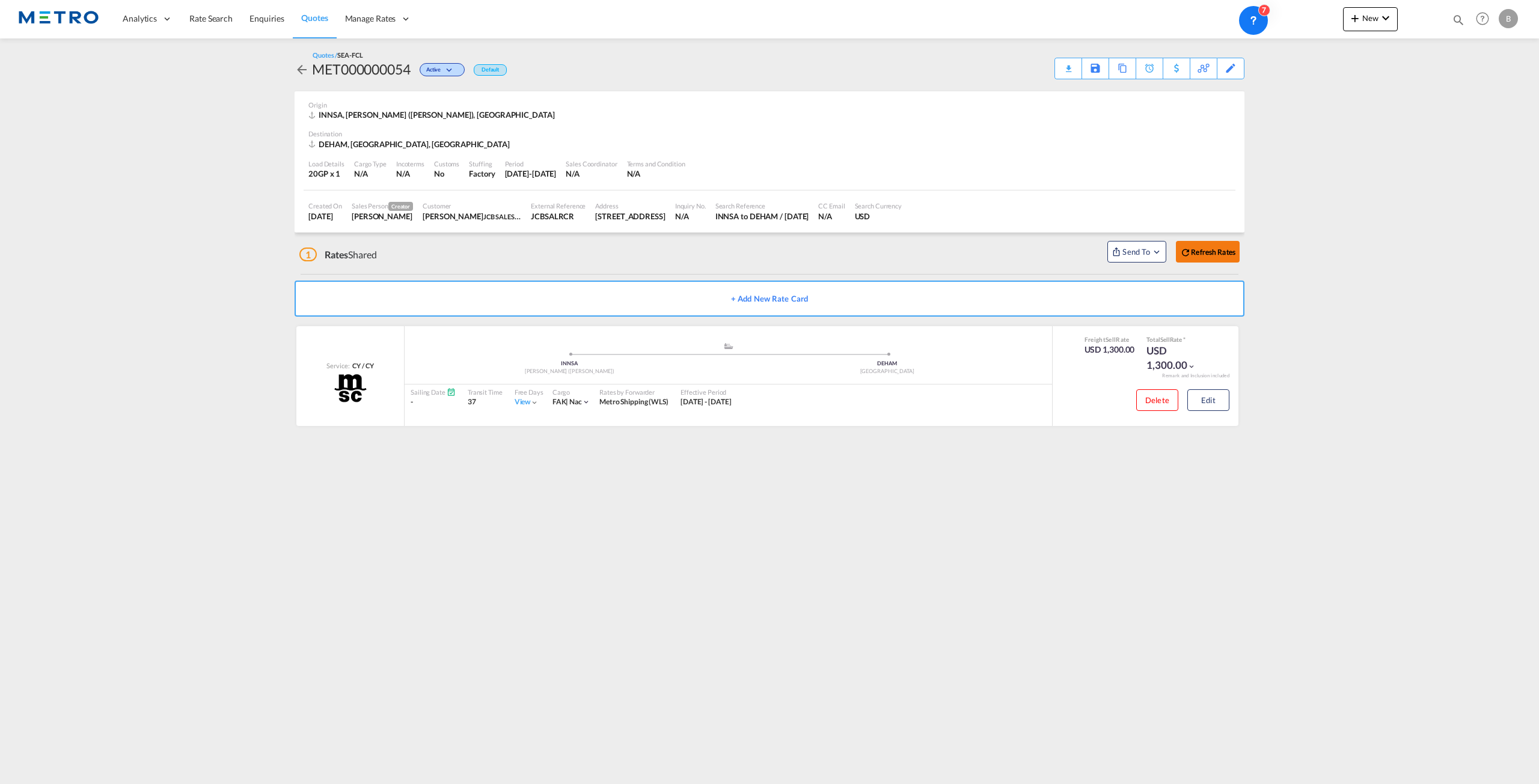
click at [1215, 252] on b "Refresh Rates" at bounding box center [1213, 252] width 44 height 9
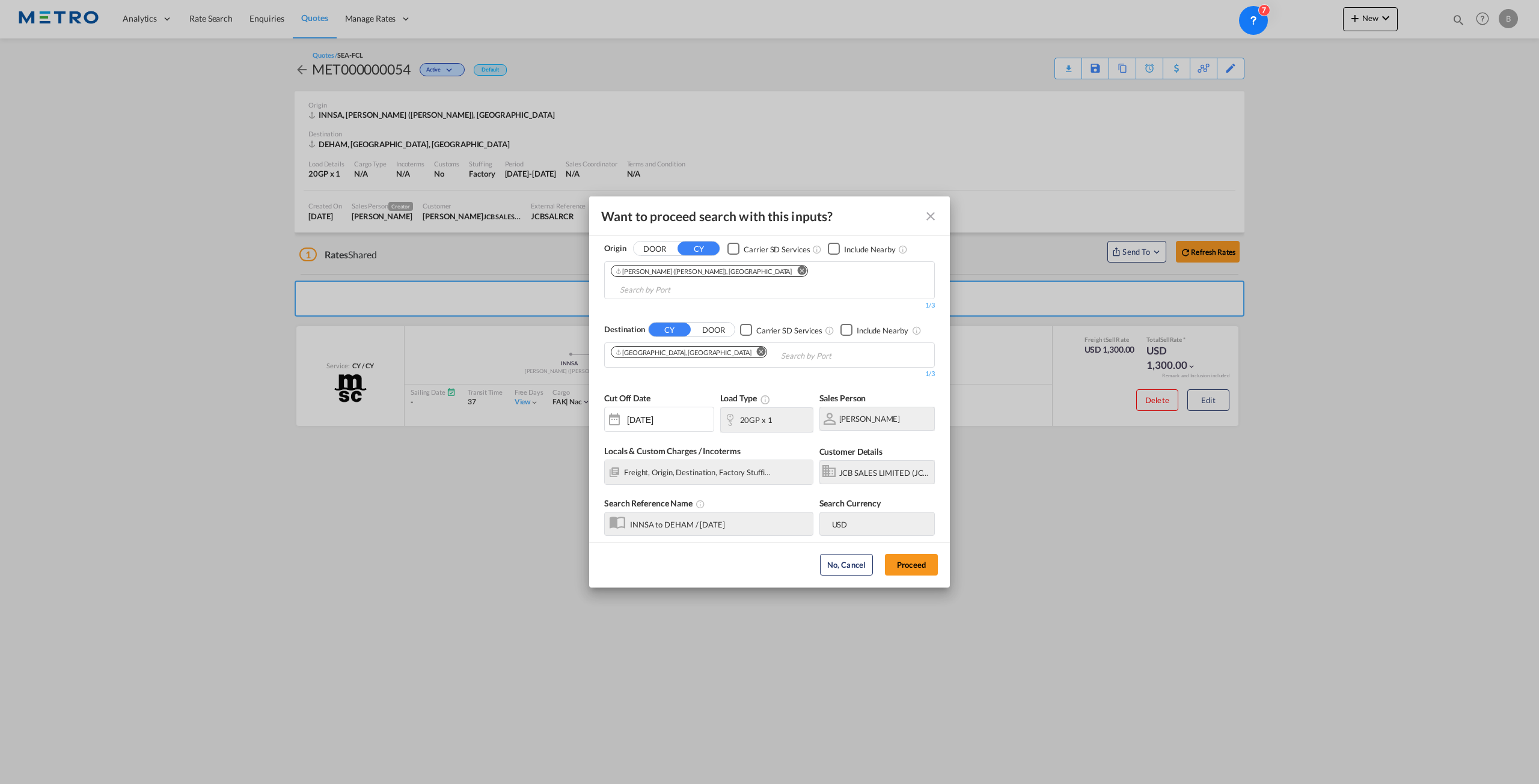
click at [935, 223] on md-icon "Close dialog" at bounding box center [931, 216] width 14 height 14
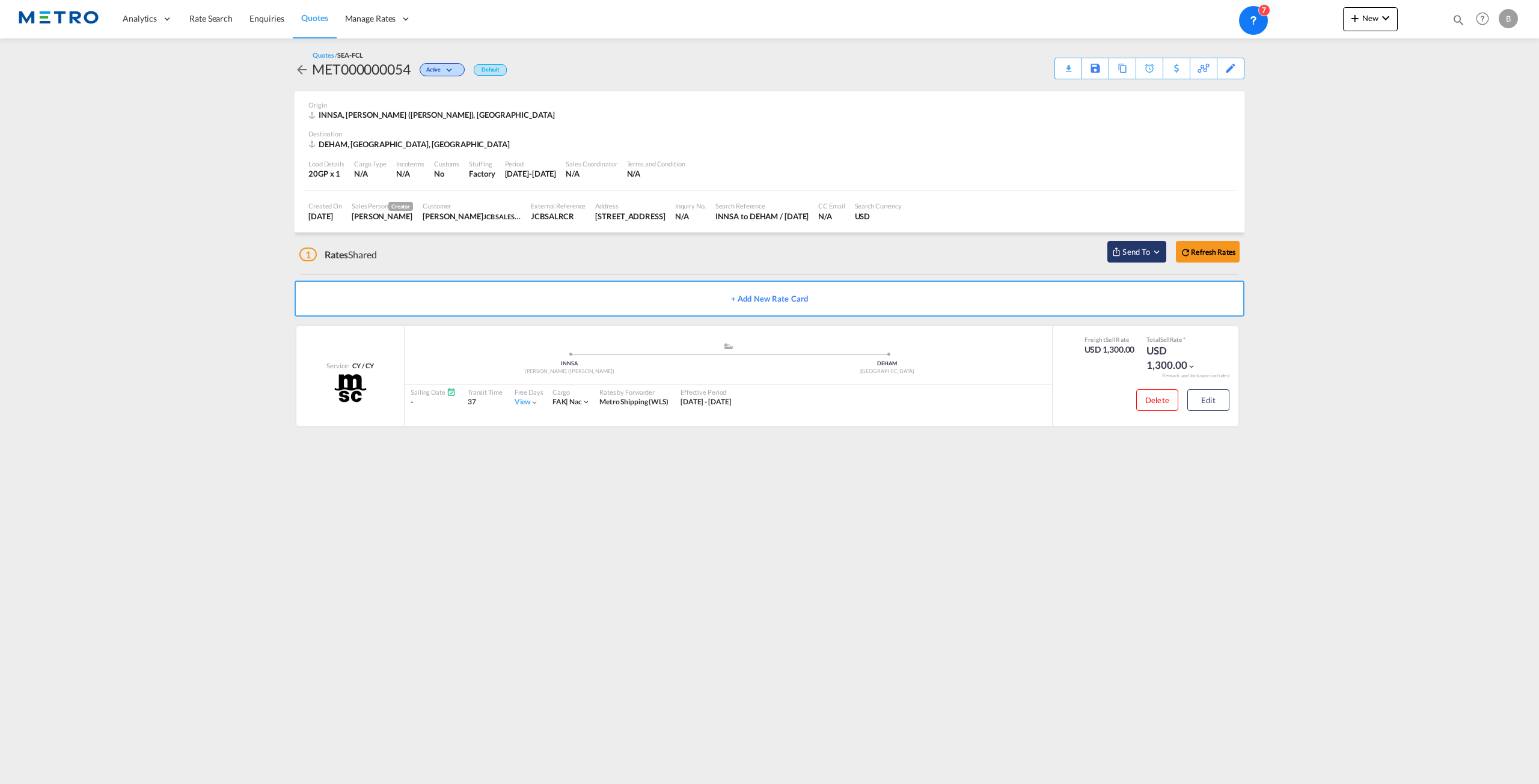
click at [1117, 253] on md-icon "Open sync menu" at bounding box center [1116, 252] width 10 height 10
click at [1150, 291] on div "Cargowise" at bounding box center [1166, 292] width 92 height 36
click at [1283, 295] on span "Send to One Off Quotes" at bounding box center [1275, 293] width 84 height 19
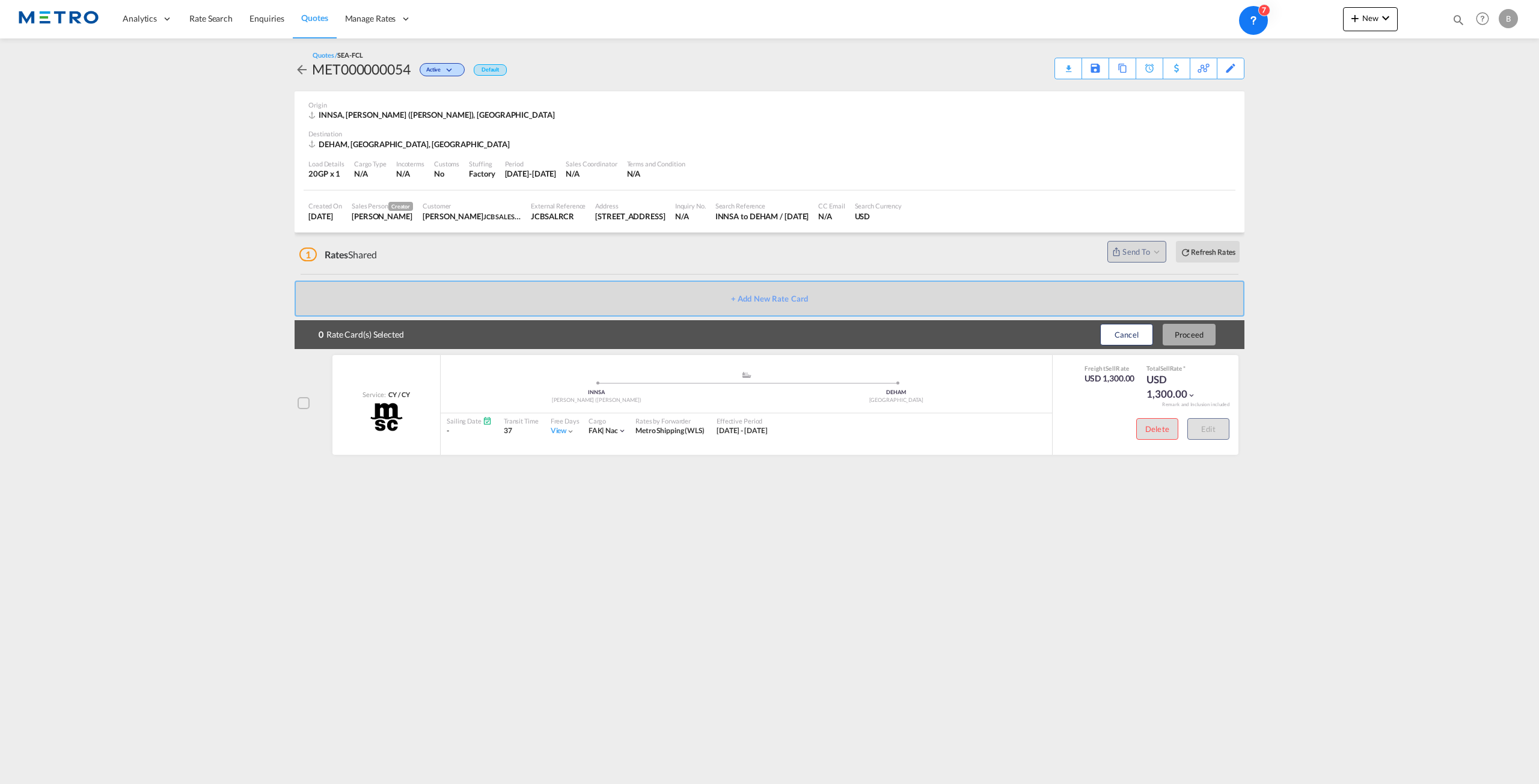
click at [297, 405] on div at bounding box center [303, 403] width 12 height 12
click at [1195, 342] on button "Proceed" at bounding box center [1189, 335] width 53 height 22
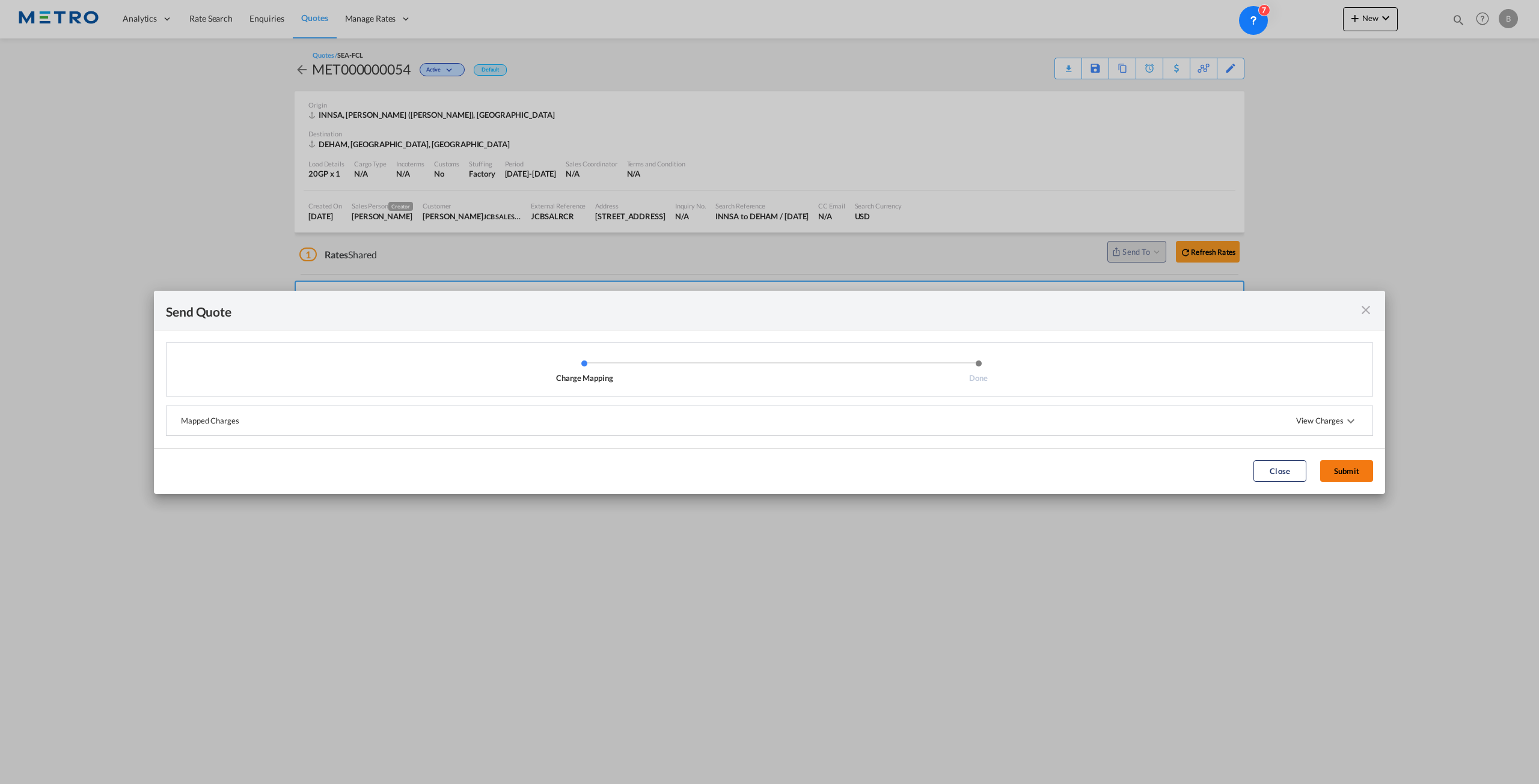
click at [1354, 477] on button "Submit" at bounding box center [1346, 471] width 53 height 22
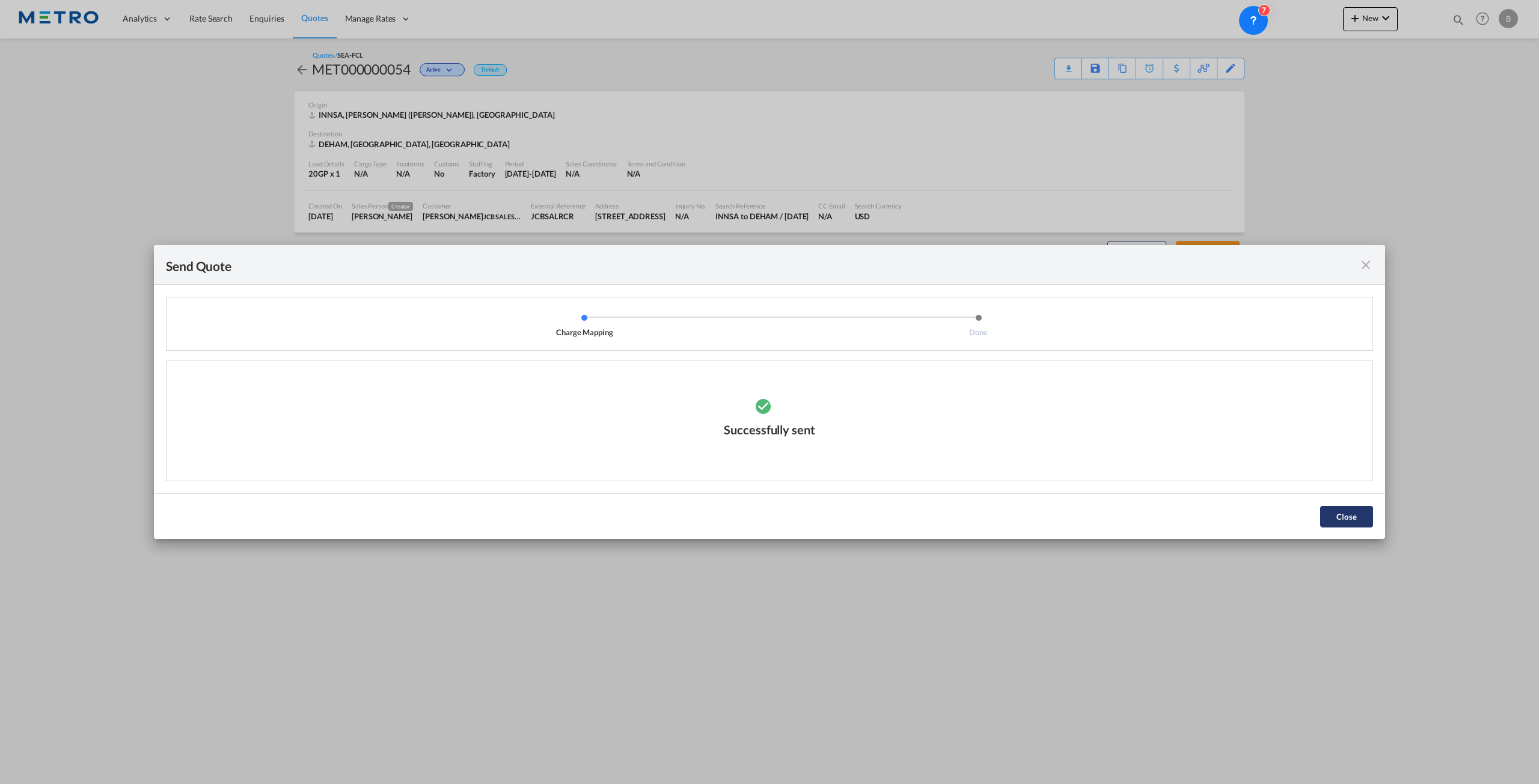
click at [1355, 511] on button "Close" at bounding box center [1346, 517] width 53 height 22
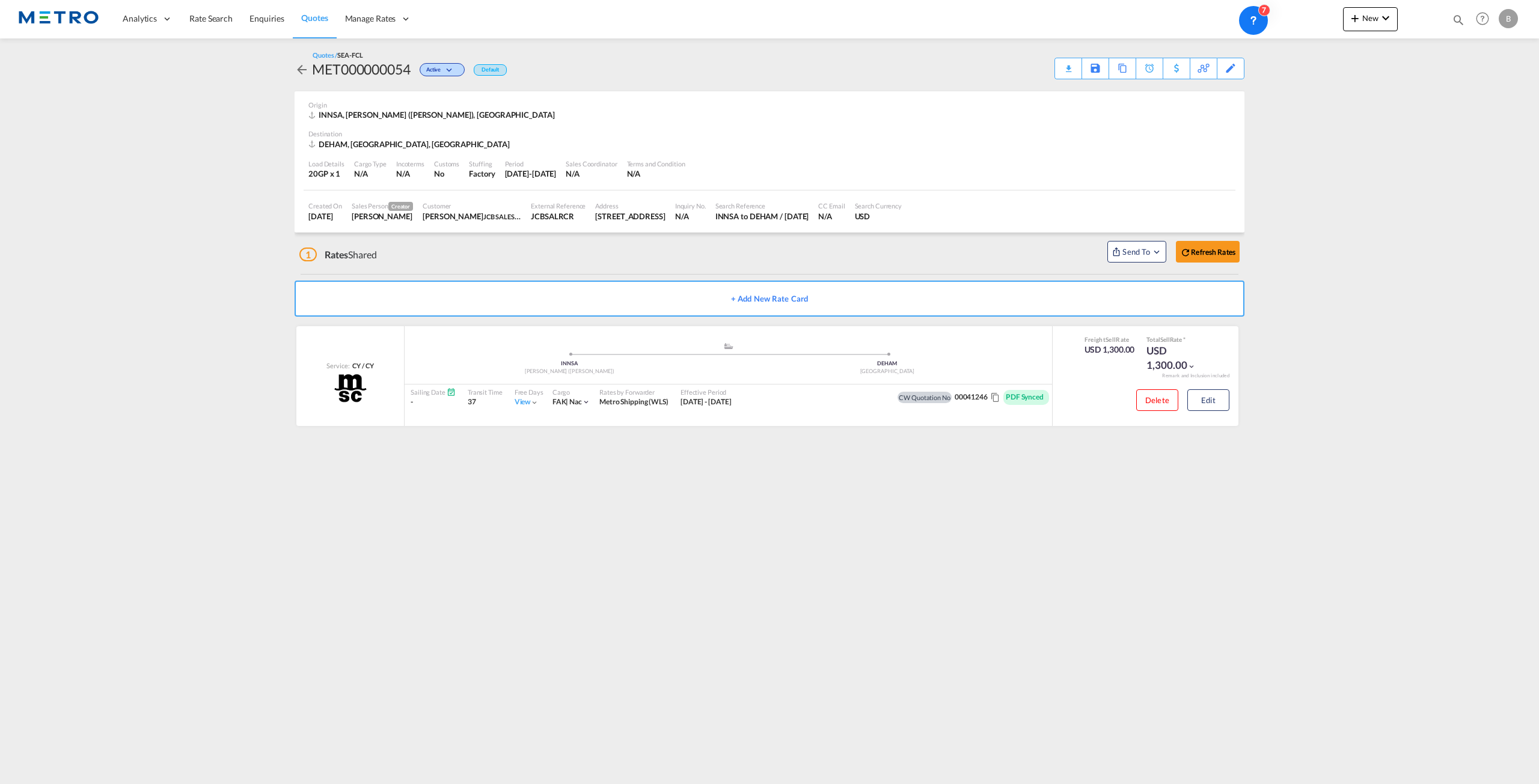
click at [1107, 253] on md-menu "Send To" at bounding box center [1136, 250] width 69 height 25
click at [1121, 250] on span "Send To" at bounding box center [1136, 252] width 30 height 12
click at [1258, 294] on span "Send to One Off Quotes" at bounding box center [1275, 293] width 84 height 19
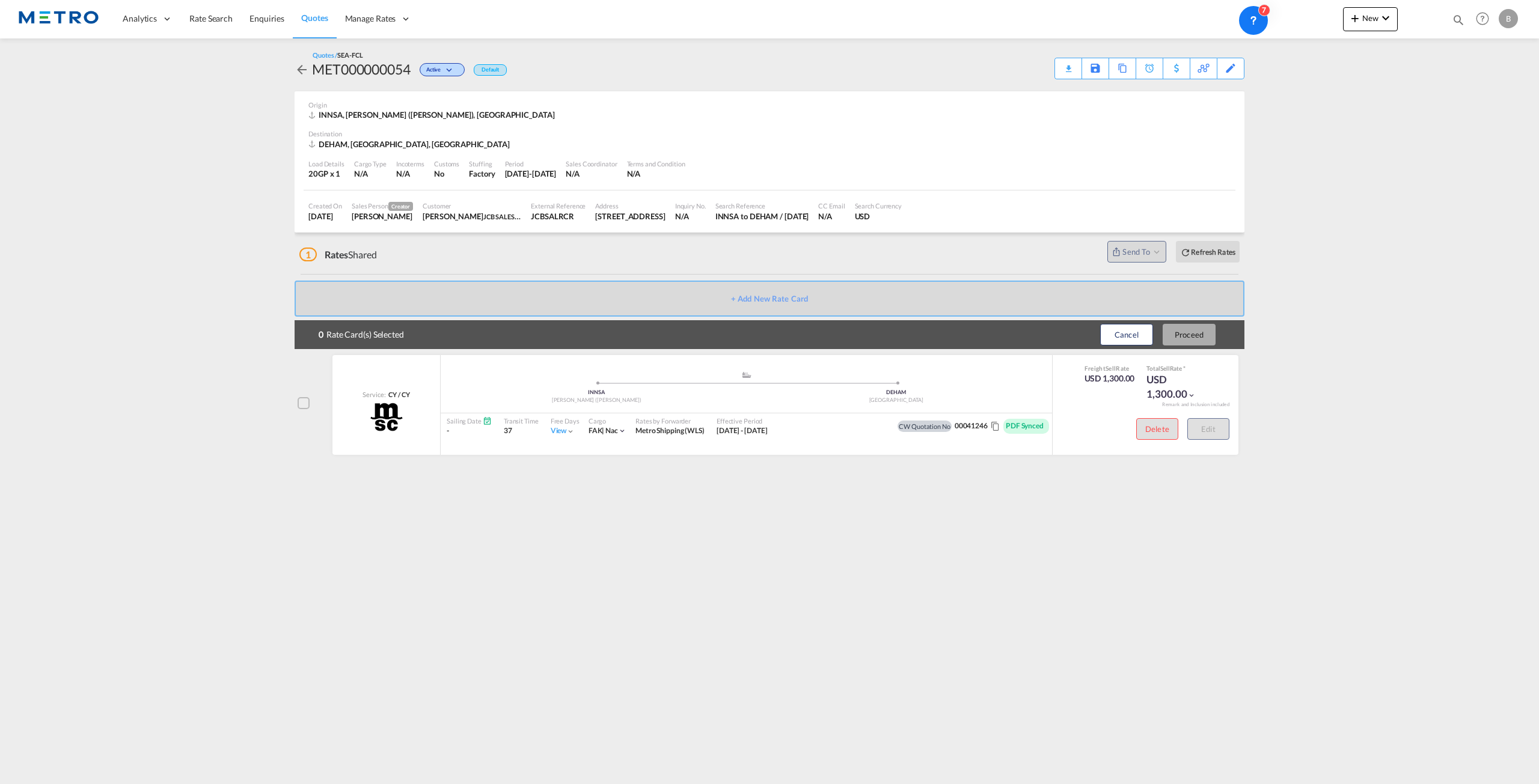
click at [303, 399] on div at bounding box center [303, 403] width 12 height 12
click at [305, 400] on div at bounding box center [303, 403] width 12 height 12
click at [323, 31] on link "Quotes" at bounding box center [314, 19] width 43 height 39
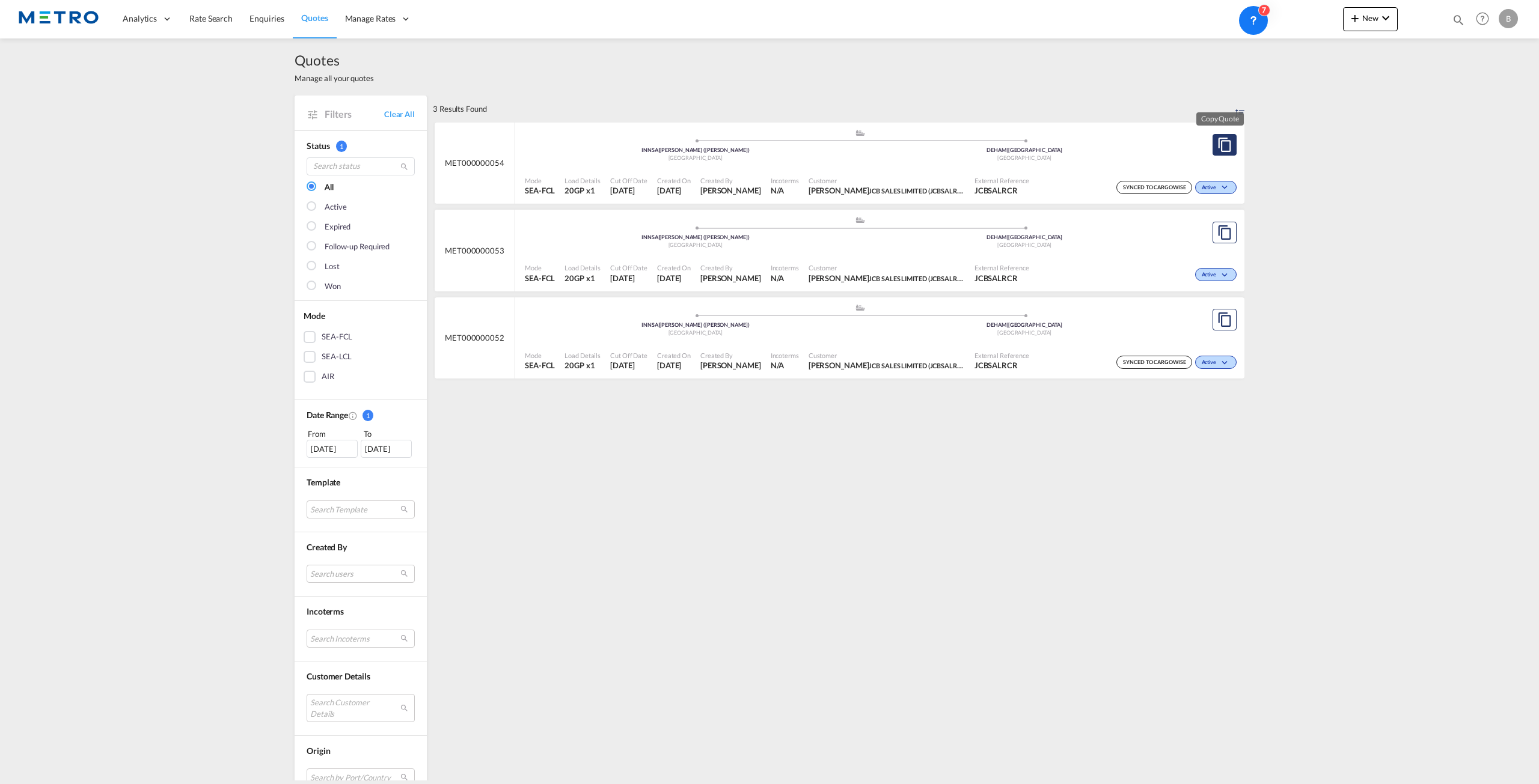
click at [1224, 148] on md-icon "assets/icons/custom/copyQuote.svg" at bounding box center [1224, 144] width 14 height 14
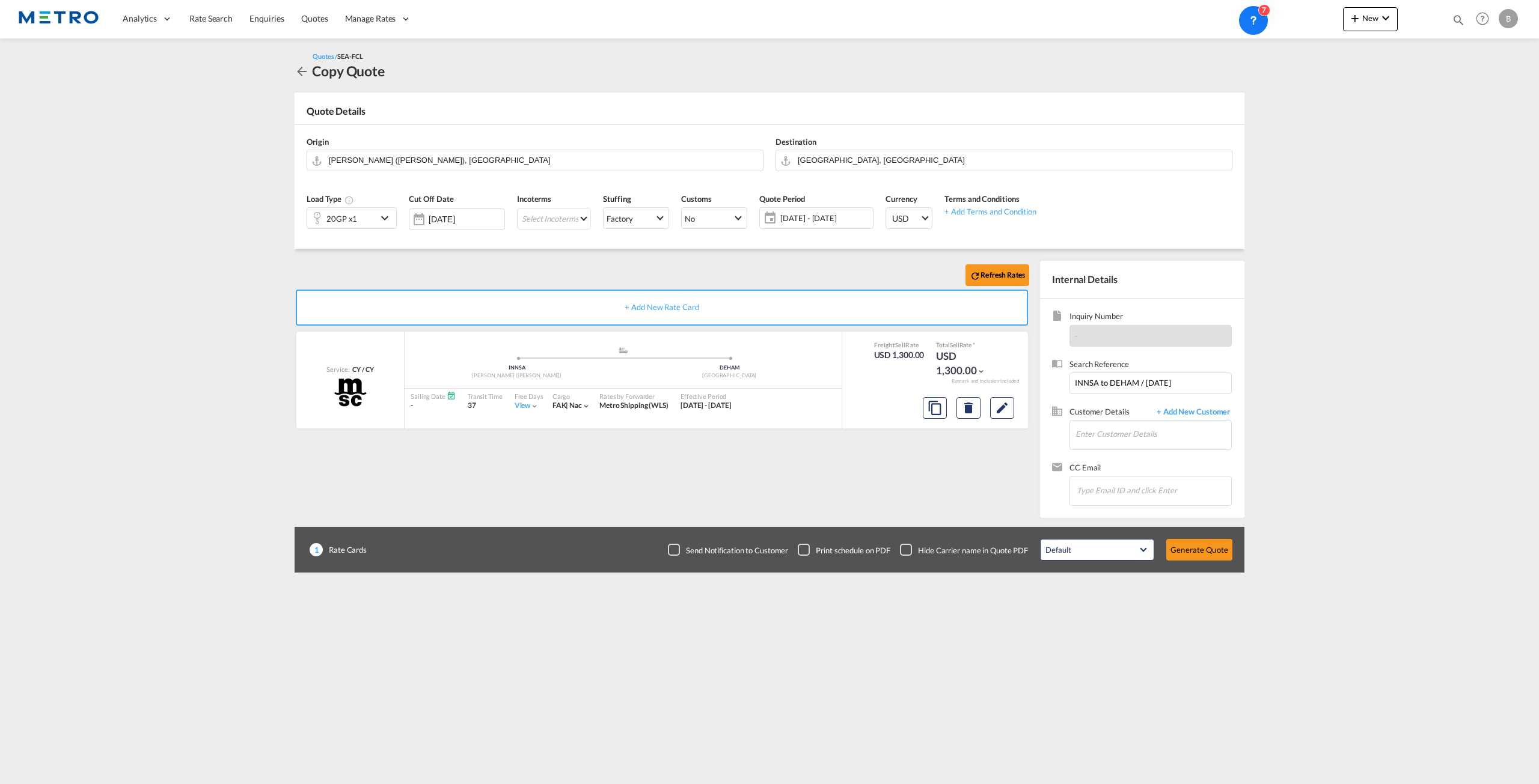
click at [1293, 382] on md-content "Analytics Reports Dashboard Rate Search Enquiries Quotes" at bounding box center [770, 392] width 1539 height 784
click at [1136, 422] on input "Enter Customer Details" at bounding box center [1153, 434] width 155 height 27
click at [1120, 446] on div "Brad Darkes bd@metroshipping.co.uk | JCB SALES LIMITED (JCBSALRCR) | JCBSALRCR" at bounding box center [1153, 458] width 157 height 41
type input "JCB SALES LIMITED (JCBSALRCR), [PERSON_NAME], [EMAIL_ADDRESS][DOMAIN_NAME]"
click at [1195, 555] on button "Generate Quote" at bounding box center [1199, 550] width 66 height 22
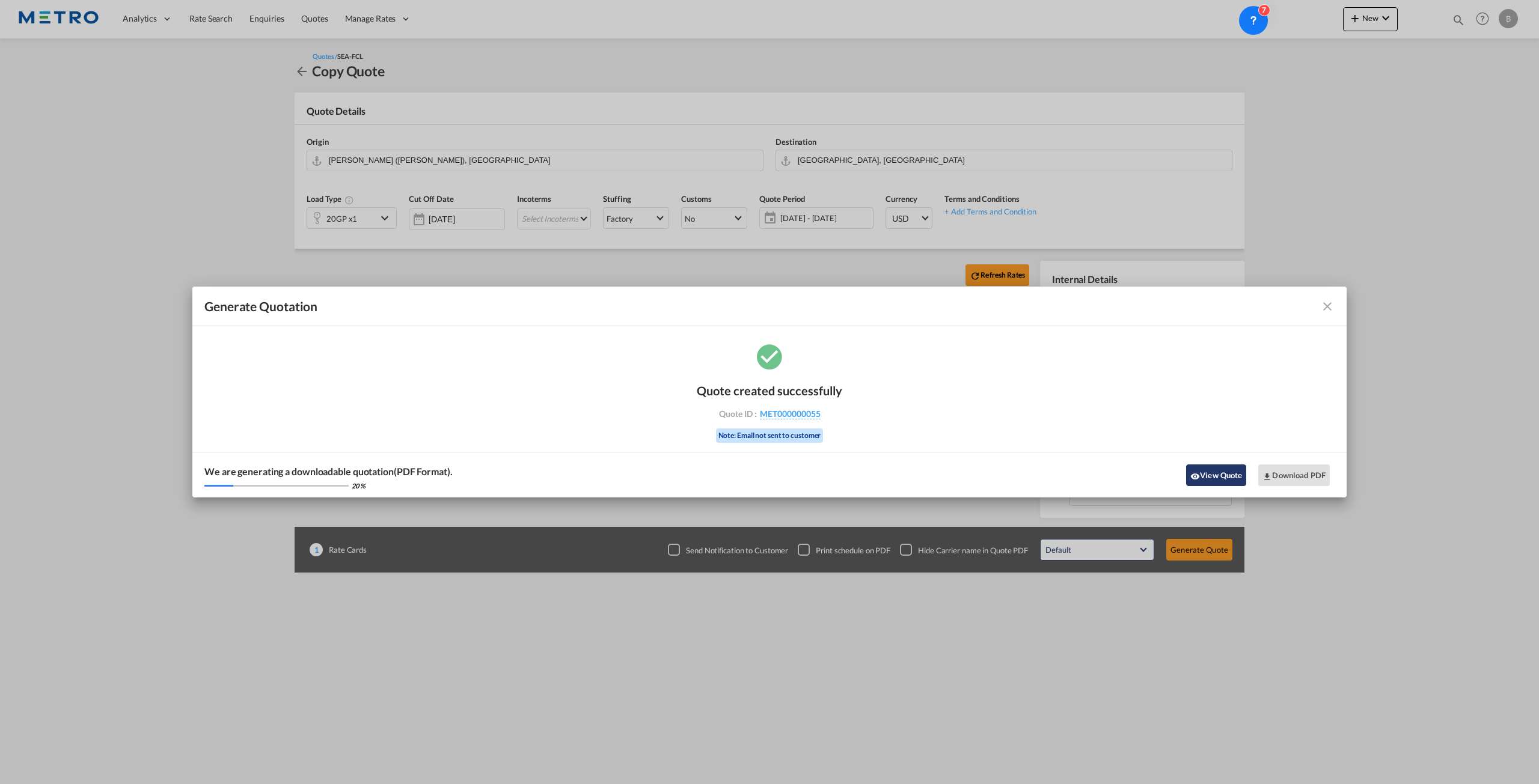
click at [1211, 469] on button "View Quote" at bounding box center [1217, 475] width 60 height 22
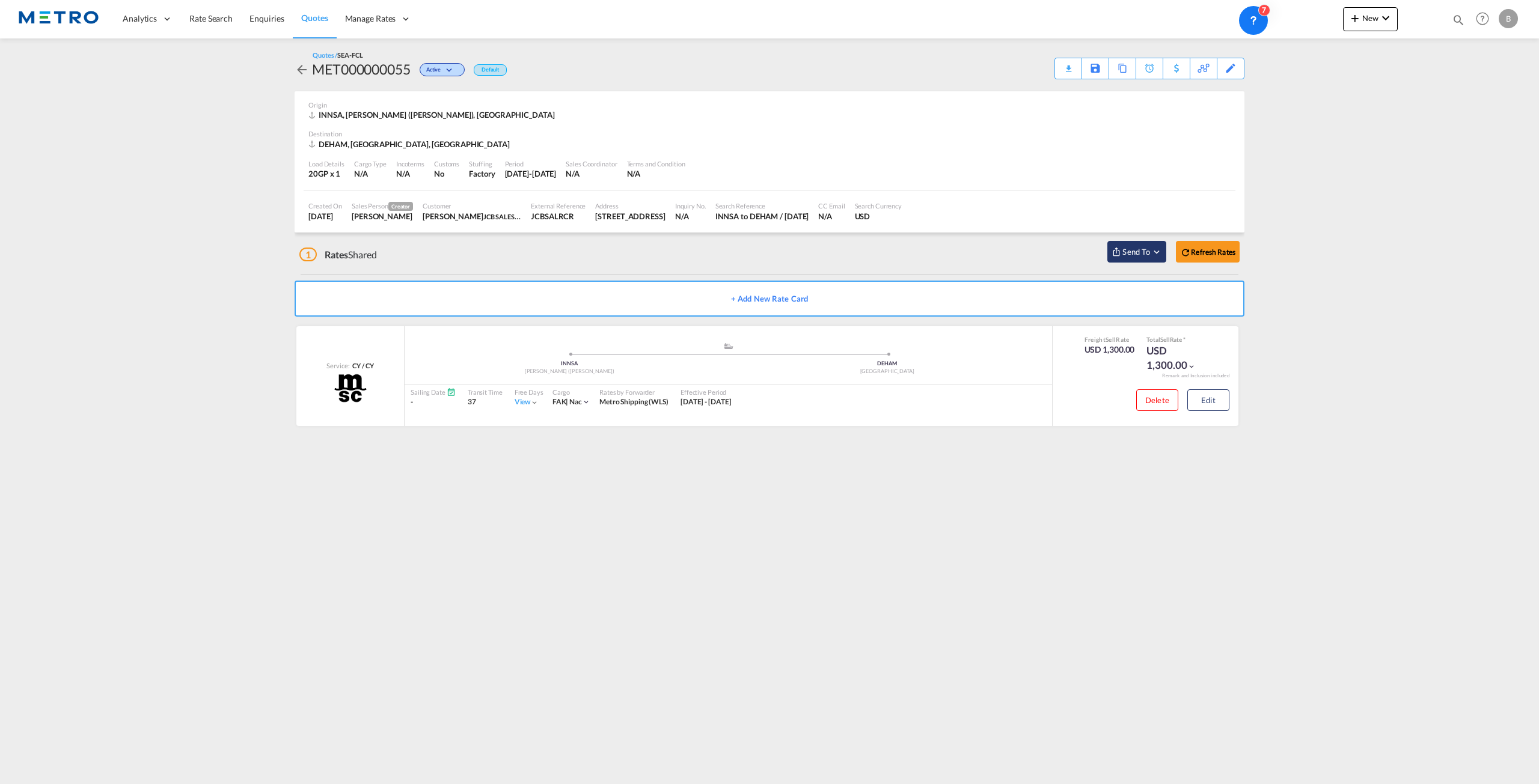
click at [1148, 246] on span "Send To" at bounding box center [1136, 252] width 30 height 12
click at [1121, 283] on span "Cargowise" at bounding box center [1166, 279] width 92 height 11
click at [1314, 302] on button "Send to One Off Quotes" at bounding box center [1281, 293] width 116 height 27
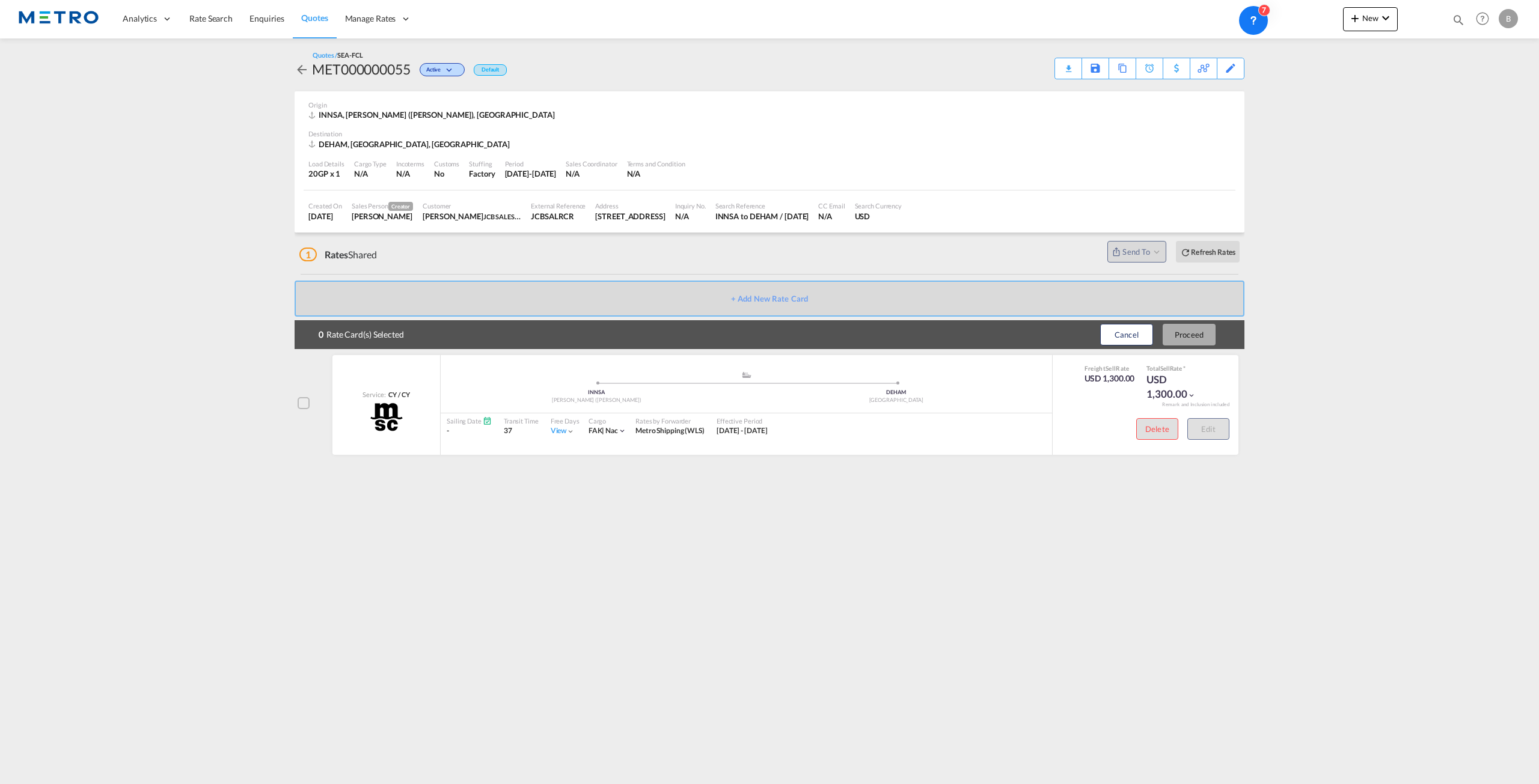
click at [303, 399] on div at bounding box center [303, 403] width 12 height 12
click at [1195, 335] on button "Proceed" at bounding box center [1189, 335] width 53 height 22
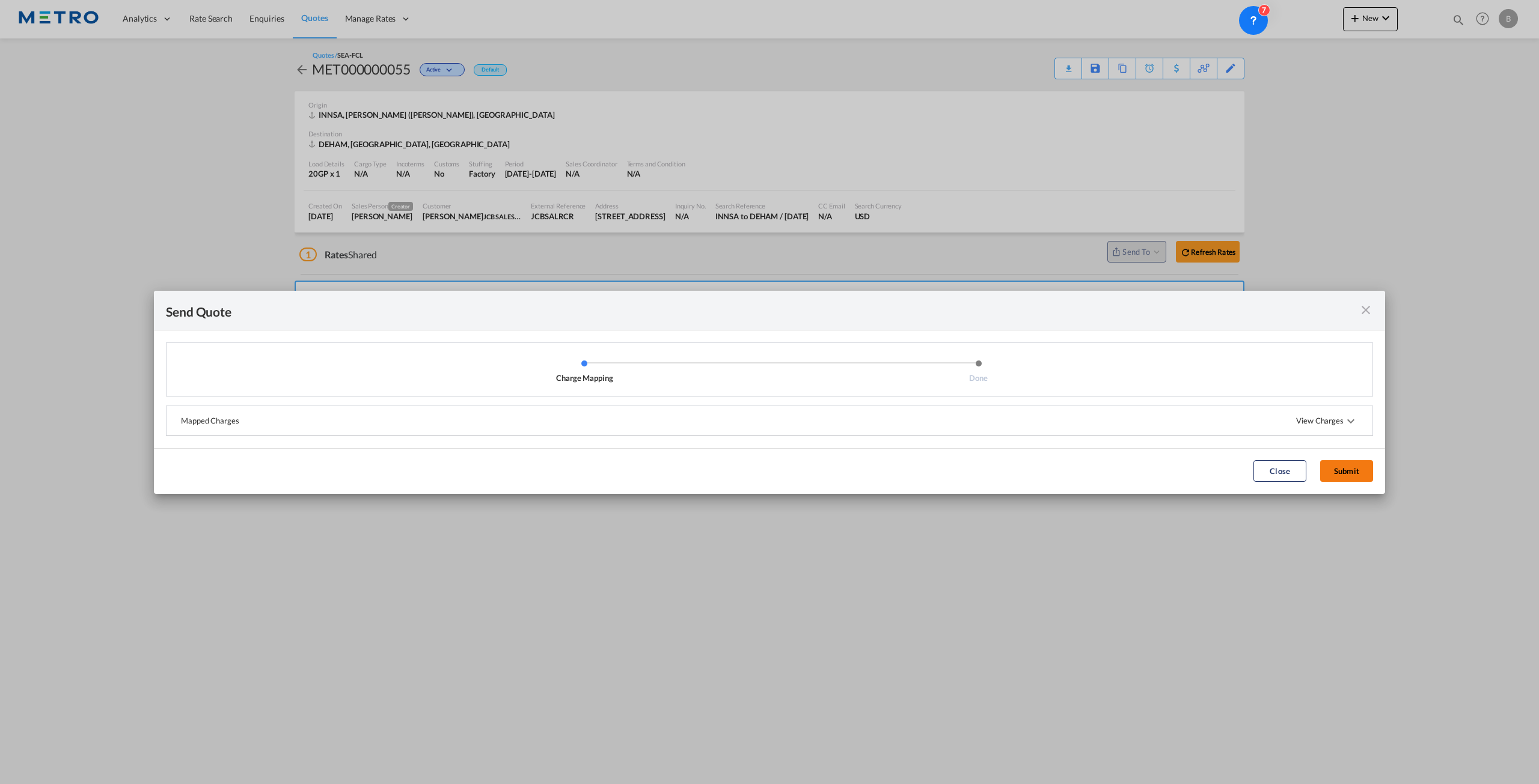
click at [1350, 471] on button "Submit" at bounding box center [1346, 471] width 53 height 22
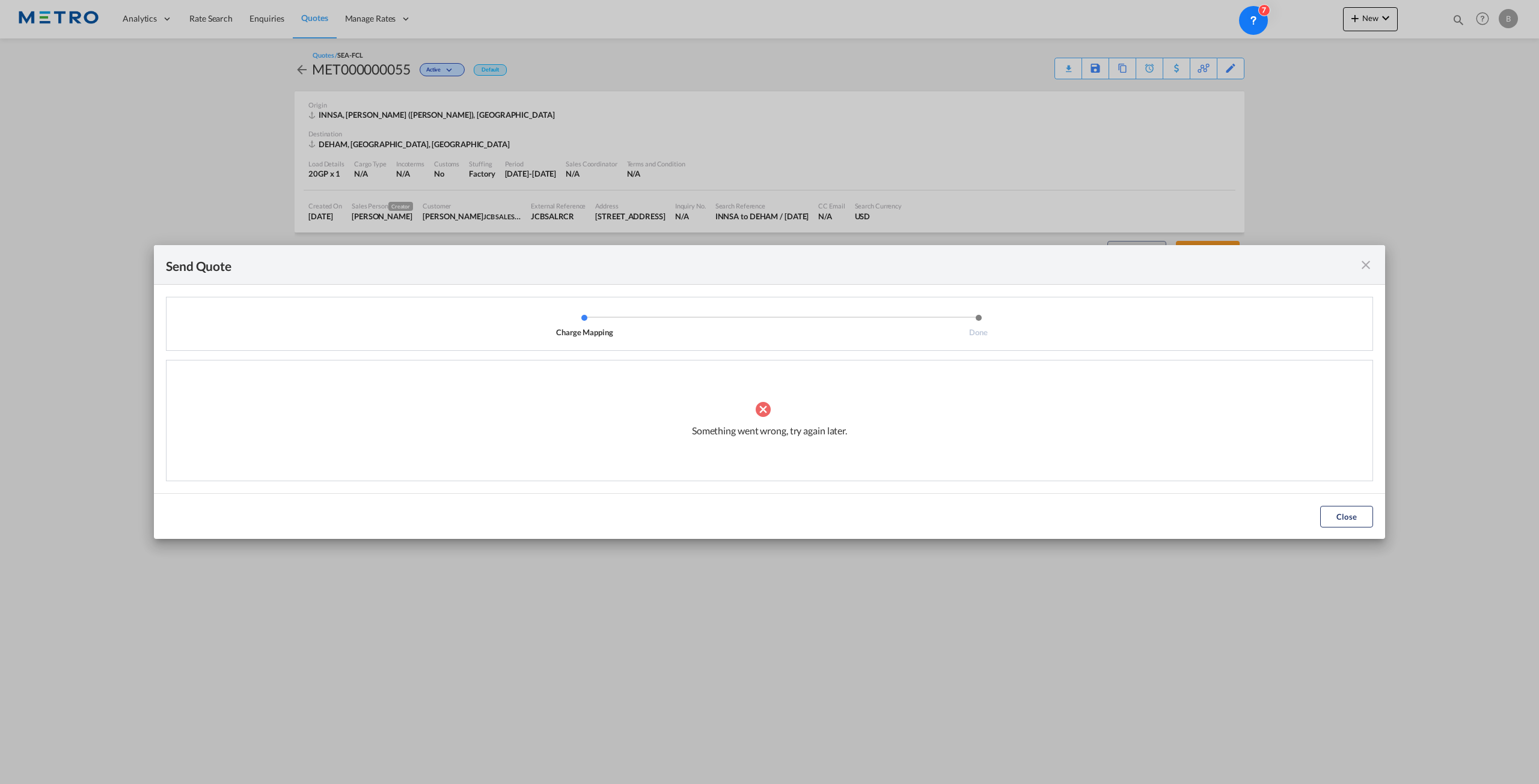
click at [1055, 684] on div "Send Quote Charge Mapping Done Mapped Charges View Charges Mapped Charges Freig…" at bounding box center [770, 392] width 1539 height 784
click at [1353, 515] on button "Close" at bounding box center [1346, 517] width 53 height 22
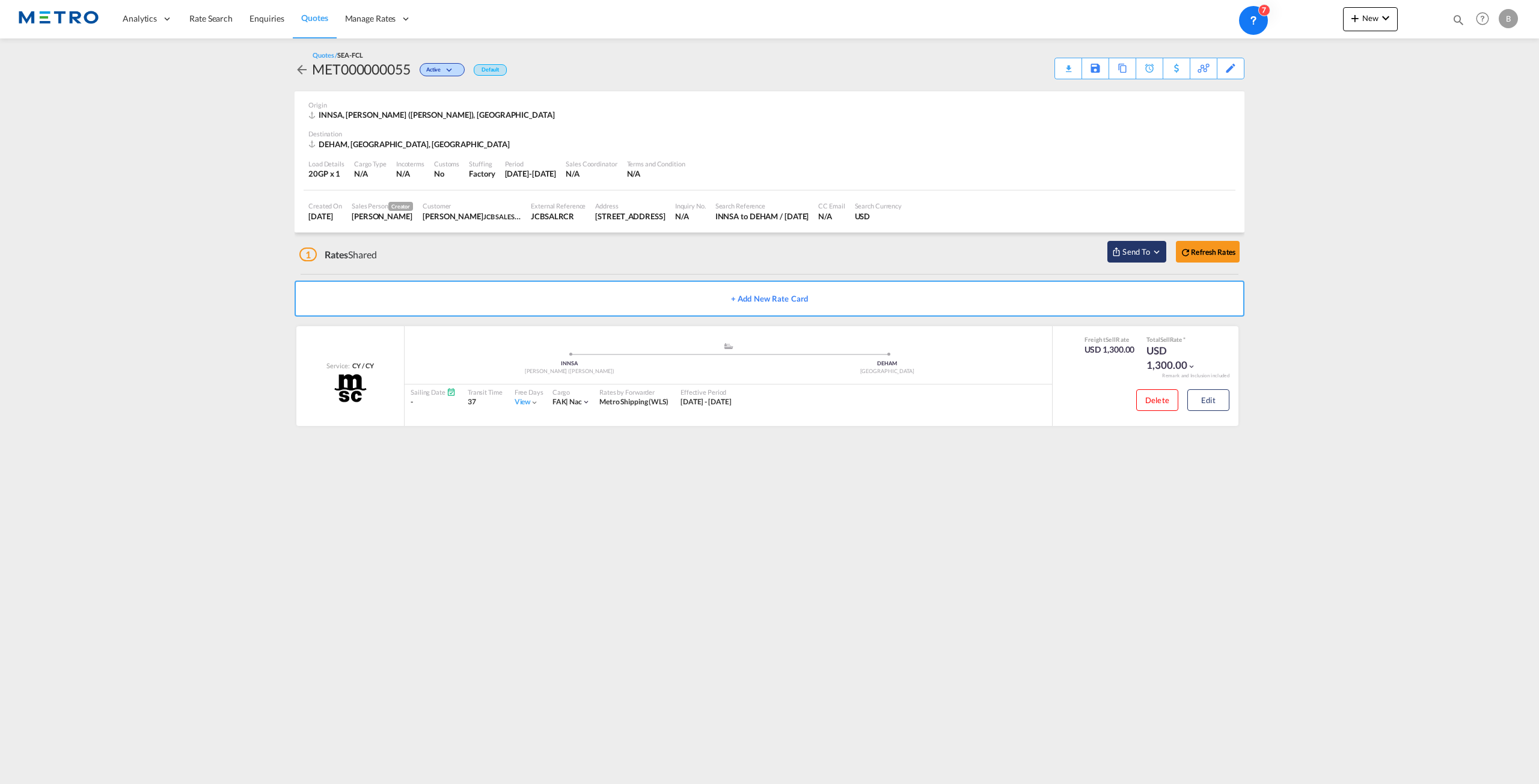
click at [1149, 250] on span "Send To" at bounding box center [1136, 252] width 30 height 12
click at [1242, 293] on span "Send to One Off Quotes" at bounding box center [1275, 293] width 84 height 19
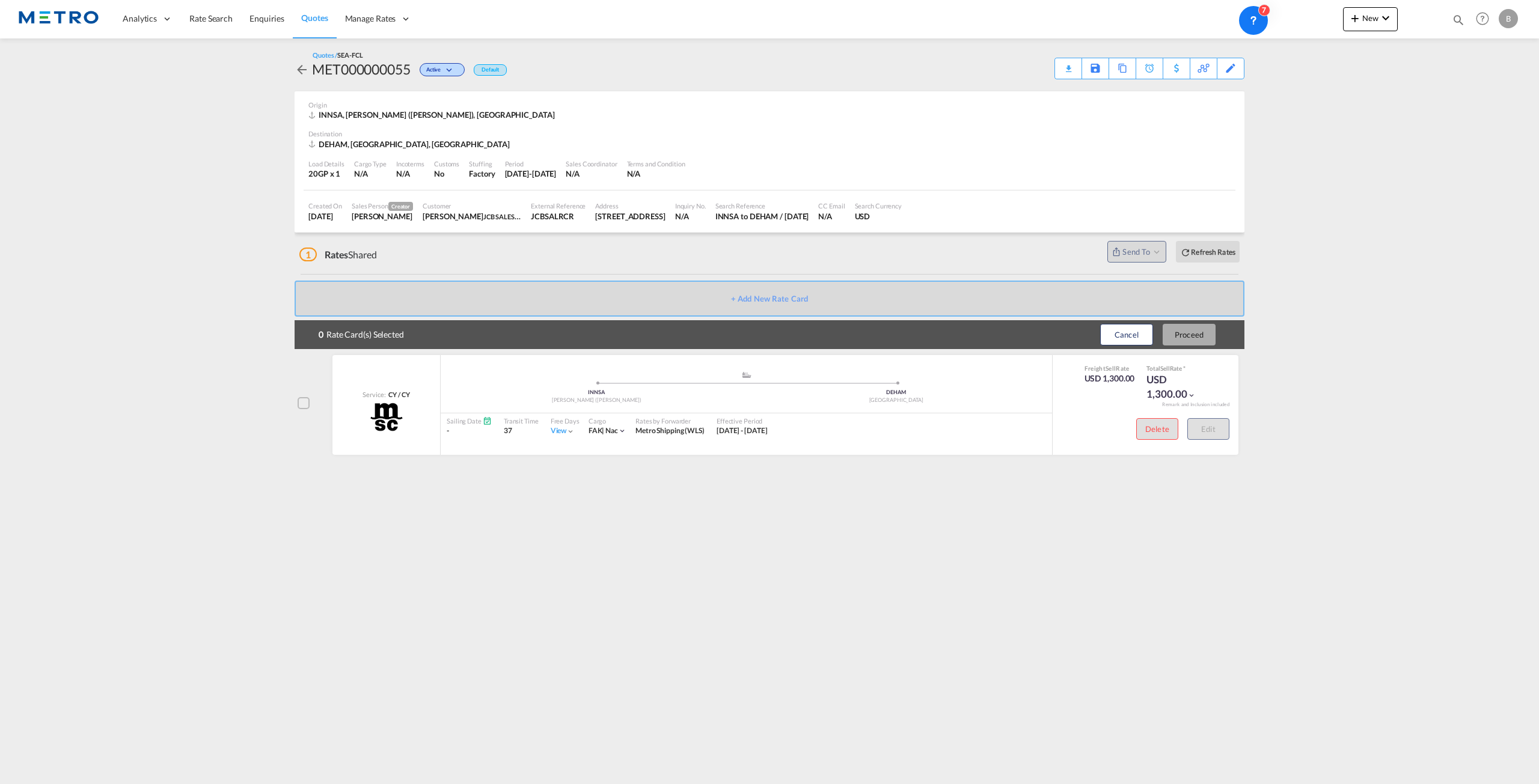
click at [305, 409] on div at bounding box center [303, 403] width 12 height 12
click at [1204, 335] on button "Proceed" at bounding box center [1189, 335] width 53 height 22
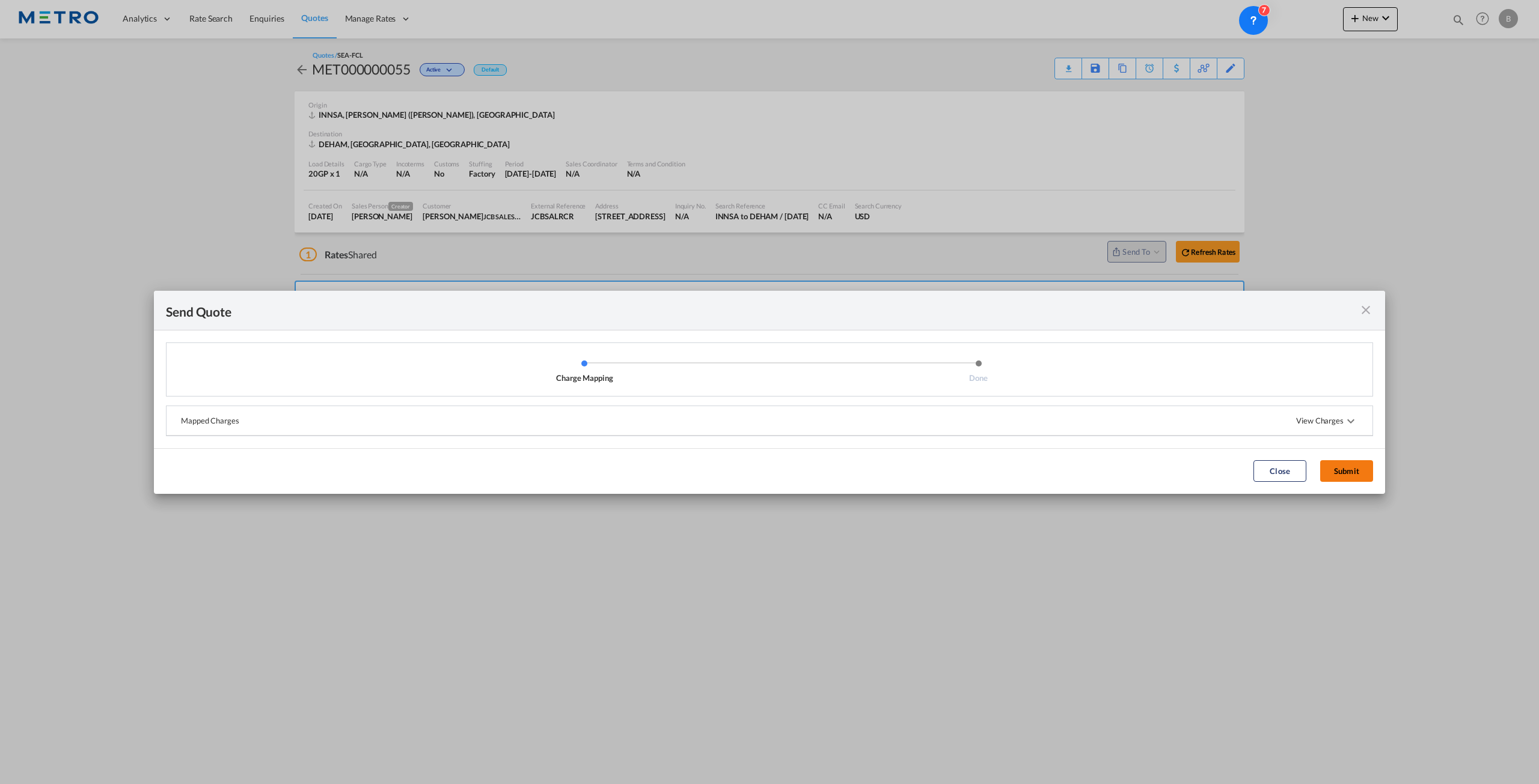
click at [1336, 467] on button "Submit" at bounding box center [1346, 471] width 53 height 22
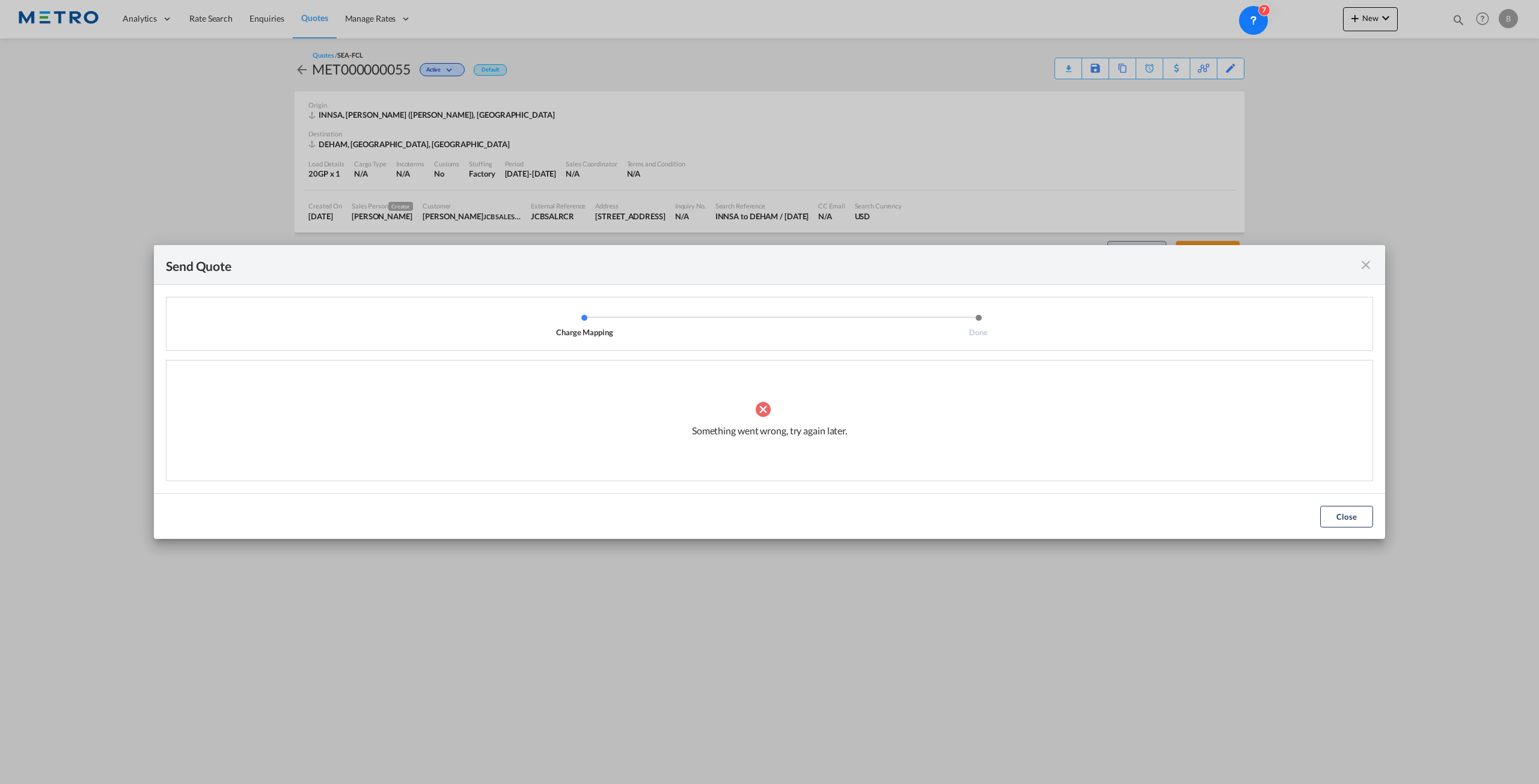
drag, startPoint x: 521, startPoint y: 270, endPoint x: 530, endPoint y: 276, distance: 10.8
click at [521, 269] on div "Send Quote" at bounding box center [770, 265] width 1231 height 40
click at [1356, 510] on button "Close" at bounding box center [1346, 517] width 53 height 22
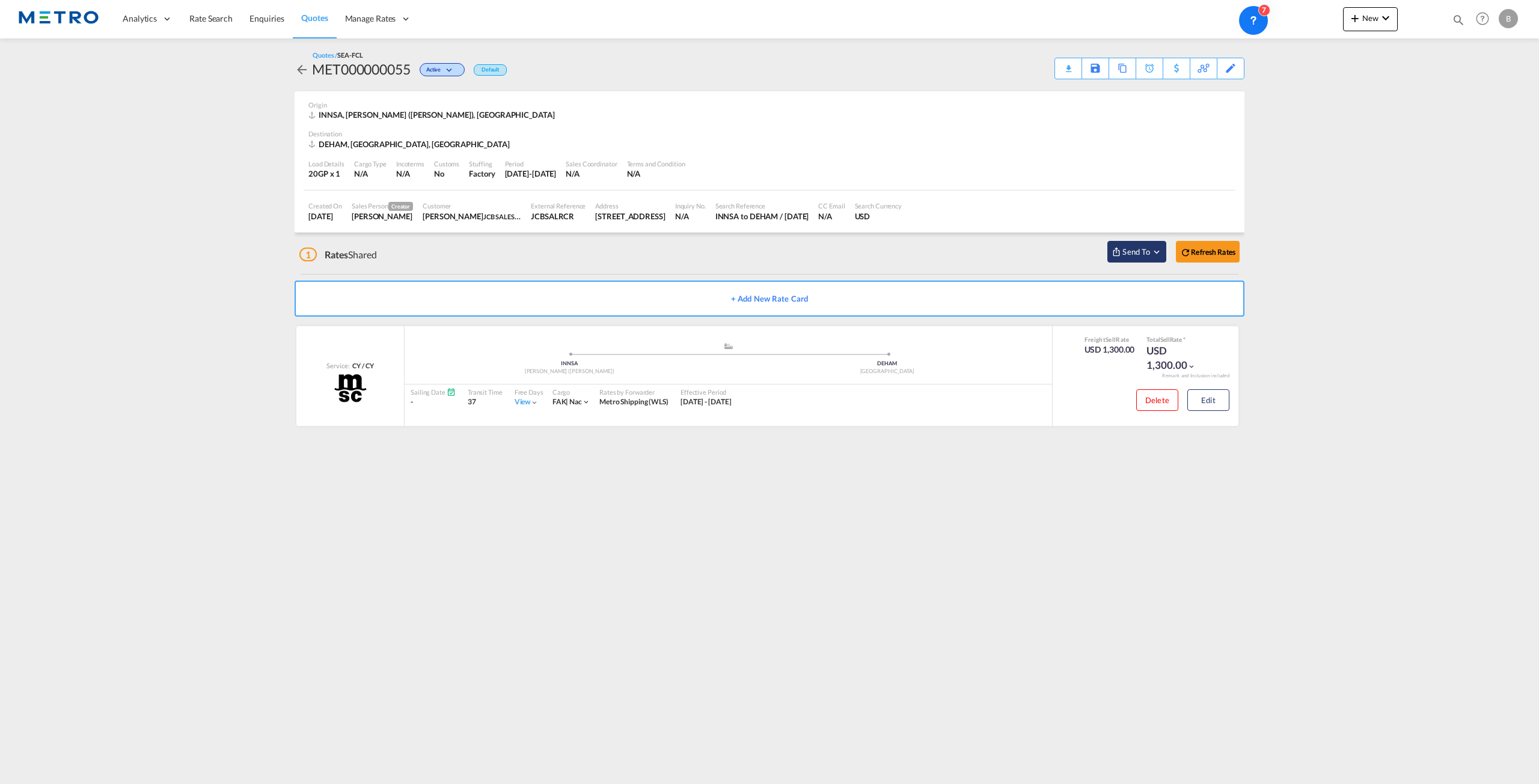
click at [1162, 253] on button "Send To" at bounding box center [1137, 252] width 59 height 22
click at [1254, 287] on span "Send to One Off Quotes" at bounding box center [1275, 293] width 84 height 19
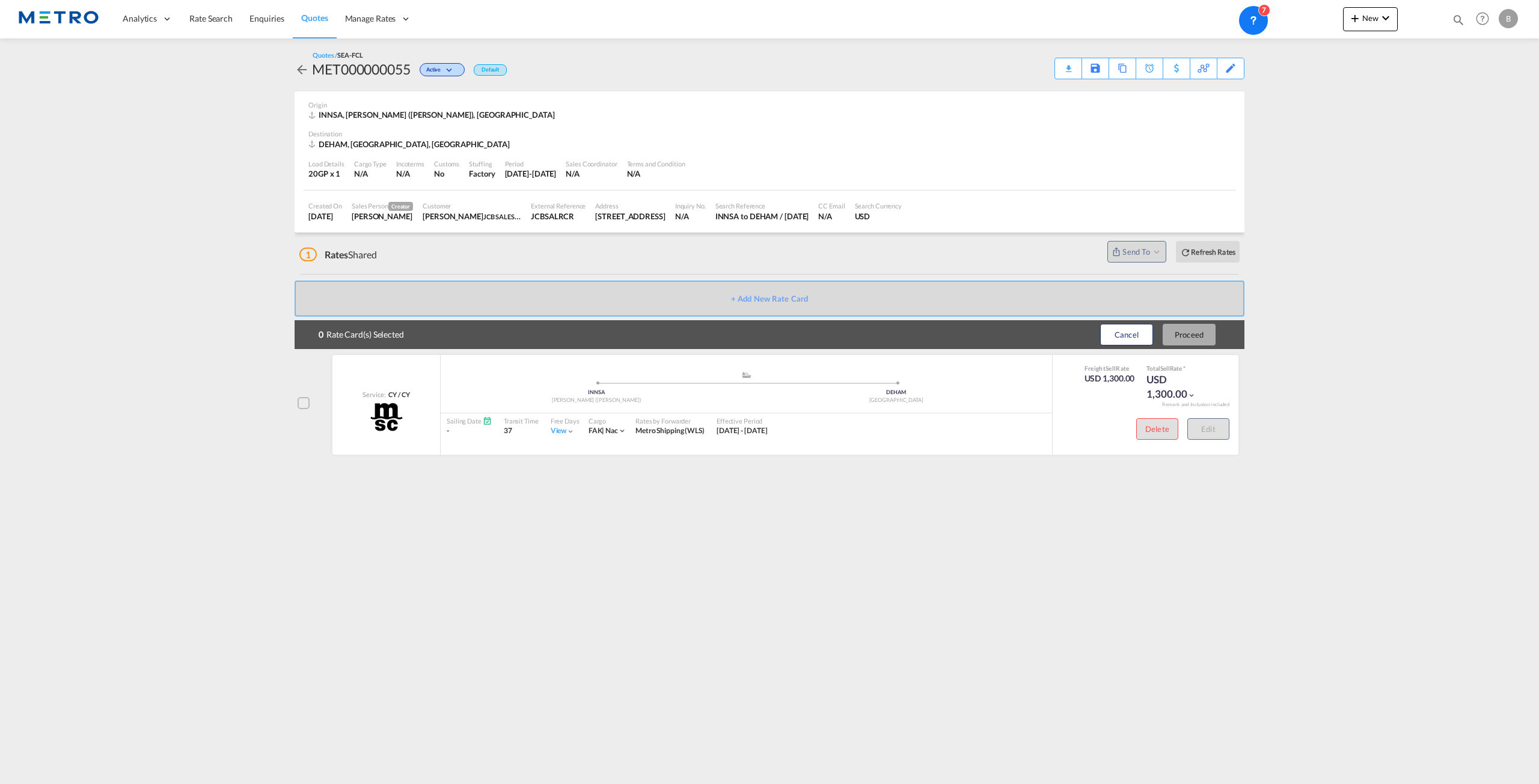
click at [301, 406] on div at bounding box center [303, 403] width 12 height 12
click at [1174, 342] on button "Proceed" at bounding box center [1189, 335] width 53 height 22
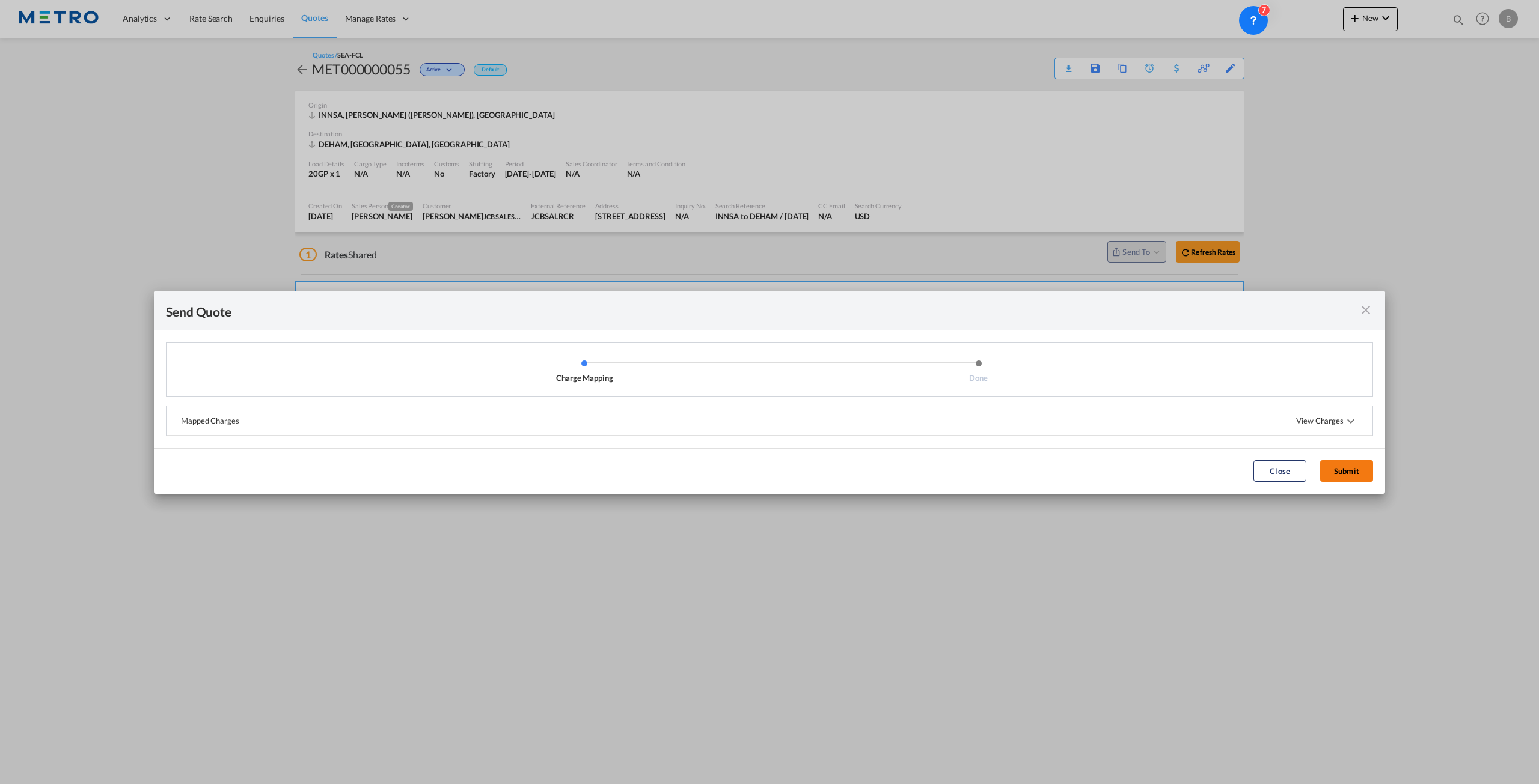
click at [1368, 468] on button "Submit" at bounding box center [1346, 471] width 53 height 22
